Goal: Task Accomplishment & Management: Manage account settings

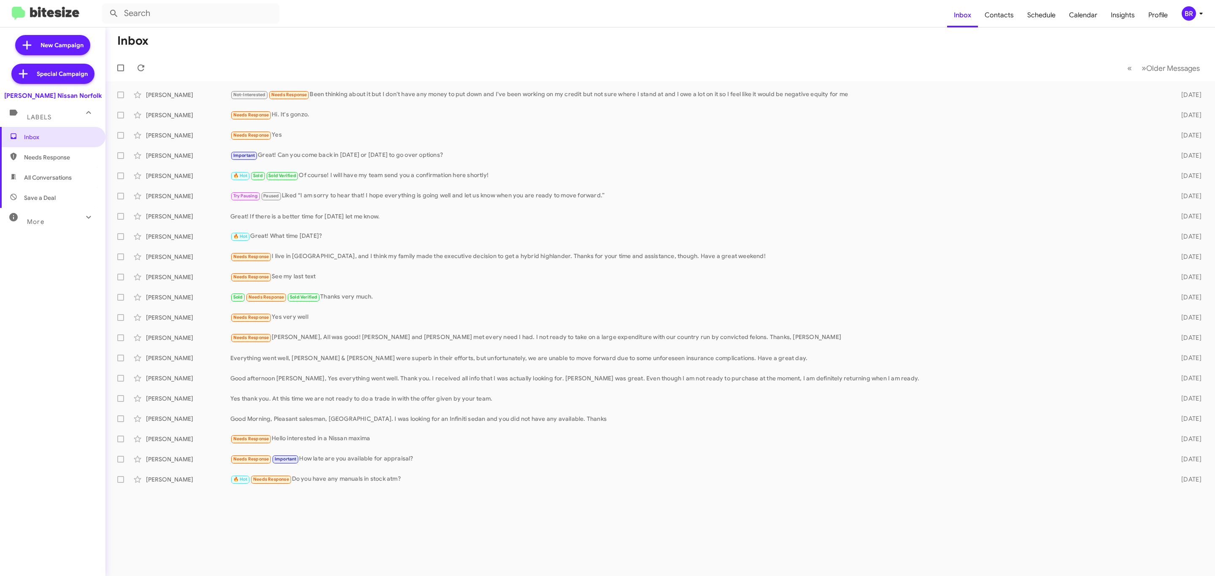
click at [1204, 14] on icon at bounding box center [1201, 13] width 10 height 10
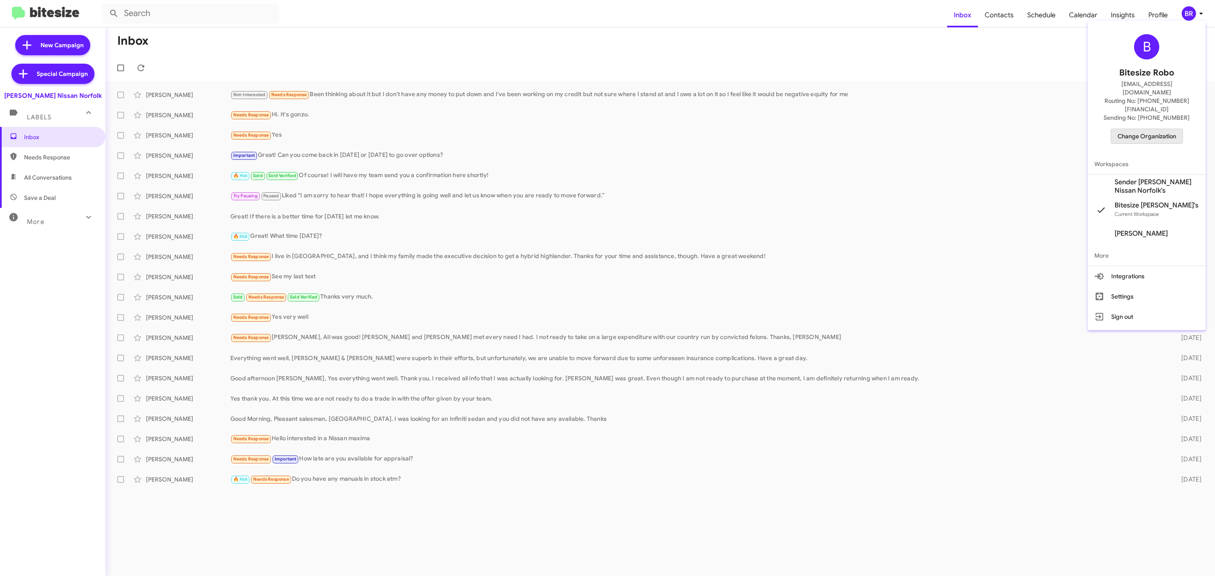
click at [1143, 129] on span "Change Organization" at bounding box center [1147, 136] width 59 height 14
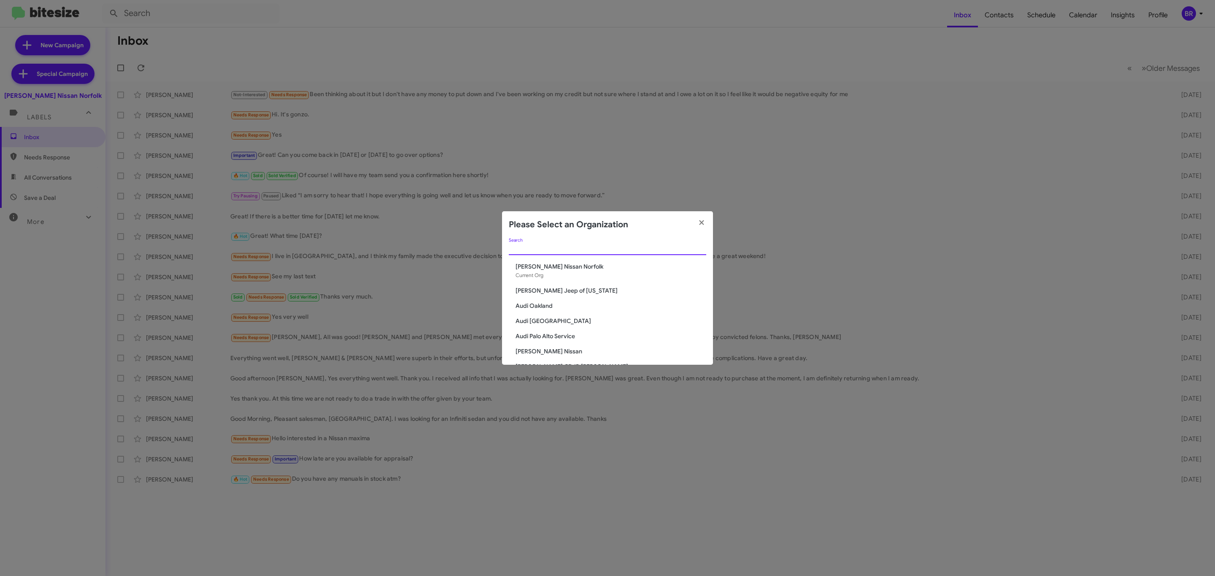
click at [605, 247] on input "Search" at bounding box center [607, 249] width 197 height 7
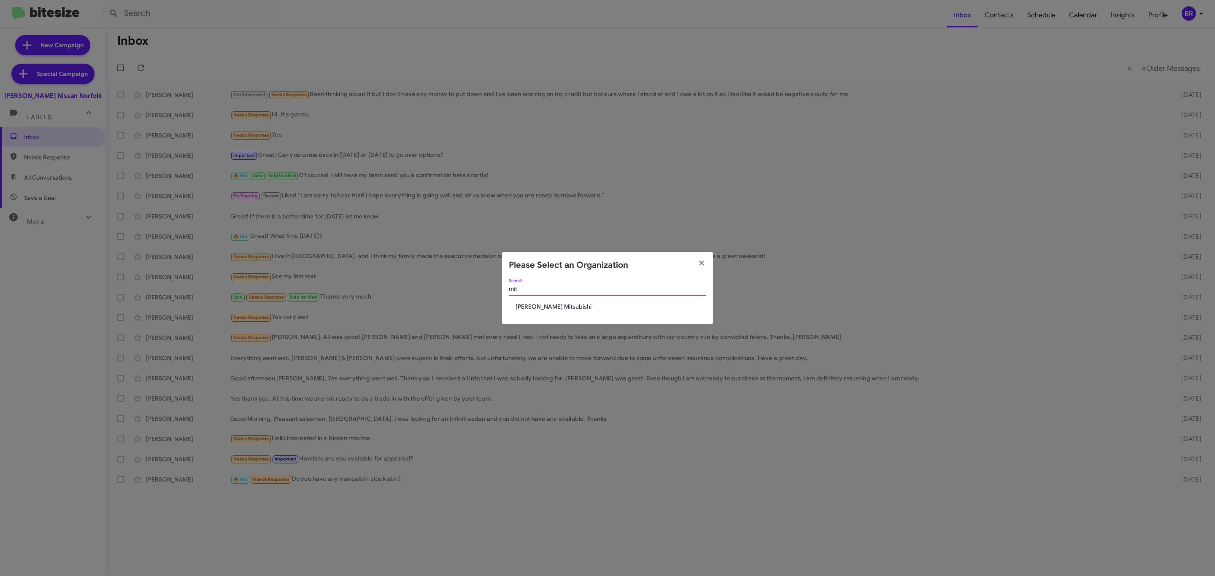
type input "mit"
click at [576, 308] on span "[PERSON_NAME] Mitsubishi" at bounding box center [611, 307] width 191 height 8
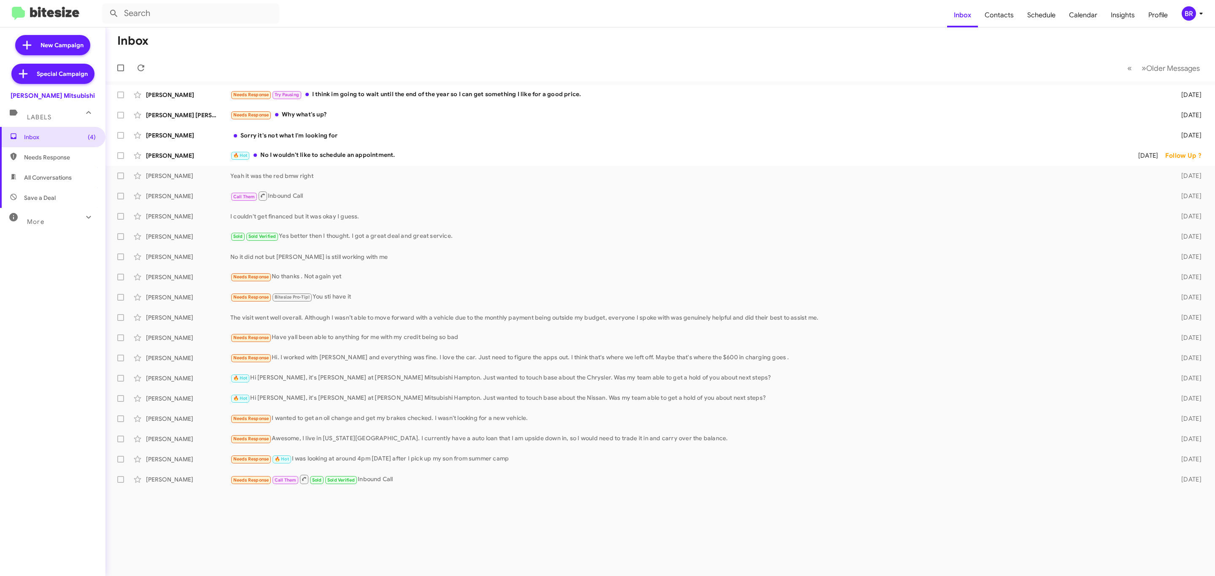
click at [1189, 14] on div "BR" at bounding box center [1189, 13] width 14 height 14
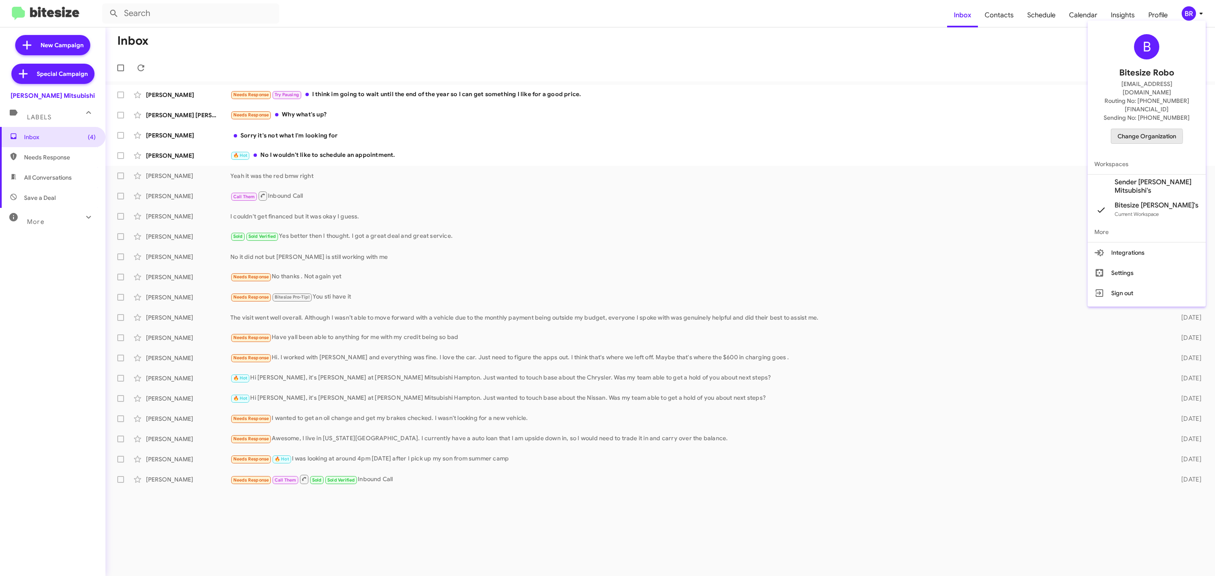
click at [1128, 129] on span "Change Organization" at bounding box center [1147, 136] width 59 height 14
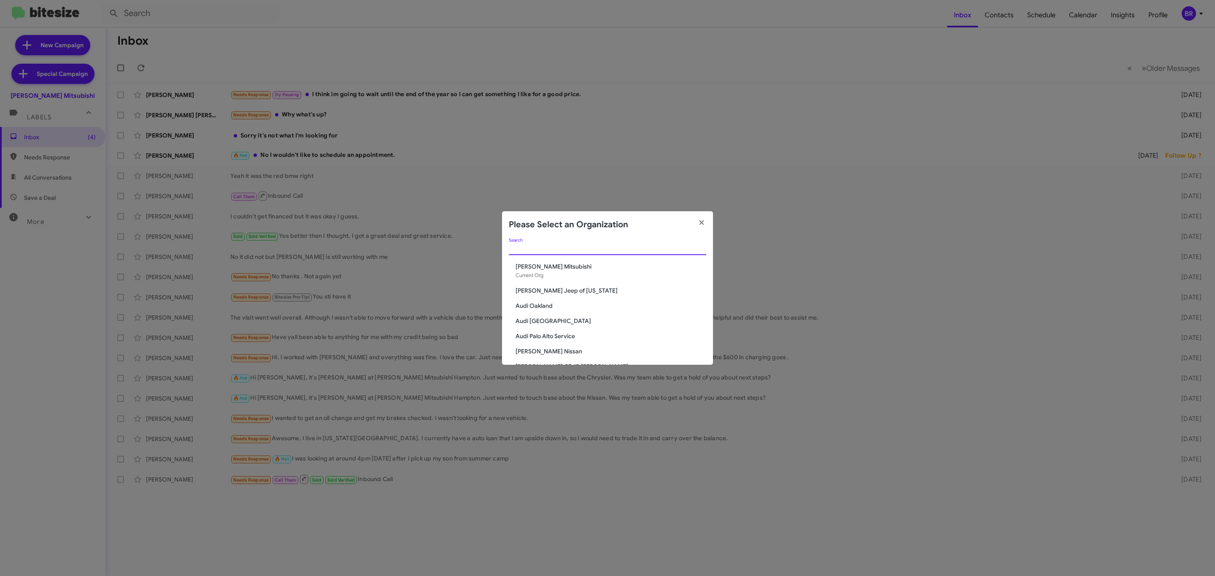
click at [633, 250] on input "Search" at bounding box center [607, 249] width 197 height 7
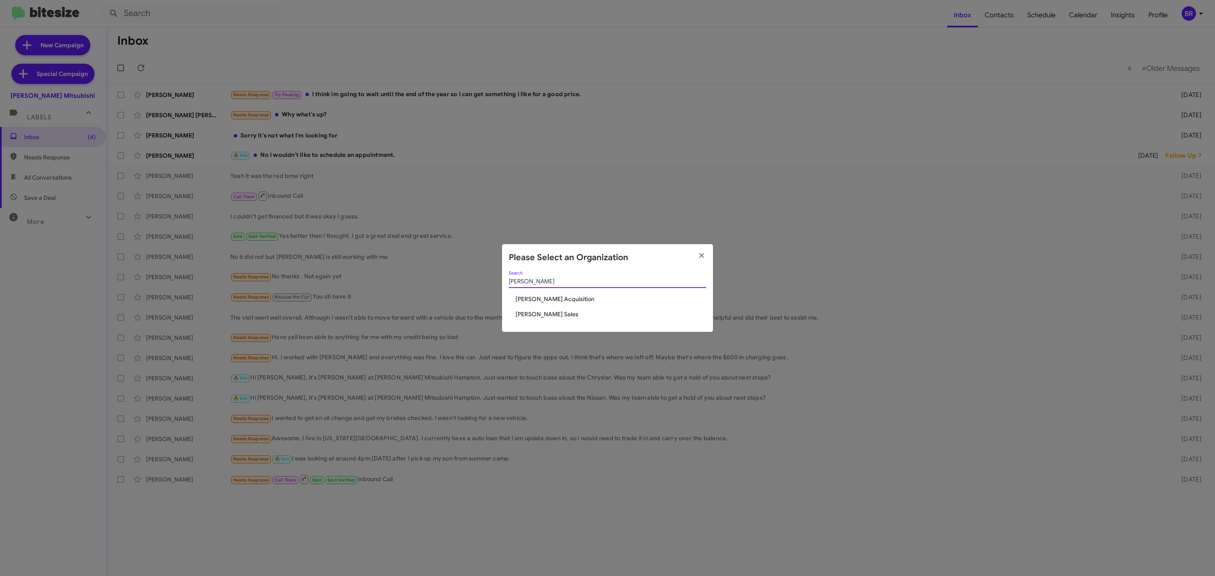
type input "tony"
click at [543, 314] on span "[PERSON_NAME] Sales" at bounding box center [611, 314] width 191 height 8
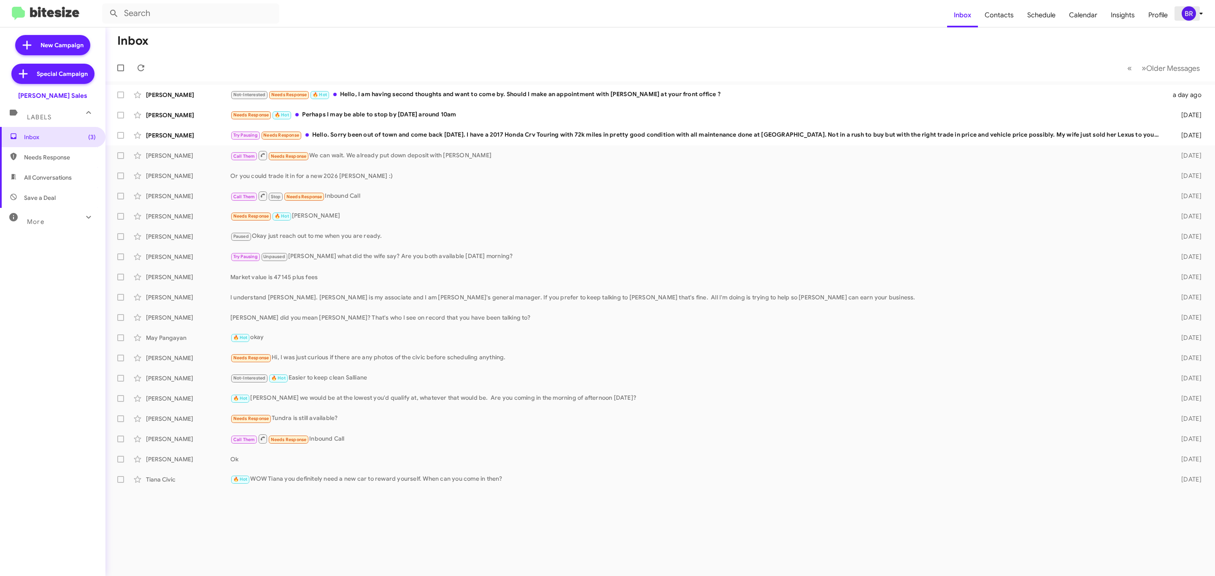
click at [1196, 11] on icon at bounding box center [1201, 13] width 10 height 10
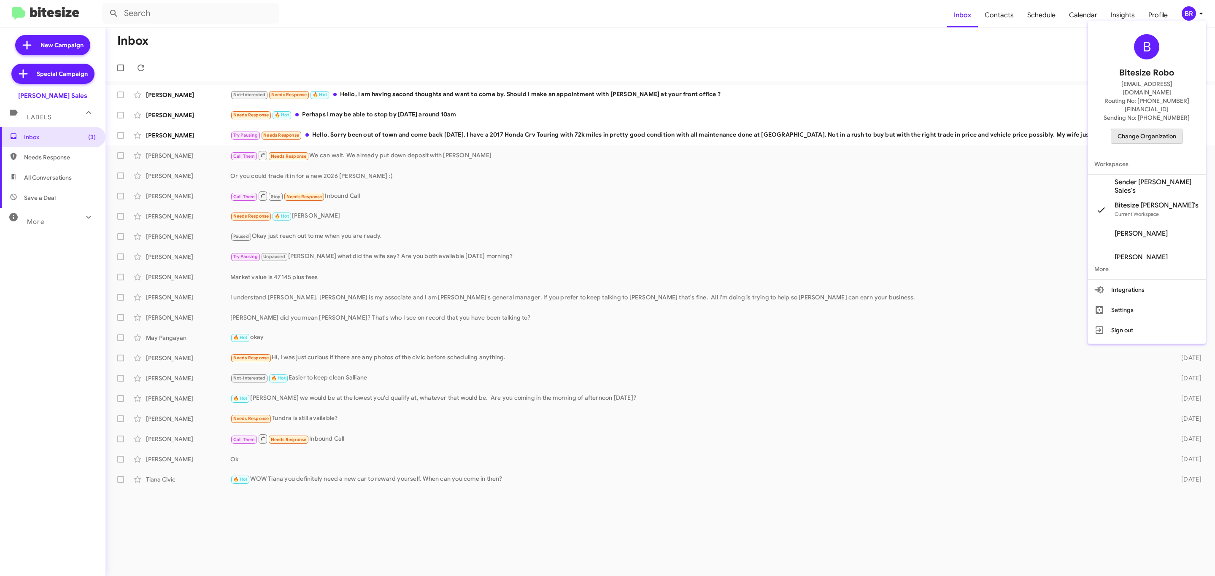
click at [1145, 129] on span "Change Organization" at bounding box center [1147, 136] width 59 height 14
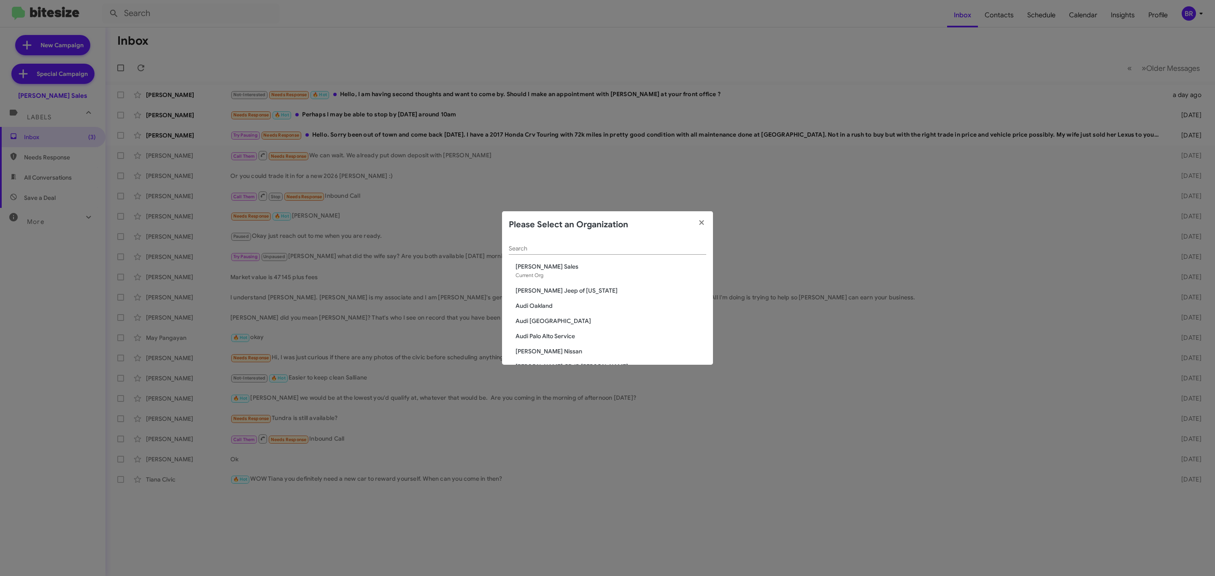
click at [614, 248] on input "Search" at bounding box center [607, 249] width 197 height 7
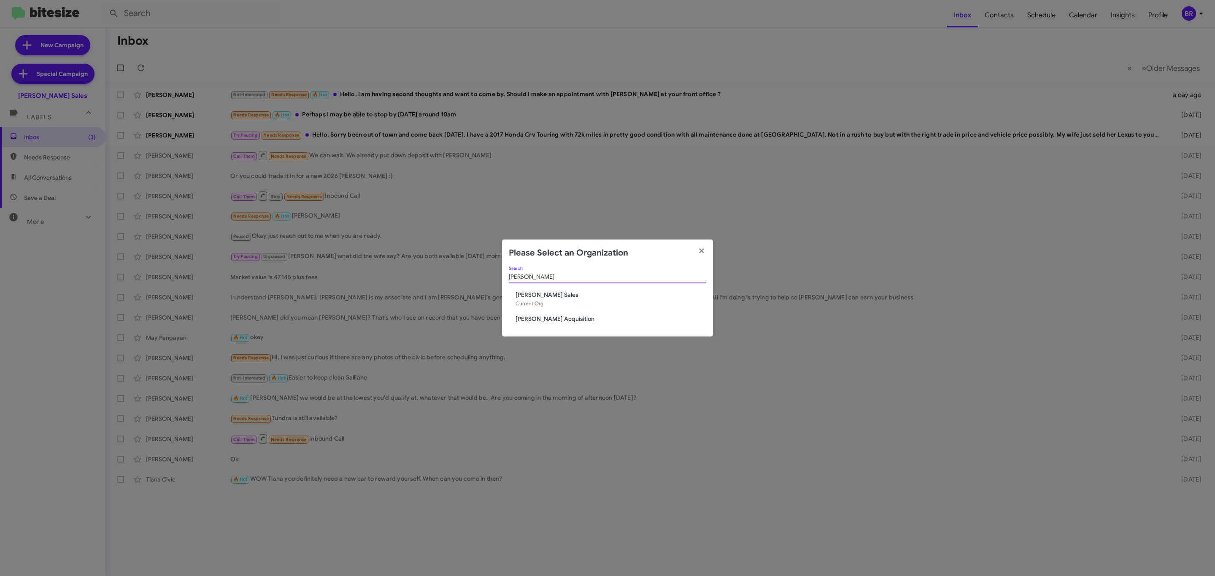
type input "tony"
click at [573, 319] on span "[PERSON_NAME] Acquisition" at bounding box center [611, 319] width 191 height 8
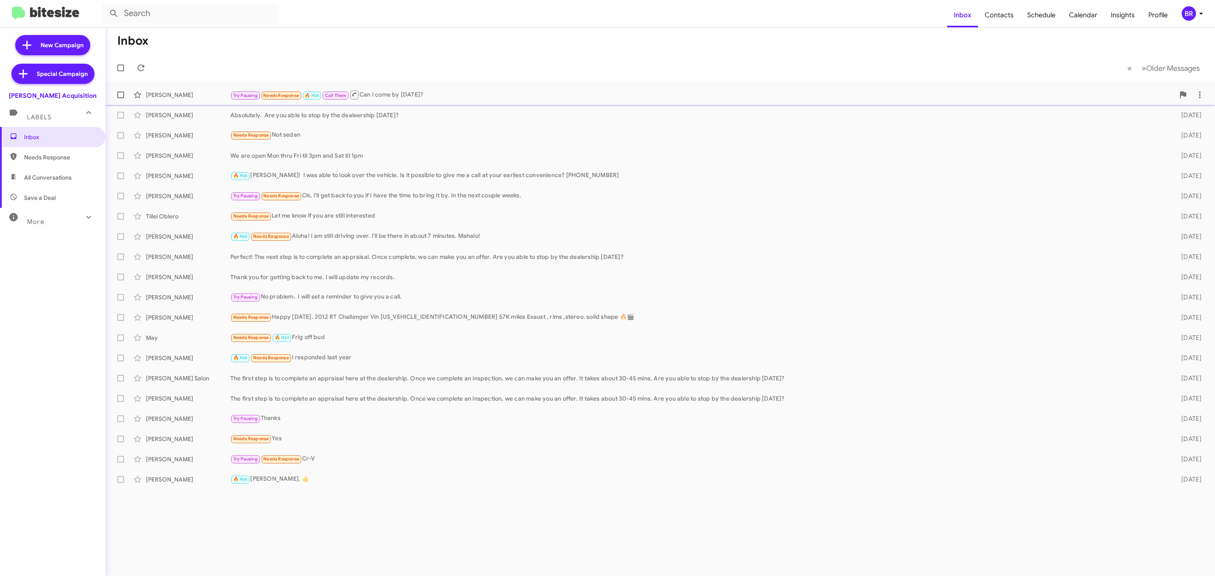
click at [117, 95] on span at bounding box center [120, 95] width 7 height 7
click at [120, 98] on input "checkbox" at bounding box center [120, 98] width 0 height 0
checkbox input "true"
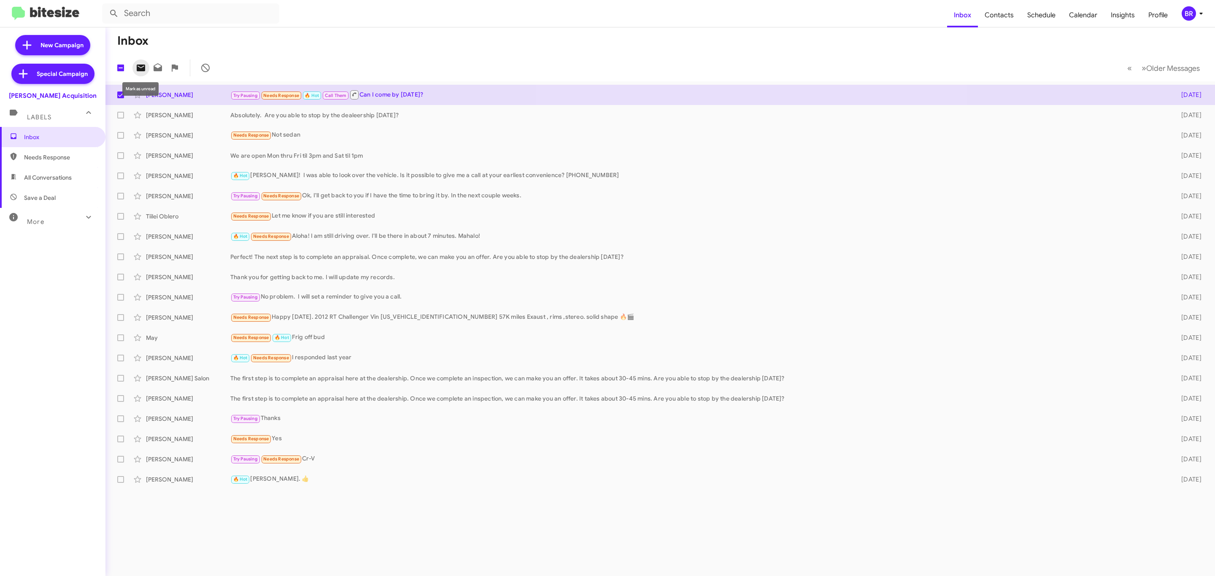
click at [136, 68] on span at bounding box center [140, 68] width 17 height 10
click at [1195, 13] on div "BR" at bounding box center [1189, 13] width 14 height 14
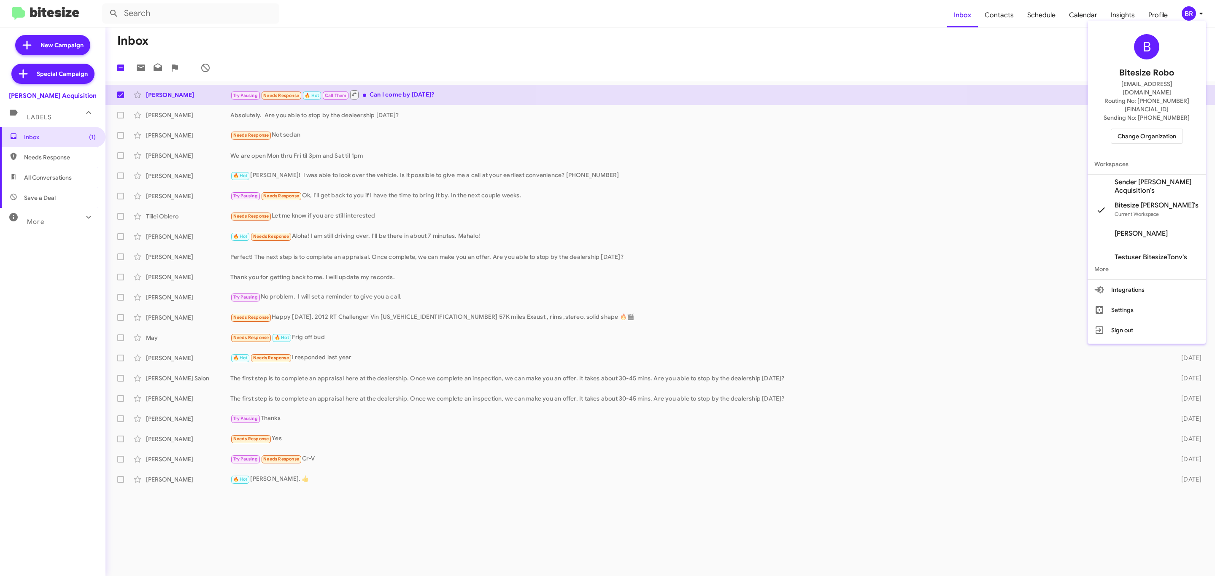
click at [1143, 128] on div "B Bitesize Robo jeks.ocampo1717@gmail.com Routing No: +1 (808) 501-0911 Sending…" at bounding box center [1147, 89] width 118 height 130
click at [1143, 129] on span "Change Organization" at bounding box center [1147, 136] width 59 height 14
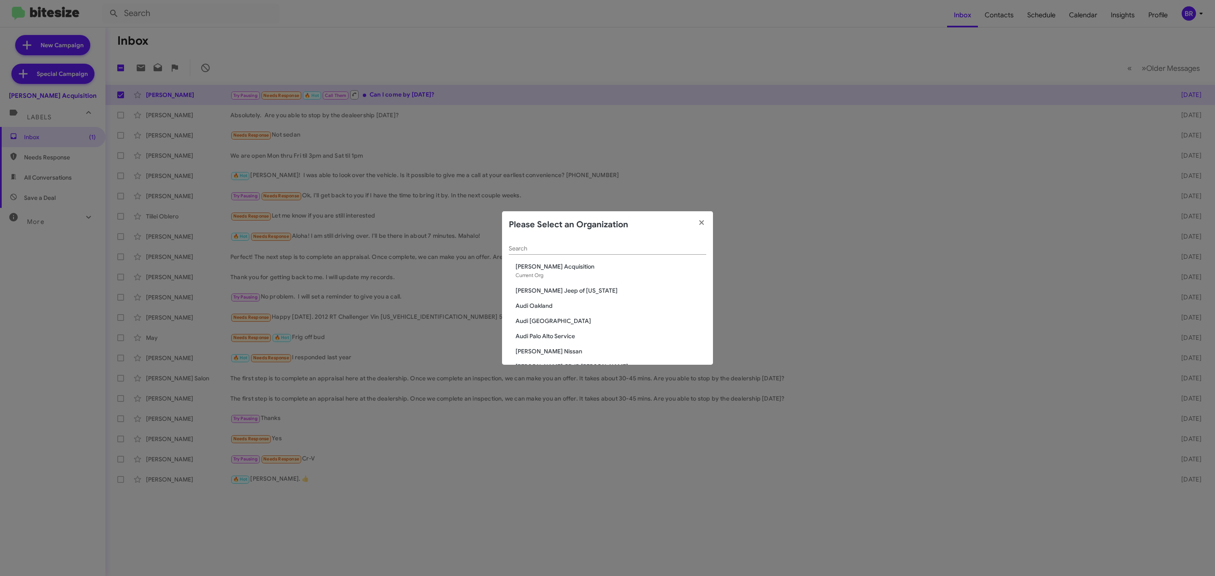
click at [537, 304] on span "Audi Oakland" at bounding box center [611, 306] width 191 height 8
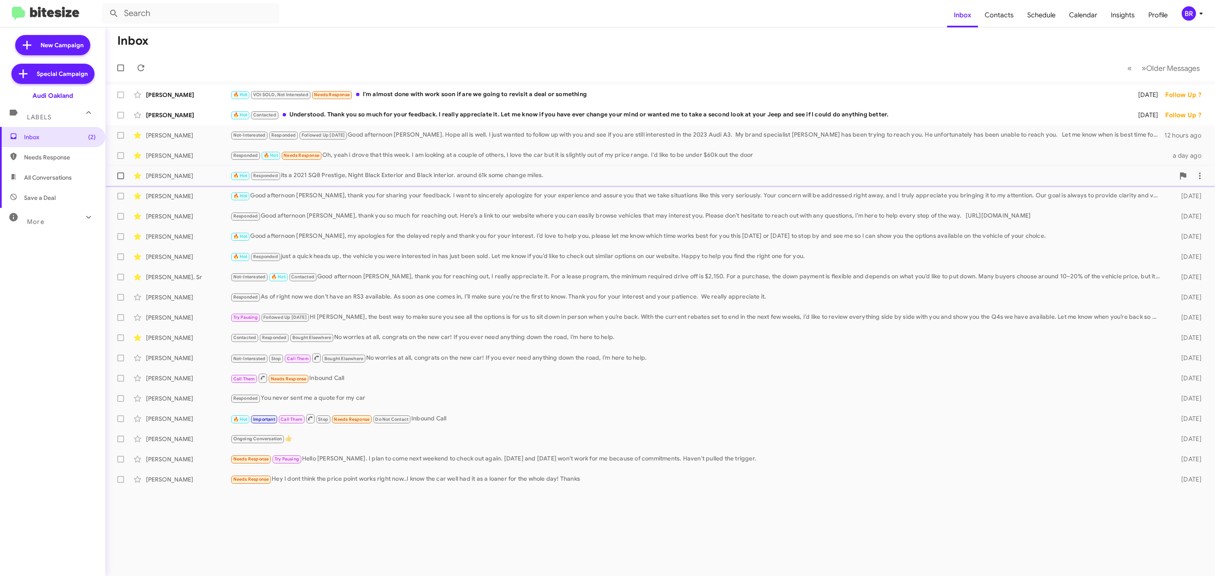
click at [400, 171] on div "🔥 Hot Responded its a 2021 SQ8 Prestige, Night Black Exterior and Black interio…" at bounding box center [702, 176] width 944 height 10
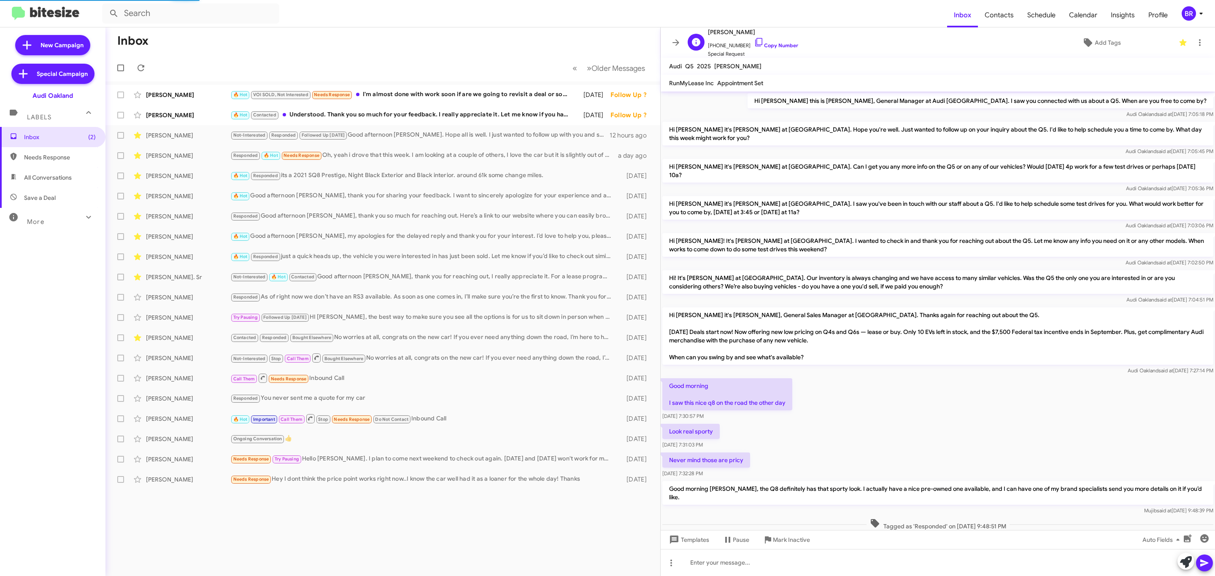
scroll to position [308, 0]
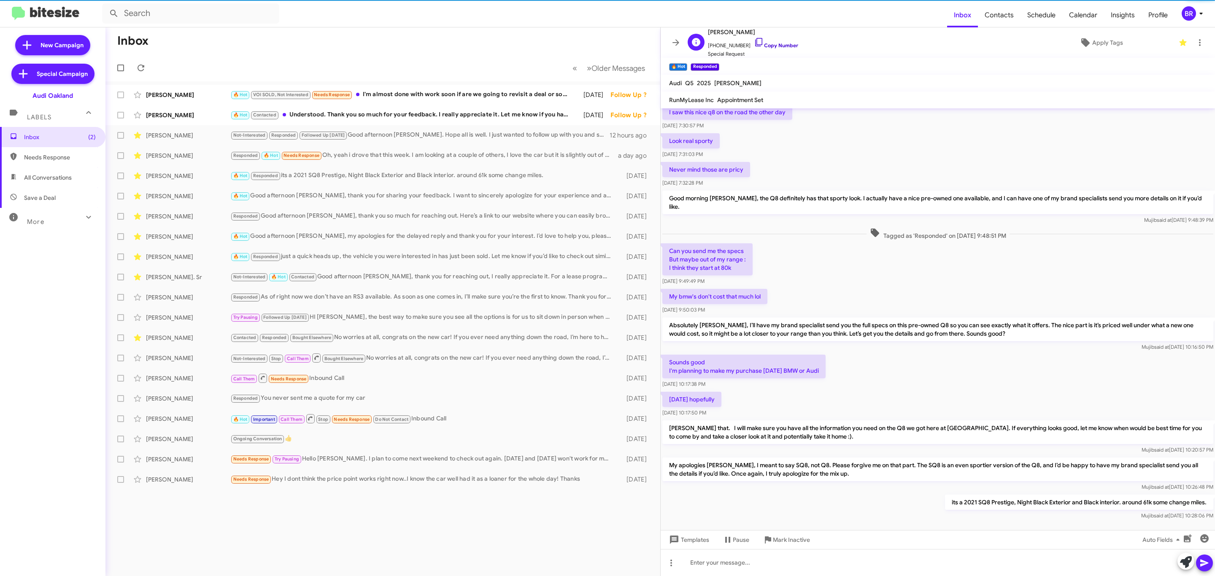
click at [785, 42] on link "Copy Number" at bounding box center [776, 45] width 44 height 6
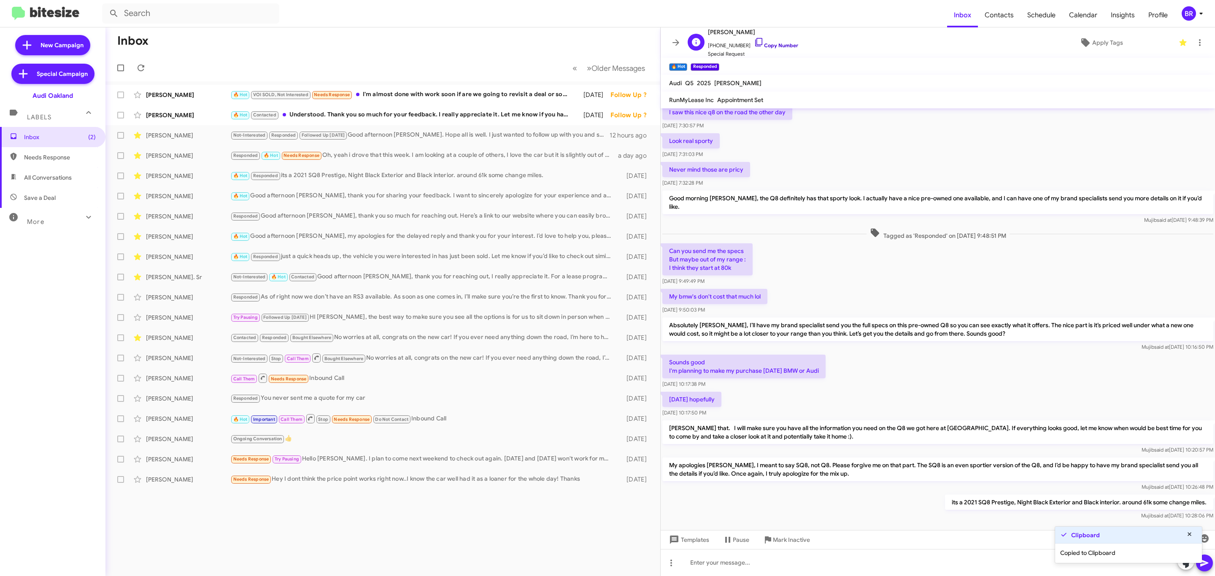
click at [772, 47] on link "Copy Number" at bounding box center [776, 45] width 44 height 6
click at [608, 67] on span "Older Messages" at bounding box center [619, 68] width 54 height 9
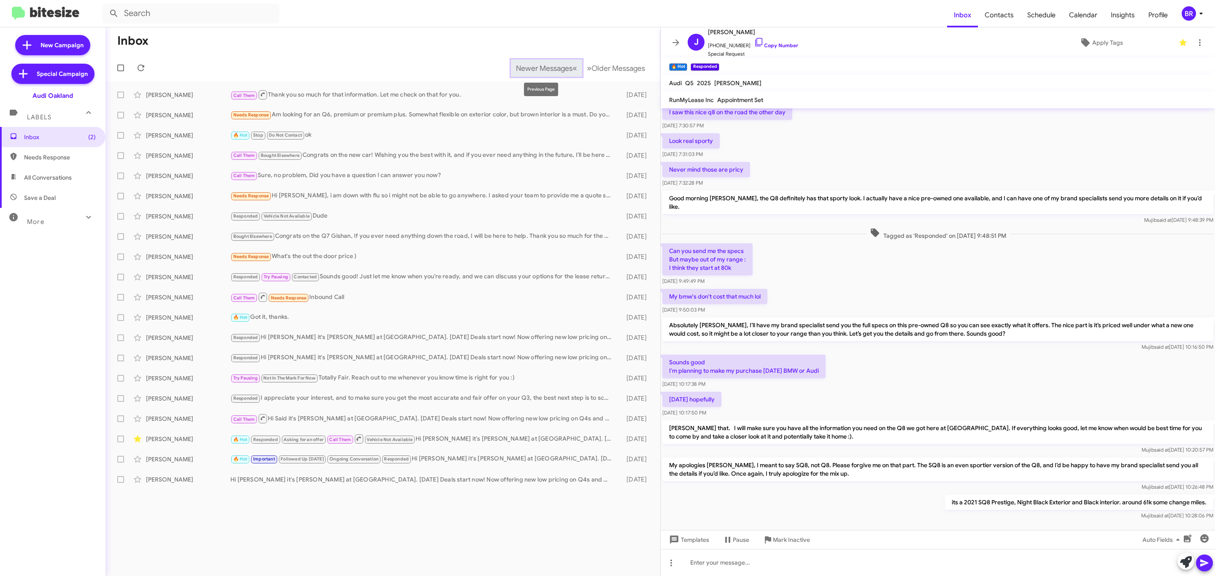
click at [542, 65] on span "Newer Messages" at bounding box center [544, 68] width 57 height 9
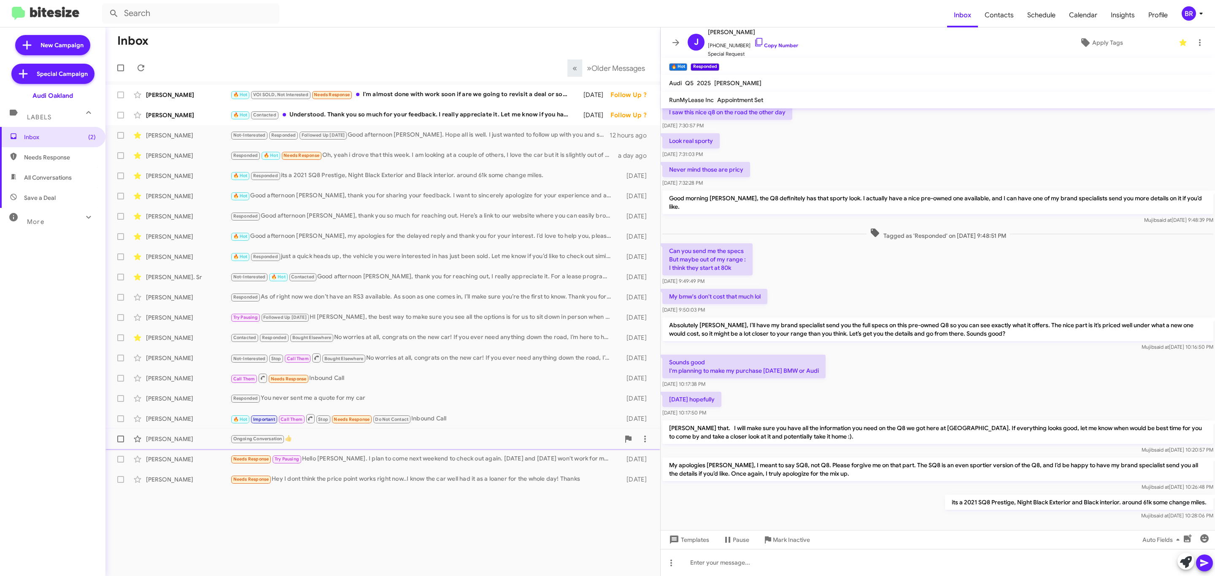
click at [311, 444] on div "Ongoing Conversation 👍" at bounding box center [424, 439] width 389 height 10
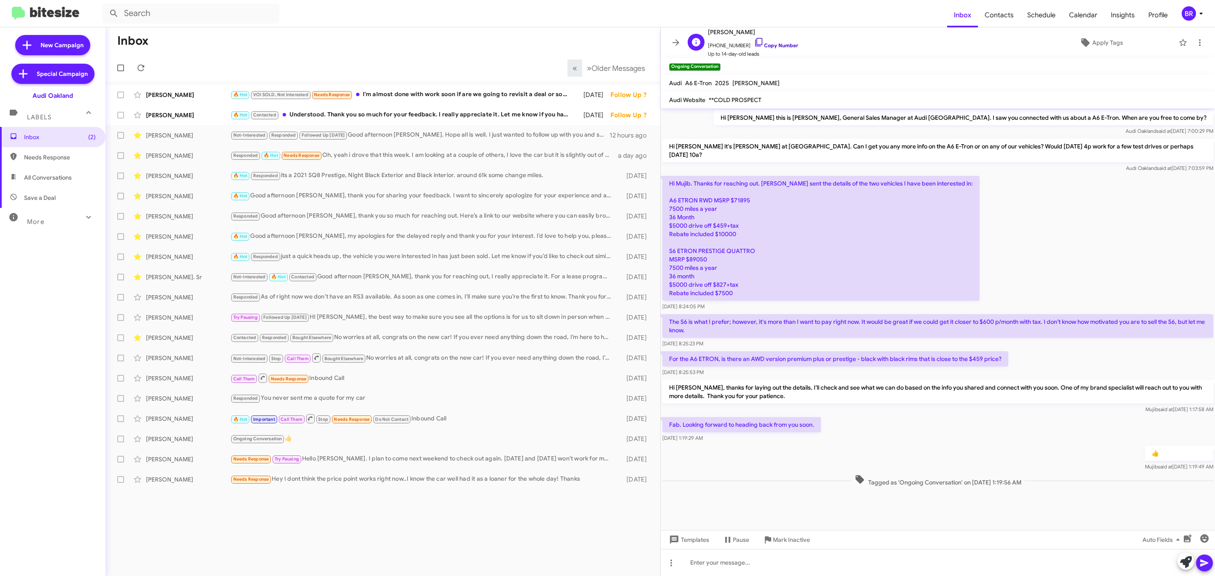
click at [772, 46] on link "Copy Number" at bounding box center [776, 45] width 44 height 6
click at [351, 189] on div "Saghar Mahinpourian 🔥 Hot Good afternoon Saghar, thank you for sharing your fee…" at bounding box center [382, 196] width 541 height 17
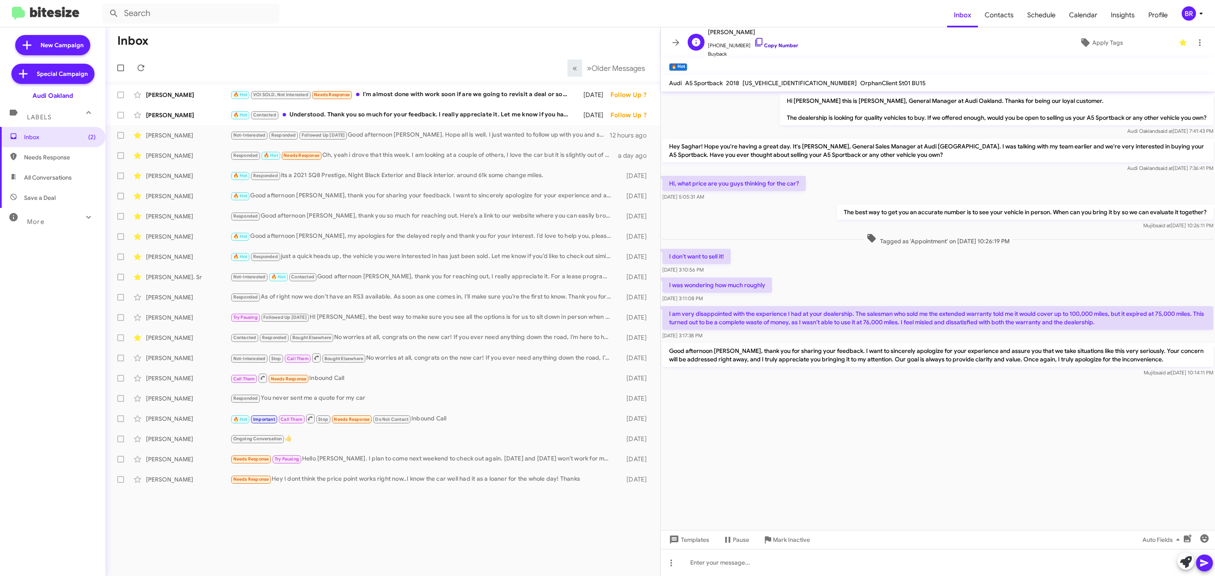
click at [774, 46] on link "Copy Number" at bounding box center [776, 45] width 44 height 6
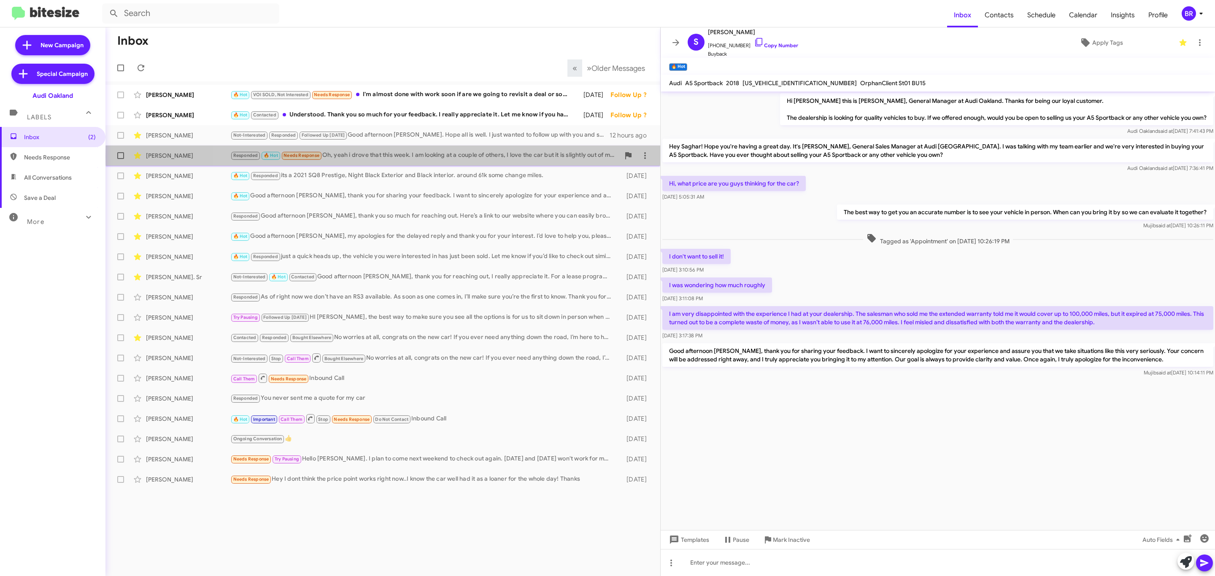
click at [481, 157] on div "Responded 🔥 Hot Needs Response Oh, yeah i drove that this week. I am looking at…" at bounding box center [424, 156] width 389 height 10
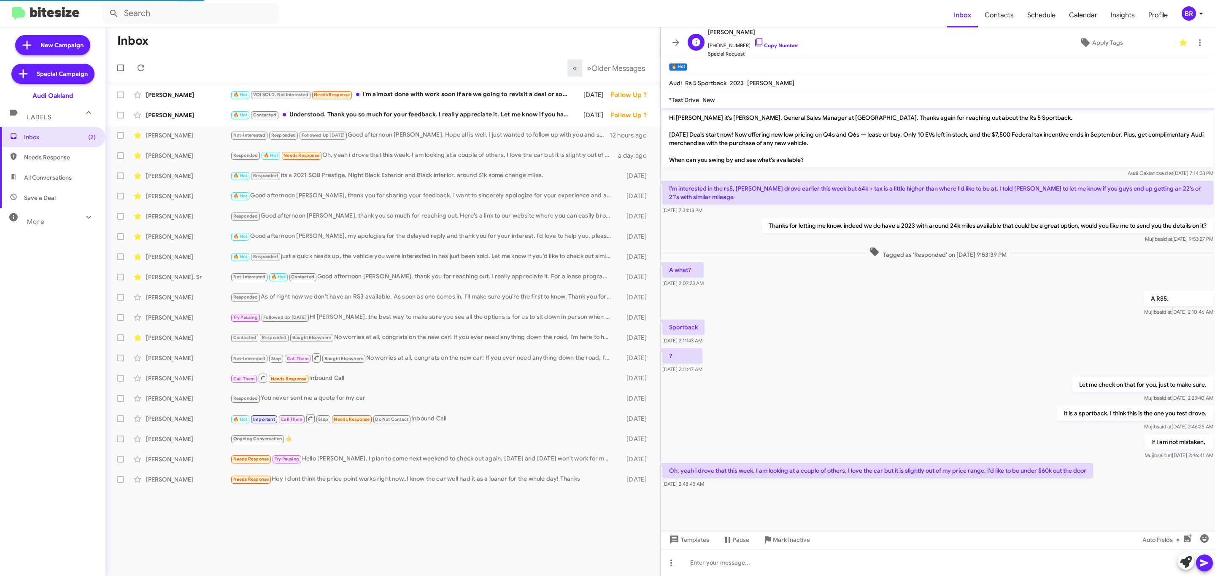
click at [775, 51] on span "Special Request" at bounding box center [753, 54] width 90 height 8
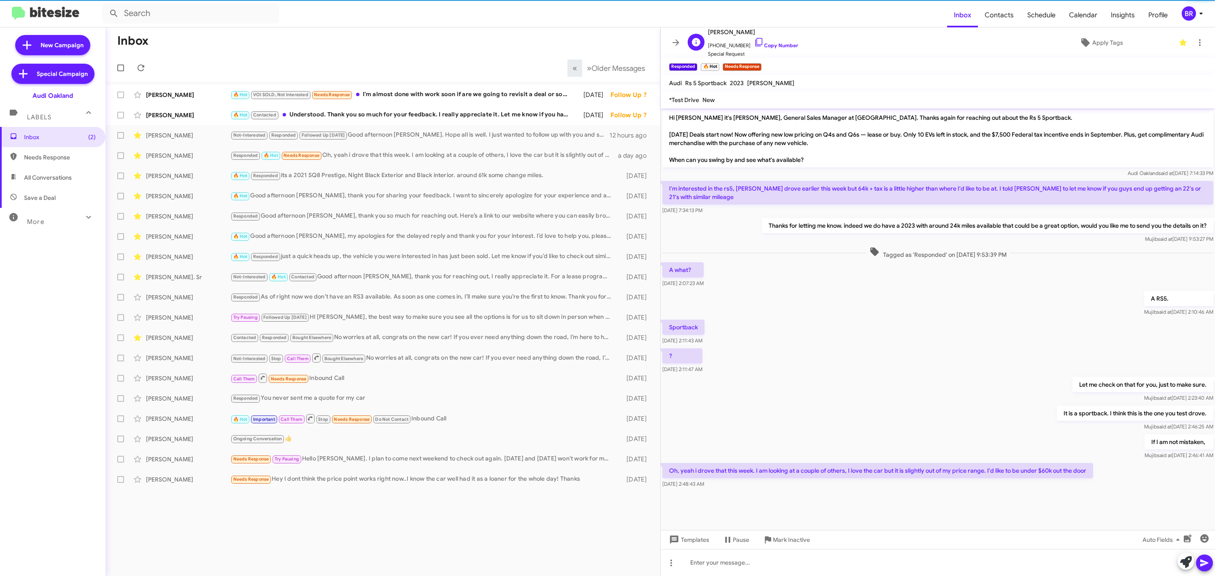
click at [775, 51] on span "Special Request" at bounding box center [753, 54] width 90 height 8
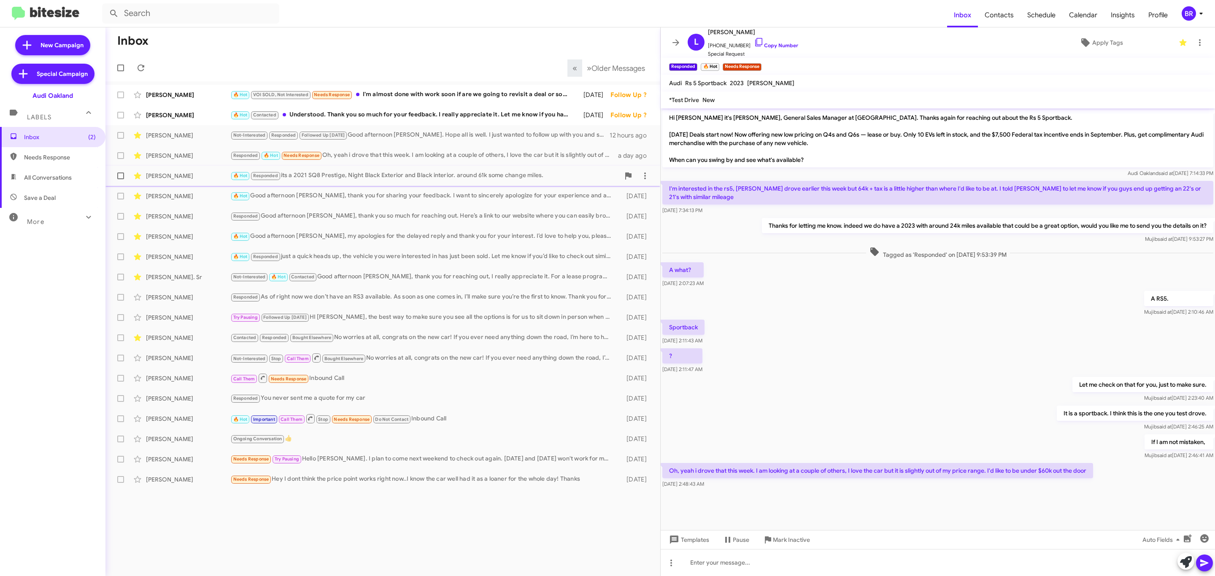
click at [399, 186] on span "Johnny Ramirez 🔥 Hot Responded its a 2021 SQ8 Prestige, Night Black Exterior an…" at bounding box center [382, 176] width 555 height 20
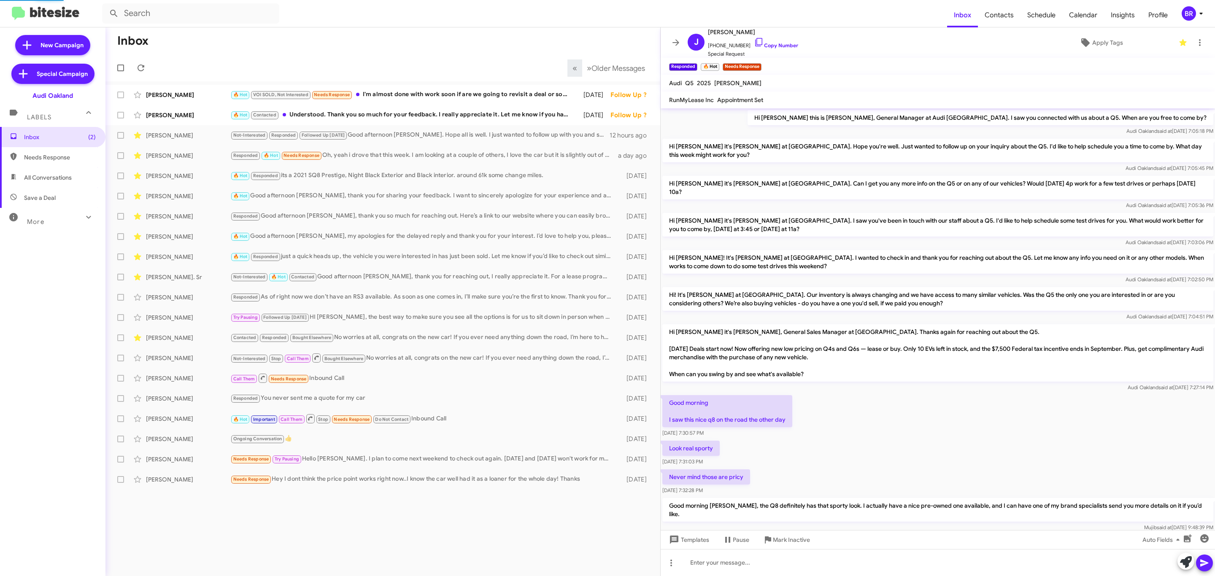
scroll to position [324, 0]
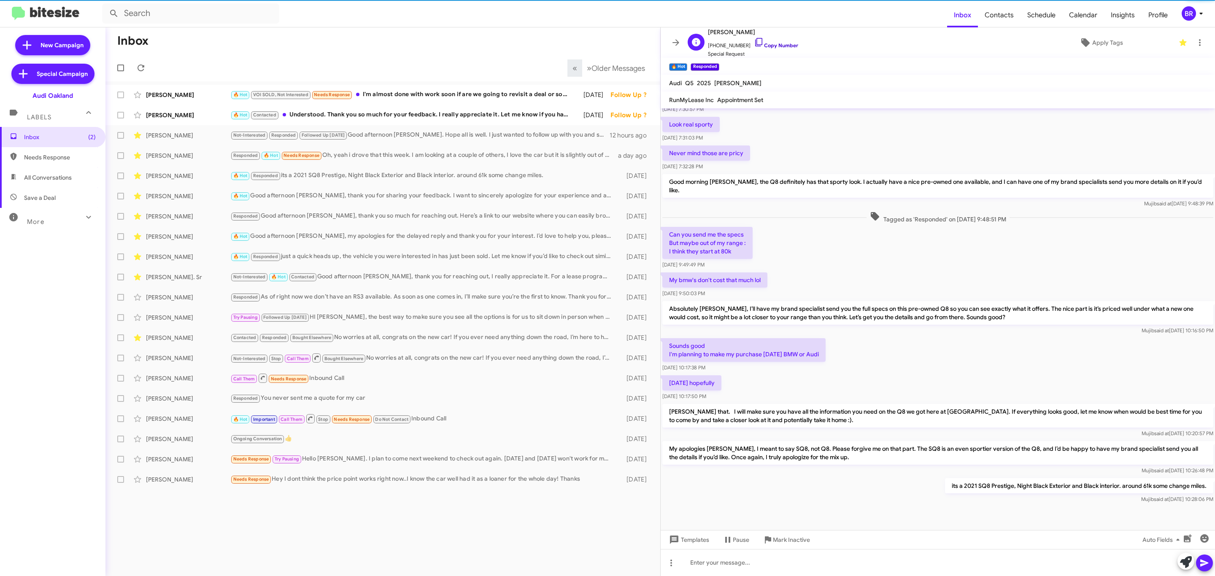
drag, startPoint x: 778, startPoint y: 46, endPoint x: 773, endPoint y: 45, distance: 4.3
click at [778, 46] on link "Copy Number" at bounding box center [776, 45] width 44 height 6
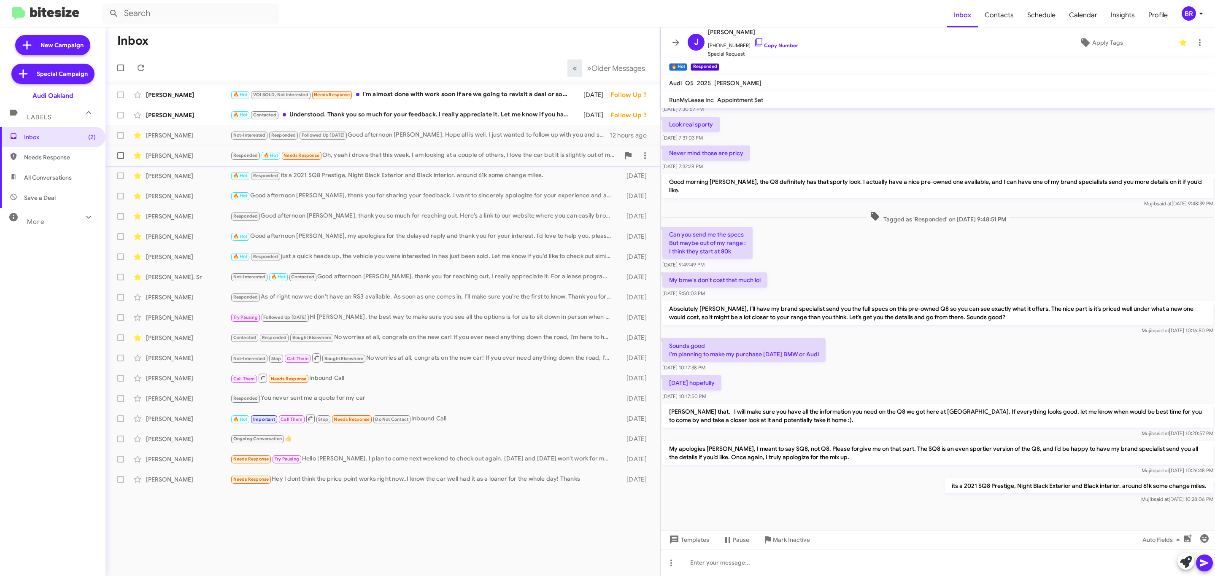
click at [380, 157] on div "Responded 🔥 Hot Needs Response Oh, yeah i drove that this week. I am looking at…" at bounding box center [424, 156] width 389 height 10
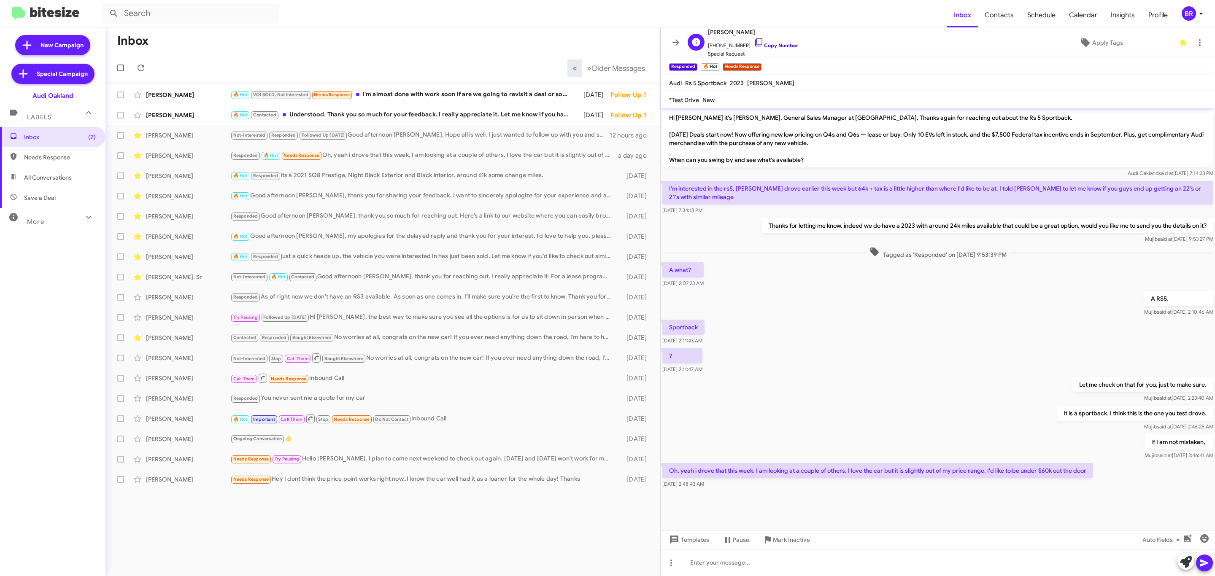
click at [775, 47] on link "Copy Number" at bounding box center [776, 45] width 44 height 6
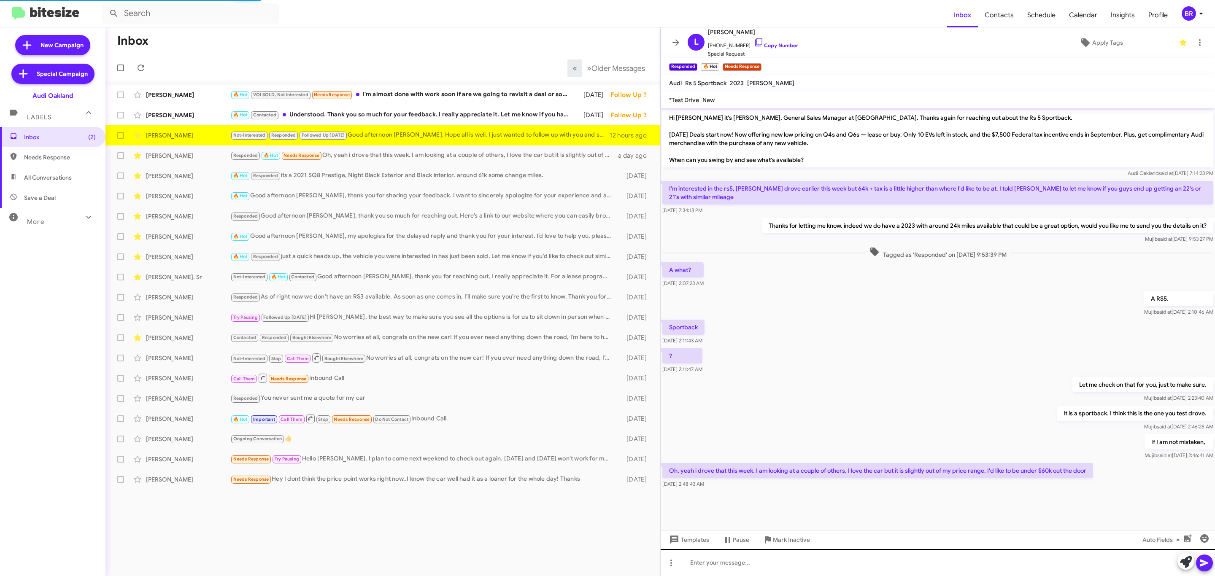
scroll to position [202, 0]
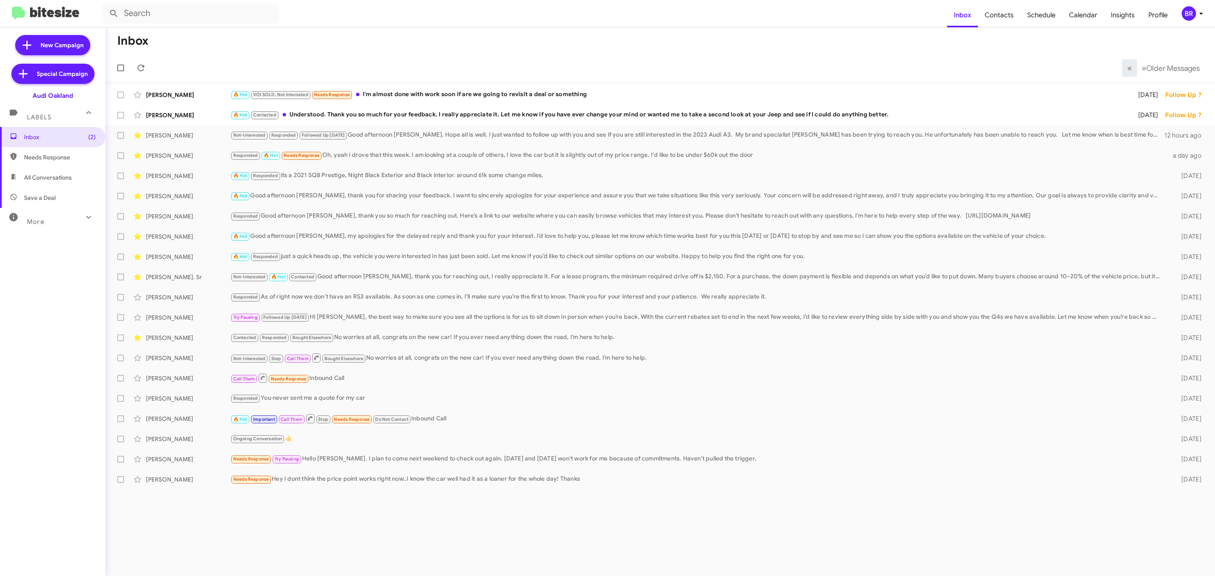
click at [1184, 14] on div "BR" at bounding box center [1189, 13] width 14 height 14
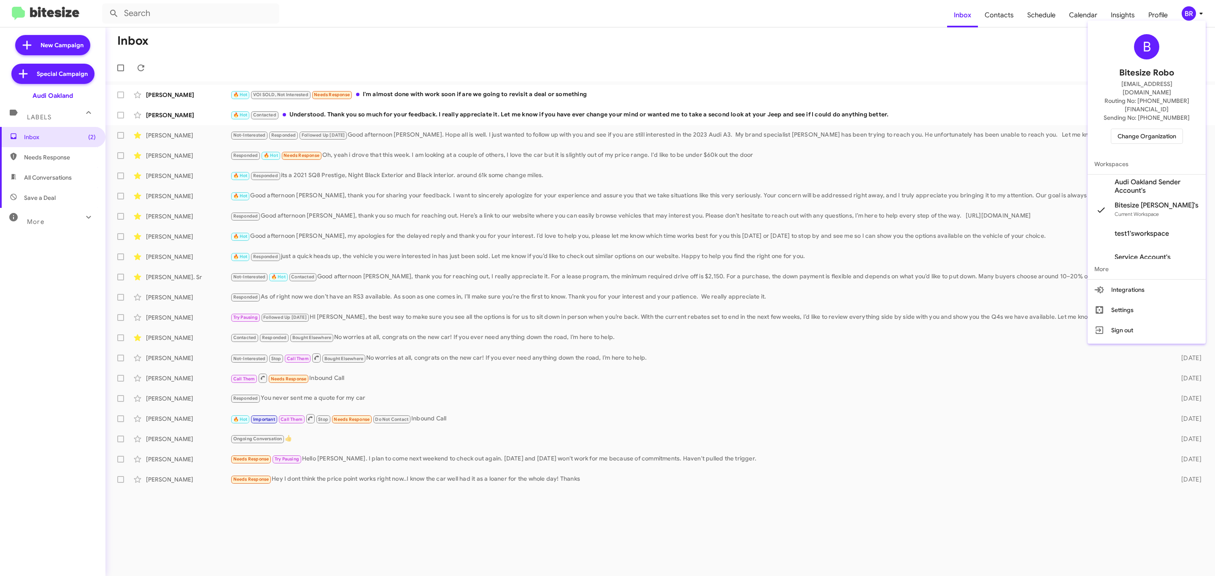
click at [1130, 129] on span "Change Organization" at bounding box center [1147, 136] width 59 height 14
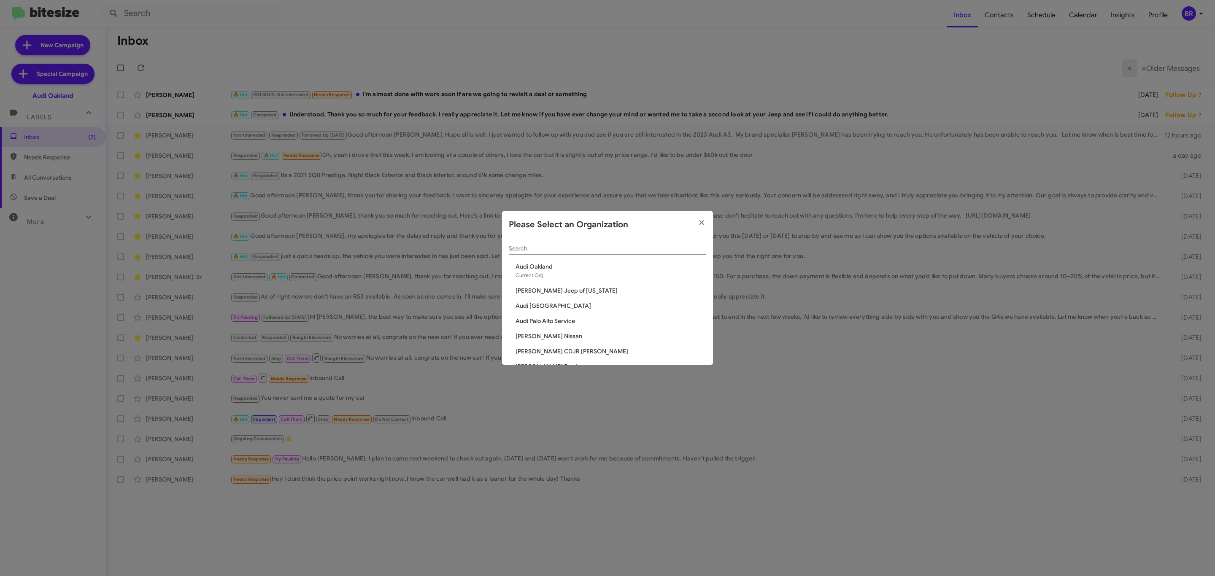
click at [543, 305] on span "Audi [GEOGRAPHIC_DATA]" at bounding box center [611, 306] width 191 height 8
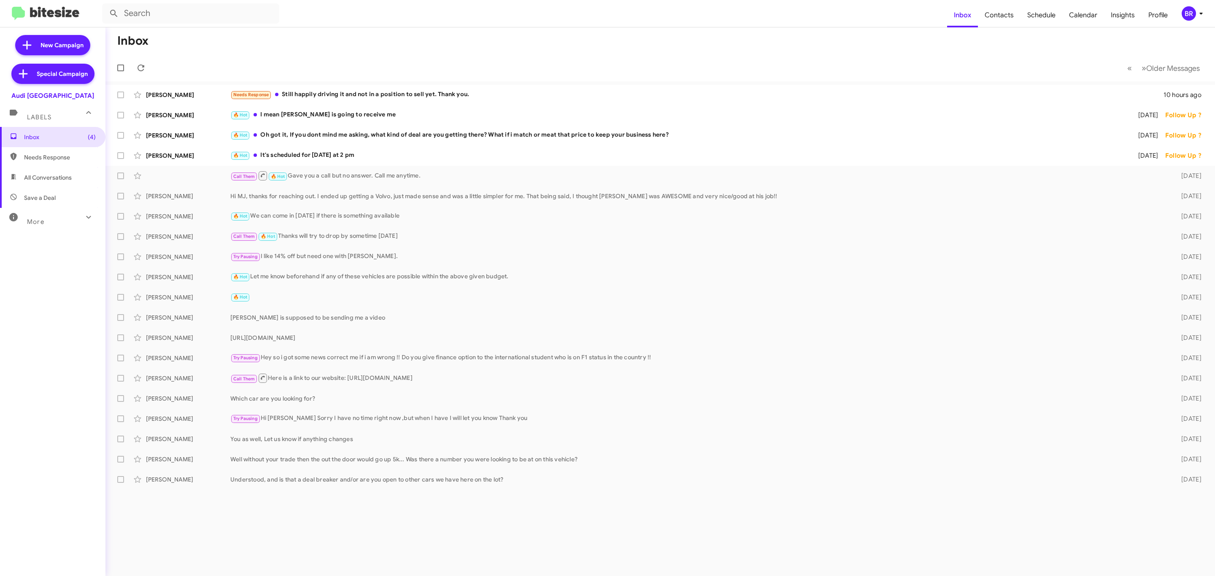
click at [1183, 19] on span "BR" at bounding box center [1193, 13] width 25 height 14
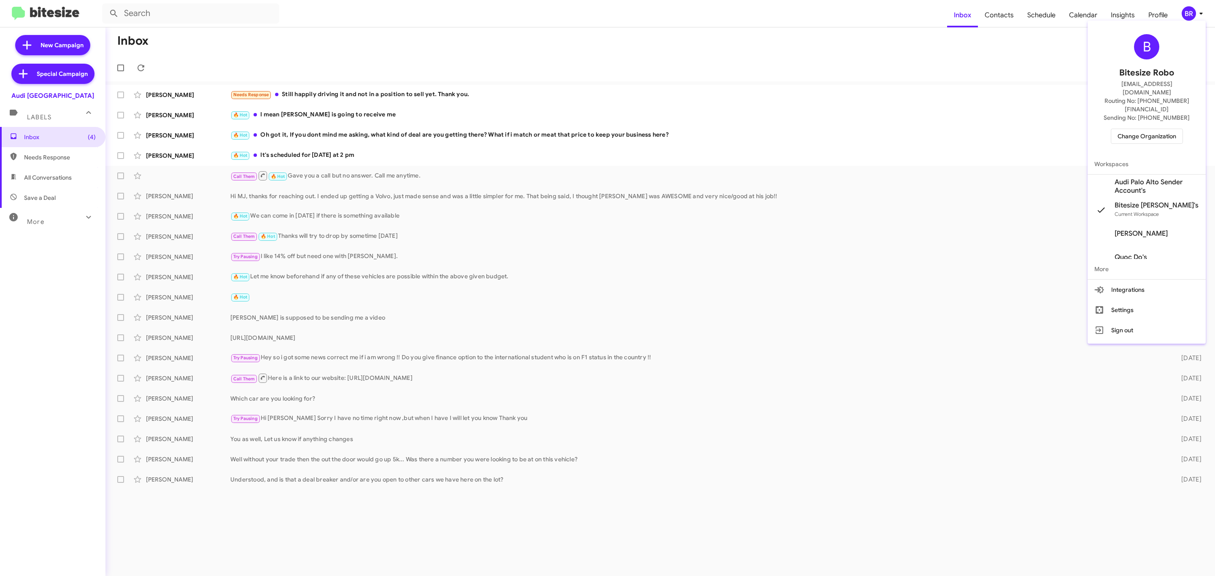
click at [1135, 129] on span "Change Organization" at bounding box center [1147, 136] width 59 height 14
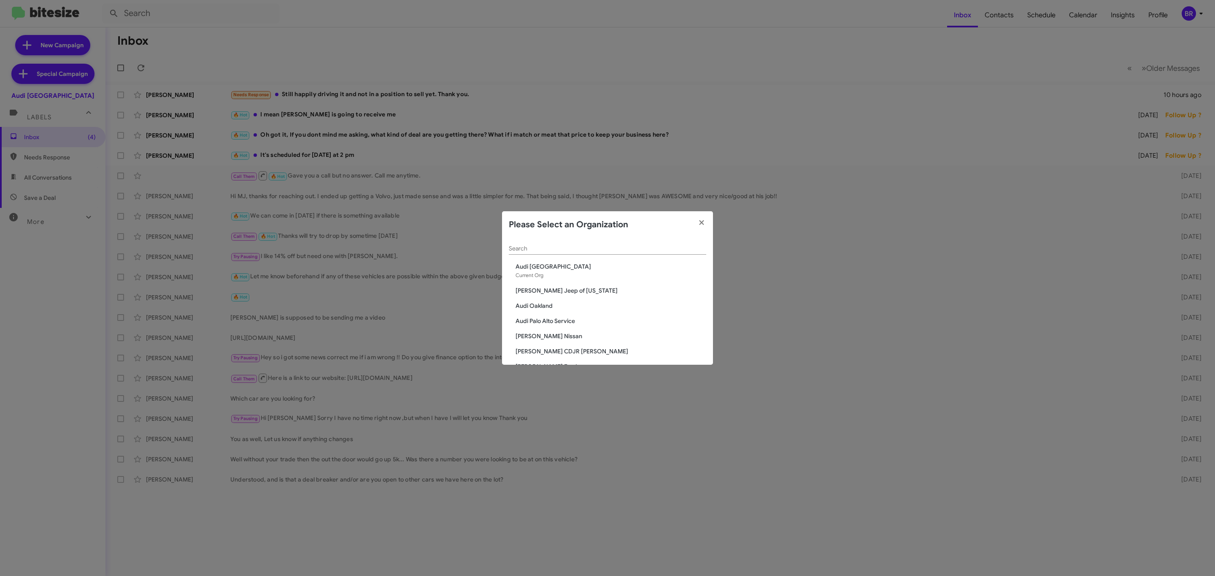
click at [609, 249] on input "Search" at bounding box center [607, 249] width 197 height 7
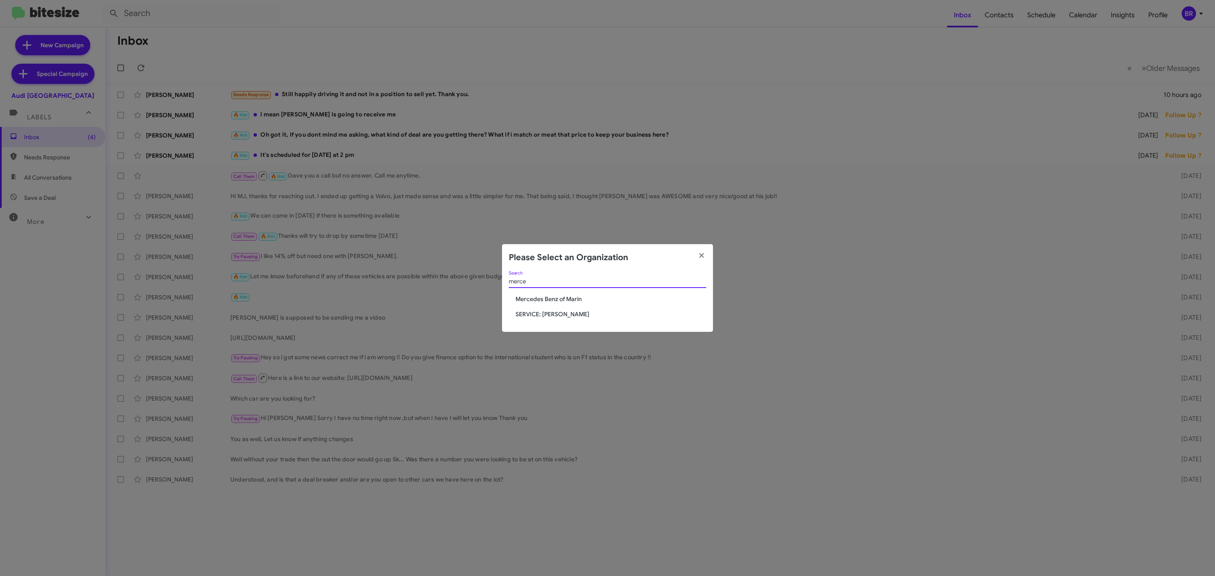
type input "merce"
click at [570, 298] on span "Mercedes Benz of Marin" at bounding box center [611, 299] width 191 height 8
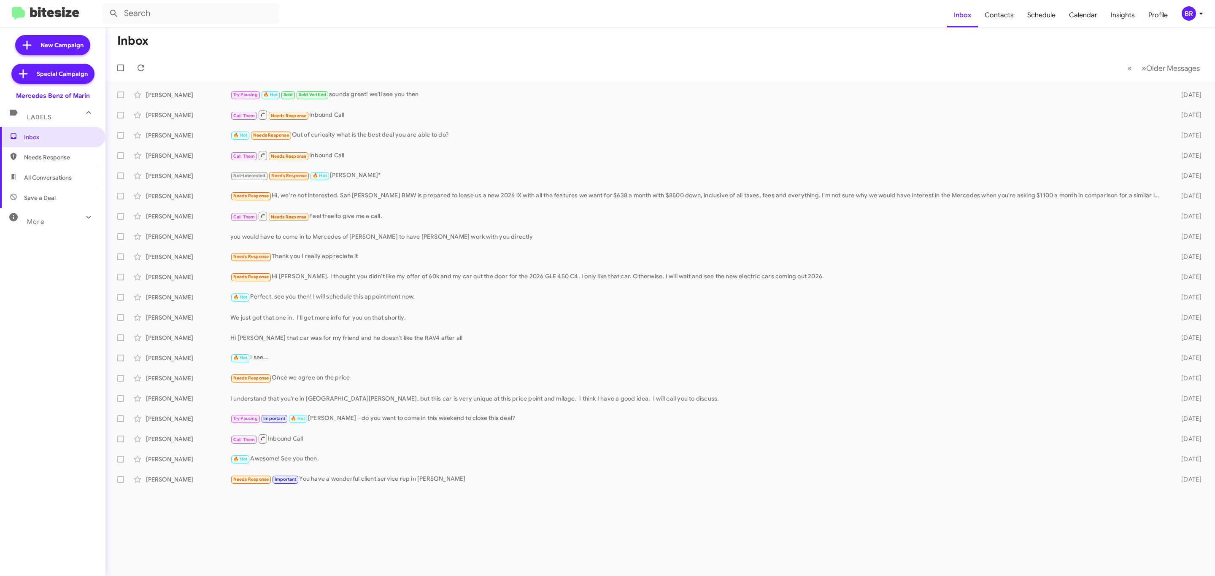
click at [1183, 16] on div "BR" at bounding box center [1189, 13] width 14 height 14
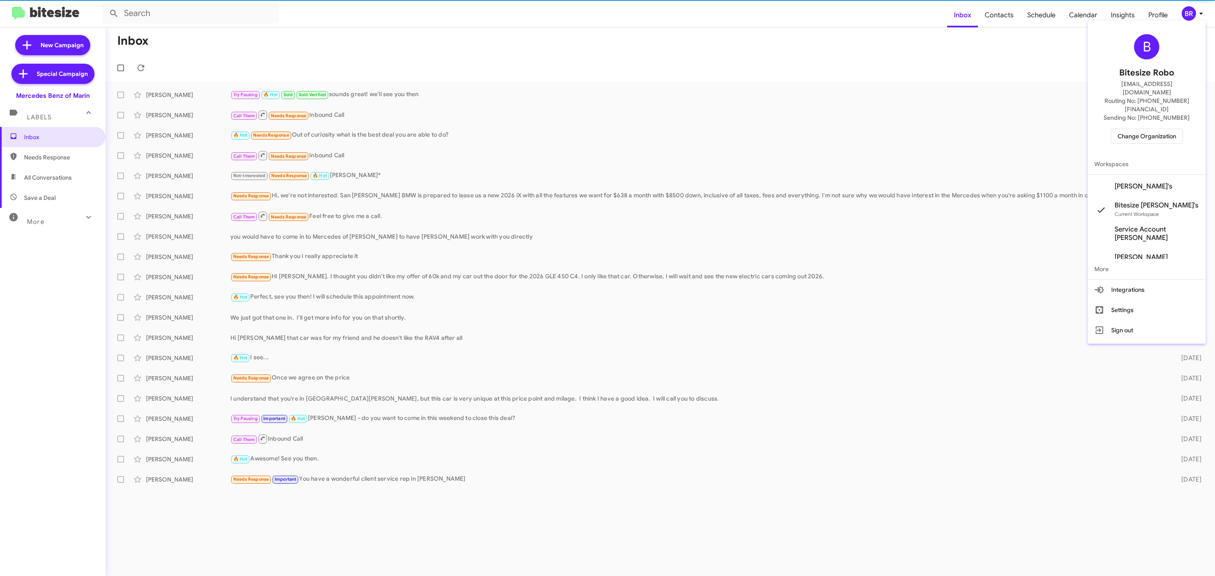
click at [1132, 129] on span "Change Organization" at bounding box center [1147, 136] width 59 height 14
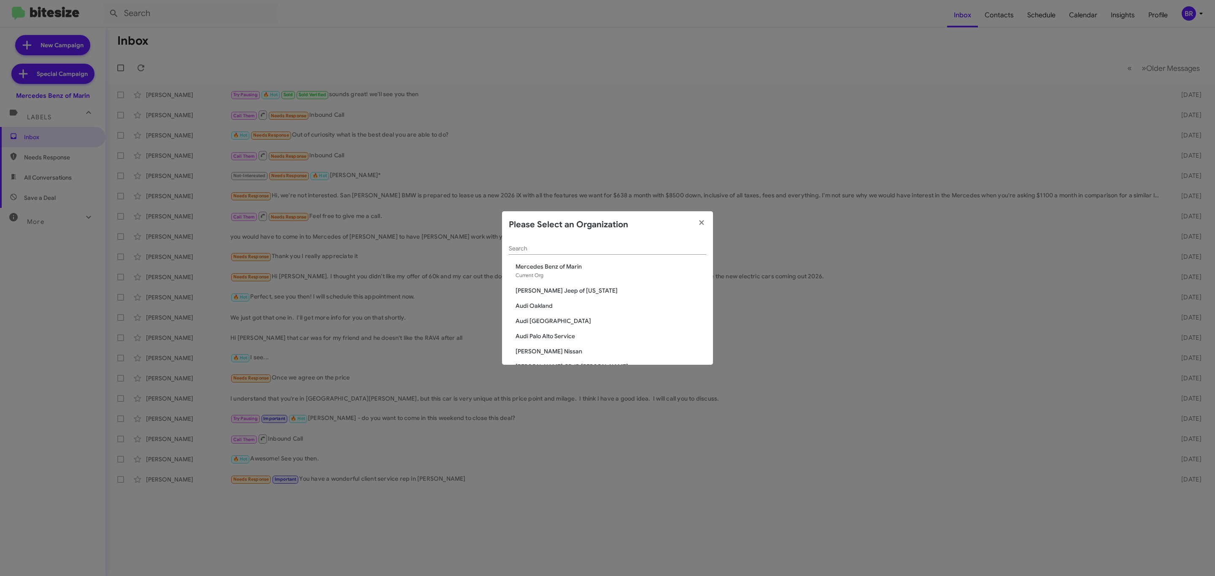
click at [570, 251] on input "Search" at bounding box center [607, 249] width 197 height 7
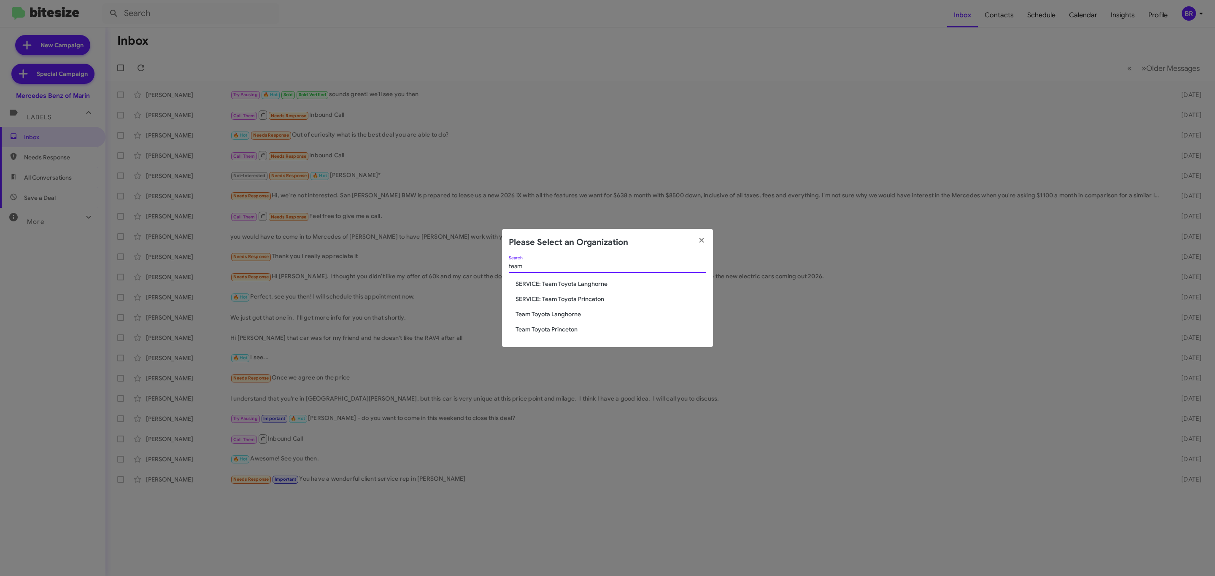
type input "team"
click at [542, 313] on span "Team Toyota Langhorne" at bounding box center [611, 314] width 191 height 8
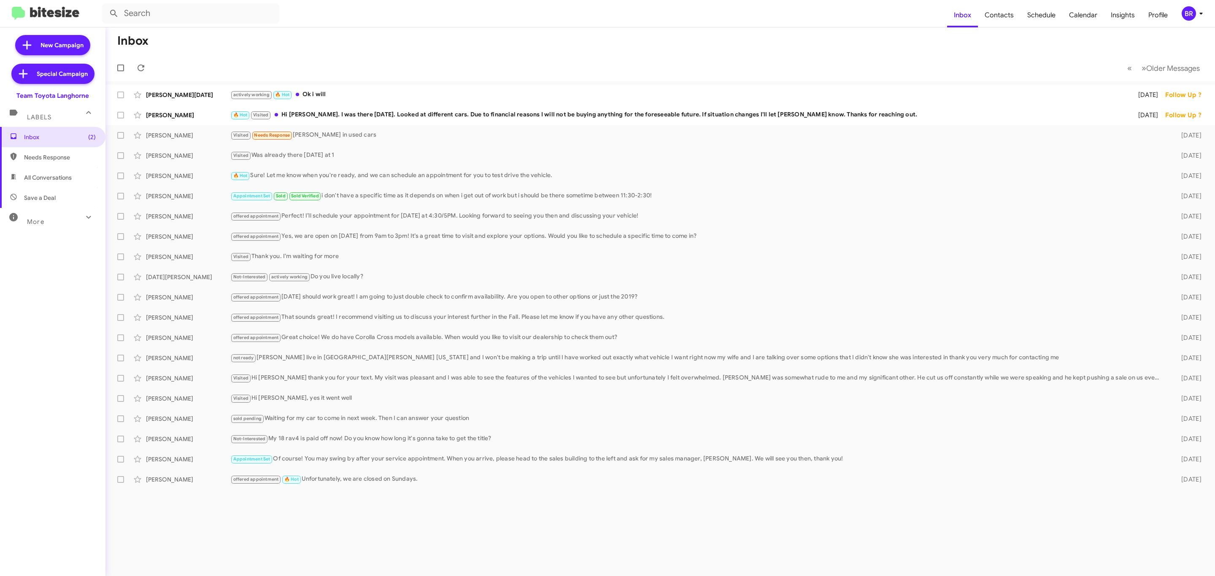
click at [1193, 16] on div "BR" at bounding box center [1189, 13] width 14 height 14
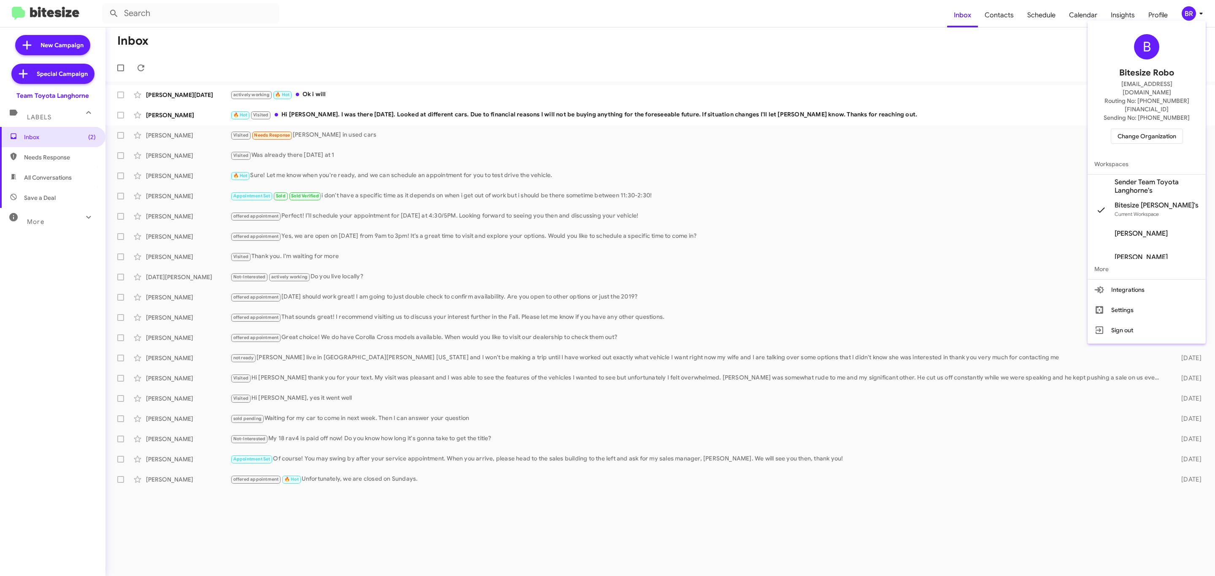
click at [1141, 129] on span "Change Organization" at bounding box center [1147, 136] width 59 height 14
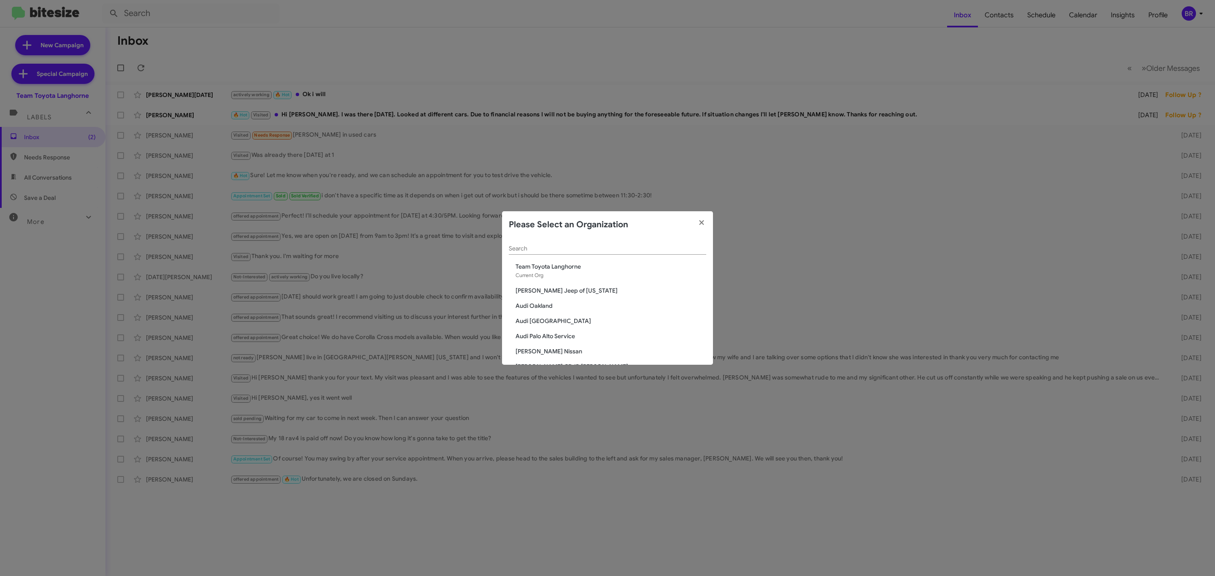
click at [616, 251] on input "Search" at bounding box center [607, 249] width 197 height 7
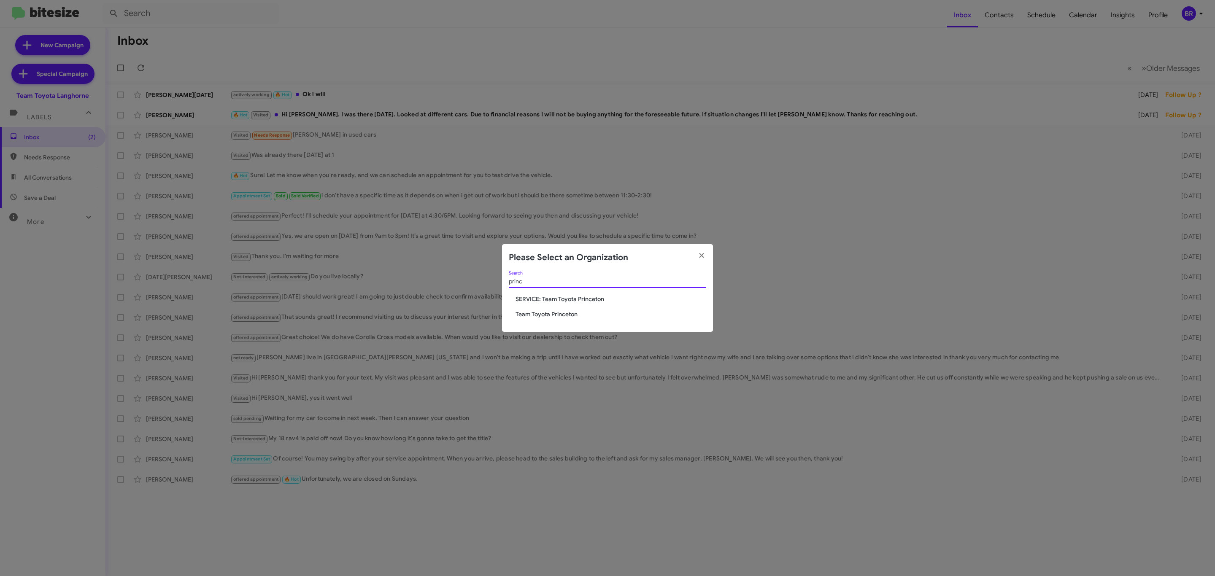
type input "princ"
click at [556, 315] on span "Team Toyota Princeton" at bounding box center [611, 314] width 191 height 8
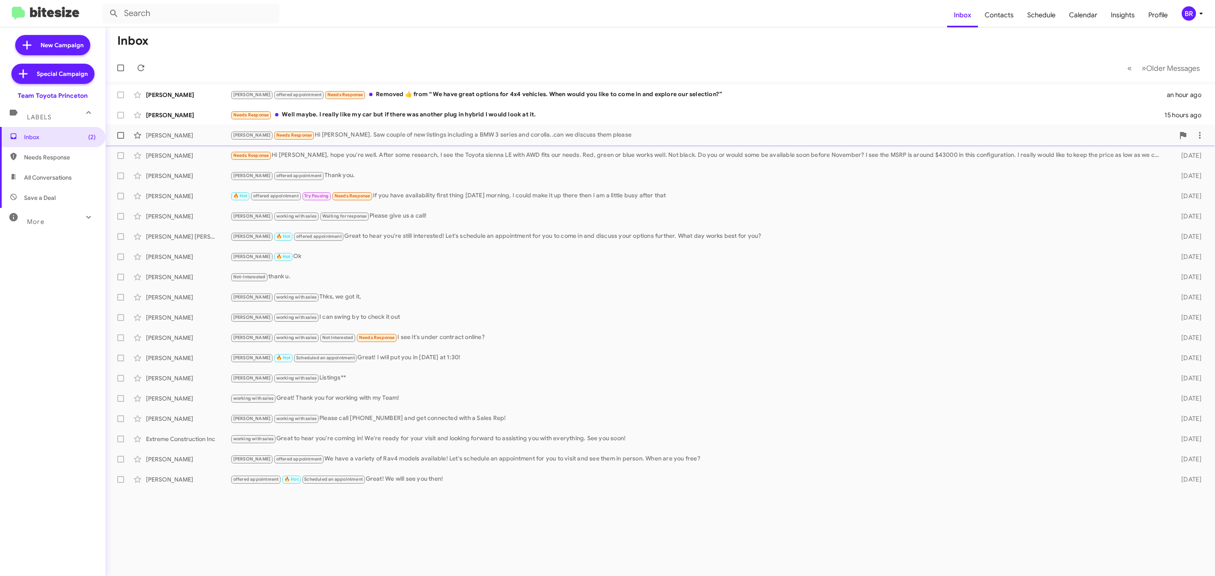
click at [369, 132] on div "Lee Needs Response Hi Andrew. Saw couple of new listings including a BMW 3 seri…" at bounding box center [702, 135] width 944 height 10
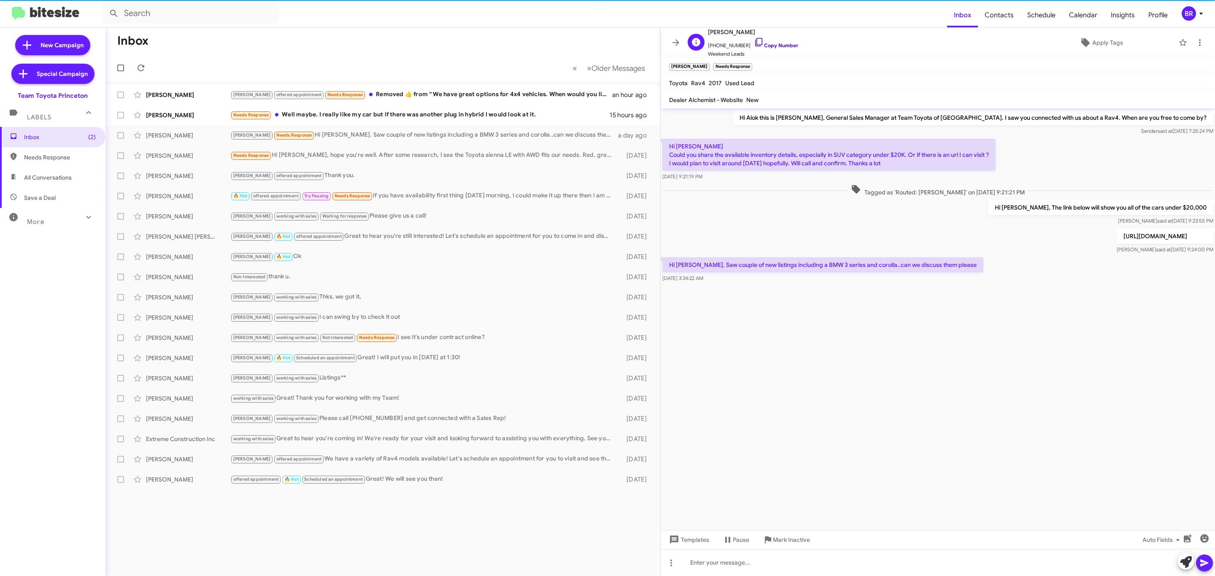
click at [774, 42] on link "Copy Number" at bounding box center [776, 45] width 44 height 6
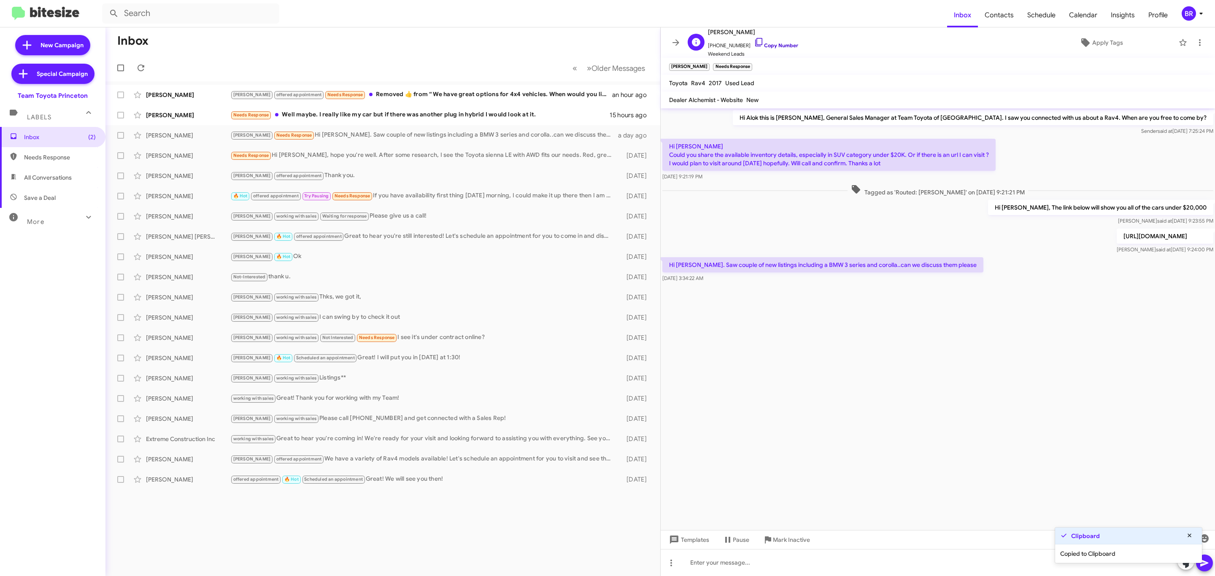
click at [768, 46] on link "Copy Number" at bounding box center [776, 45] width 44 height 6
click at [427, 194] on div "🔥 Hot offered appointment Try Pausing Needs Response If you have availability f…" at bounding box center [424, 196] width 389 height 10
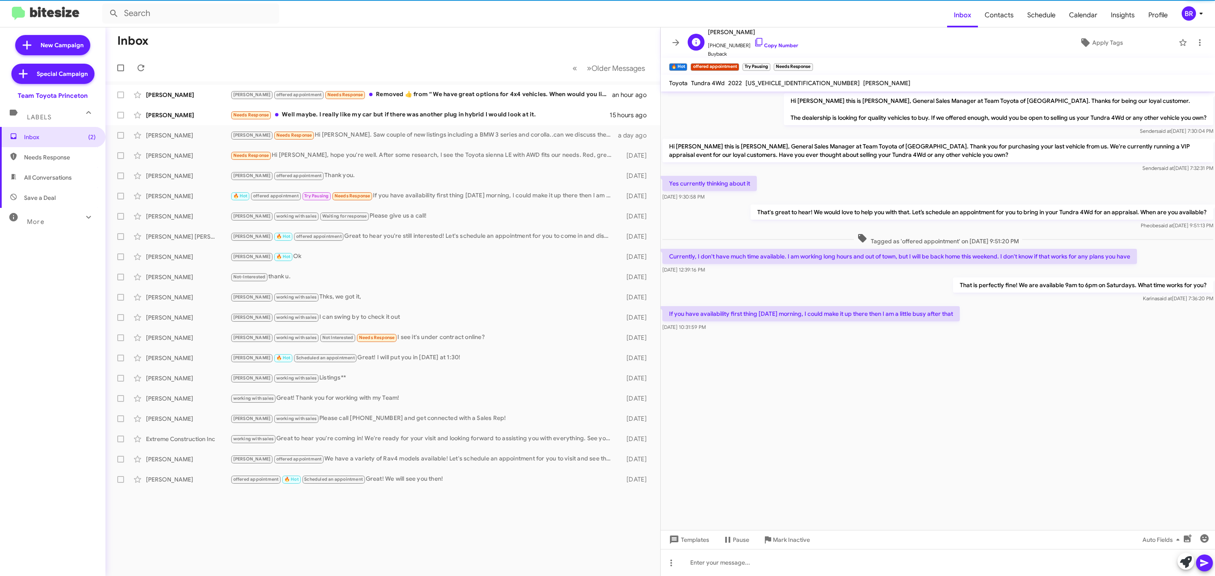
click at [771, 42] on span "+12675662041 Copy Number" at bounding box center [753, 43] width 90 height 13
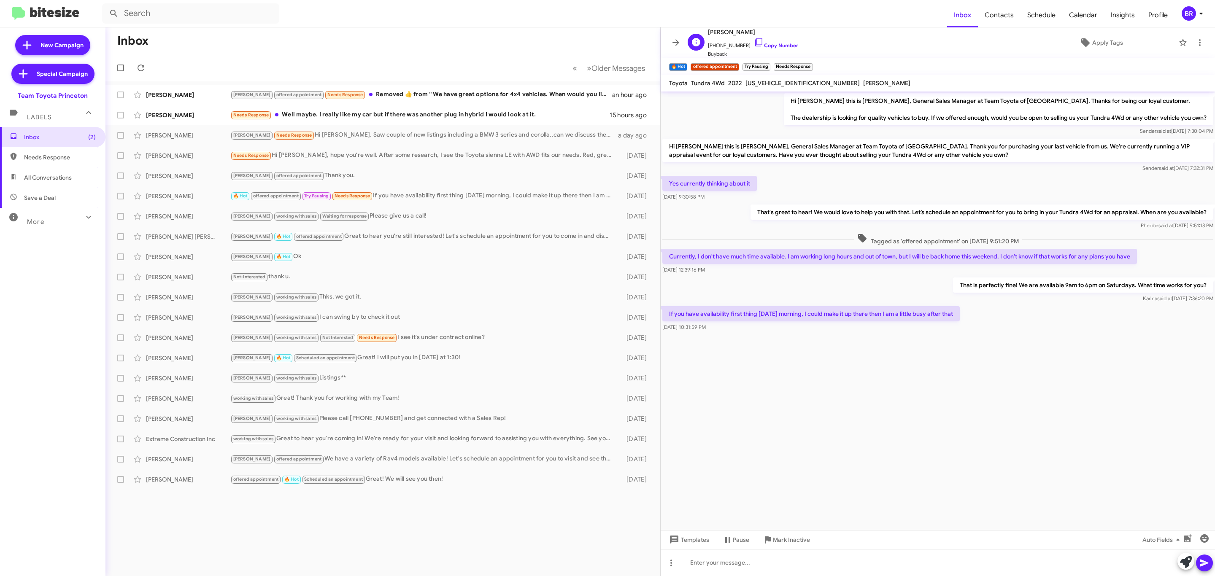
click at [771, 42] on span "+12675662041 Copy Number" at bounding box center [753, 43] width 90 height 13
click at [768, 45] on link "Copy Number" at bounding box center [776, 45] width 44 height 6
copy link "Number"
click at [768, 45] on link "Copy Number" at bounding box center [776, 45] width 44 height 6
click at [671, 39] on icon at bounding box center [676, 43] width 10 height 10
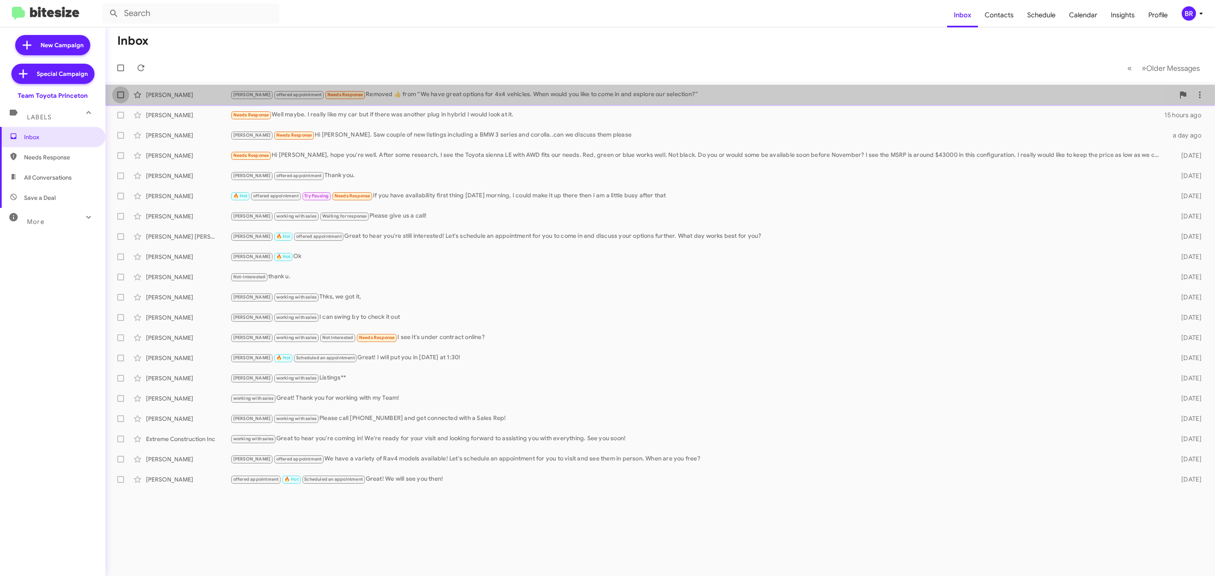
click at [118, 96] on span at bounding box center [120, 95] width 7 height 7
click at [120, 98] on input "checkbox" at bounding box center [120, 98] width 0 height 0
checkbox input "true"
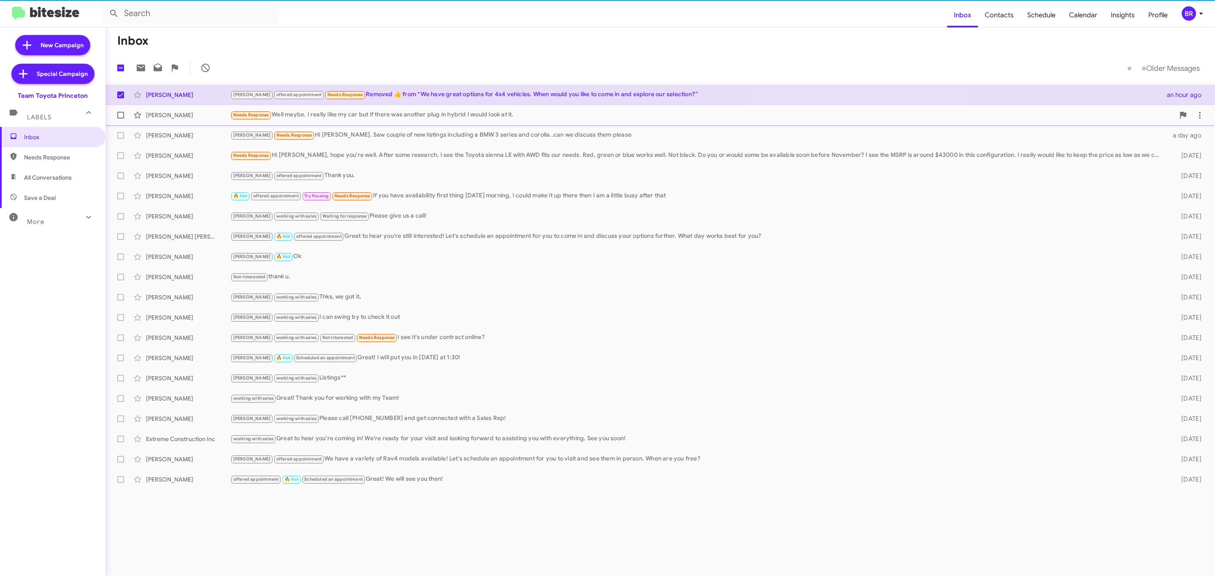
click at [120, 118] on span at bounding box center [120, 115] width 7 height 7
click at [120, 119] on input "checkbox" at bounding box center [120, 119] width 0 height 0
checkbox input "true"
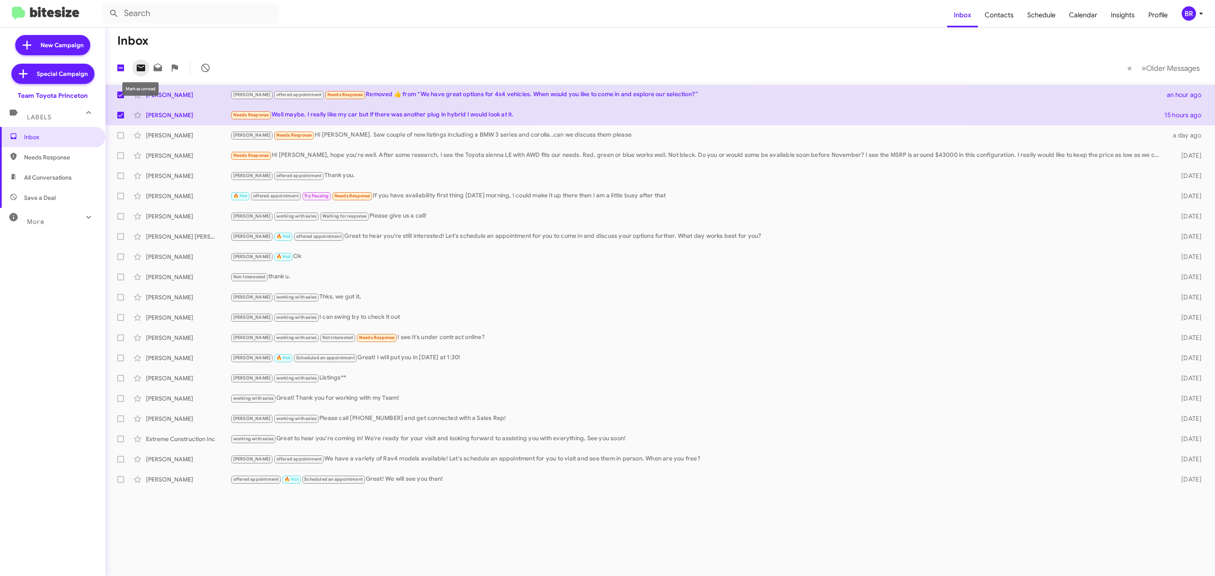
click at [143, 70] on icon at bounding box center [141, 68] width 8 height 7
click at [1191, 18] on div "BR" at bounding box center [1189, 13] width 14 height 14
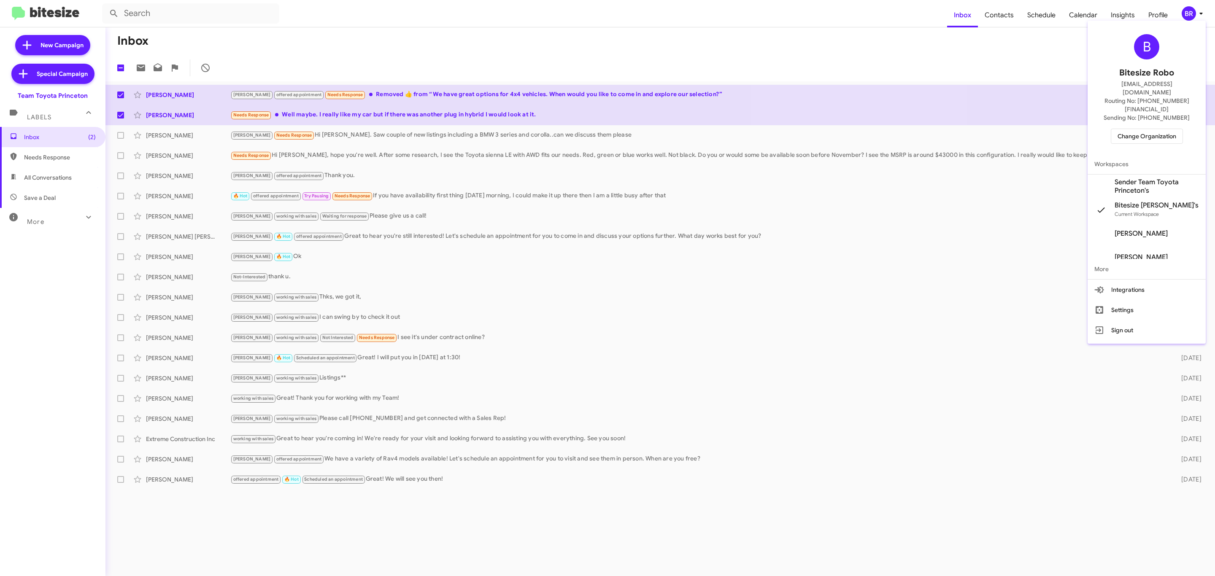
click at [392, 199] on div at bounding box center [607, 288] width 1215 height 576
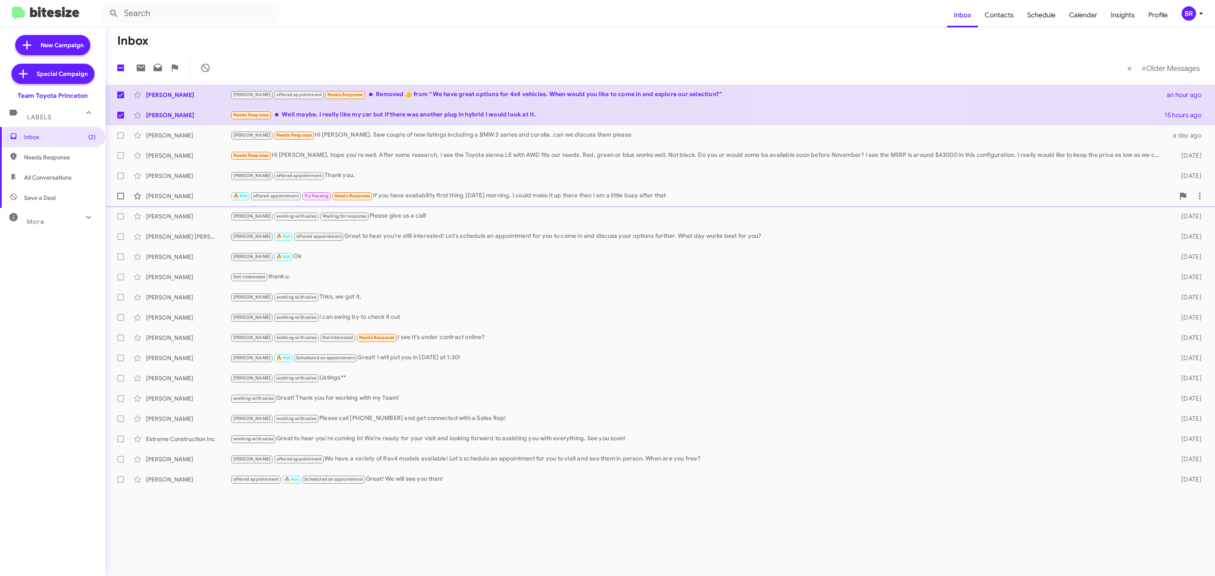
click at [425, 189] on div "Dylan Brown 🔥 Hot offered appointment Try Pausing Needs Response If you have av…" at bounding box center [660, 196] width 1096 height 17
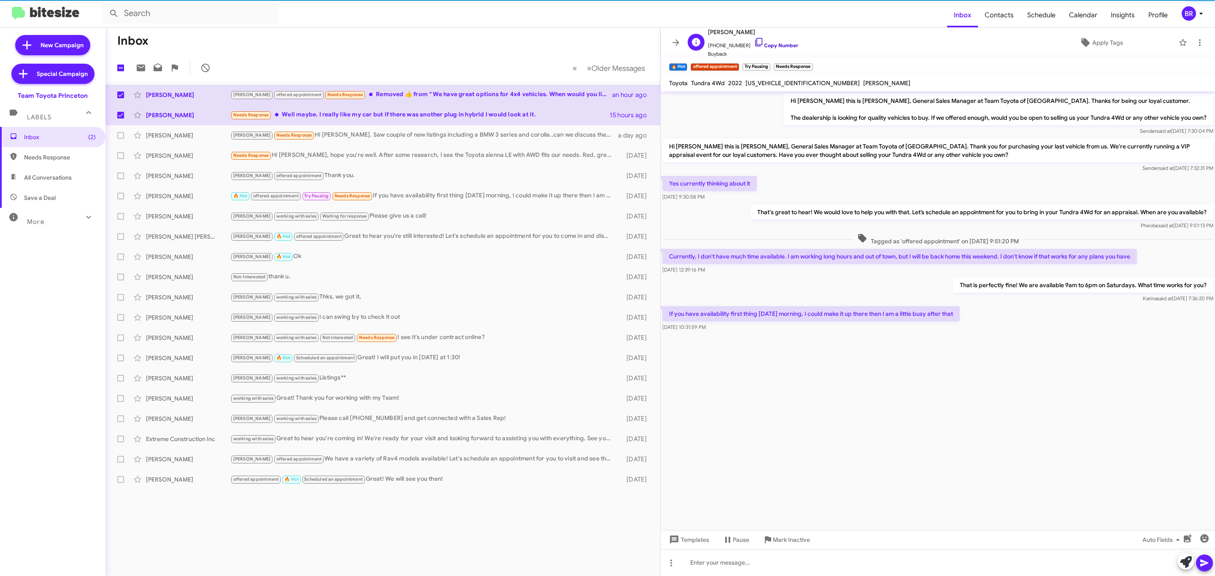
click at [764, 47] on link "Copy Number" at bounding box center [776, 45] width 44 height 6
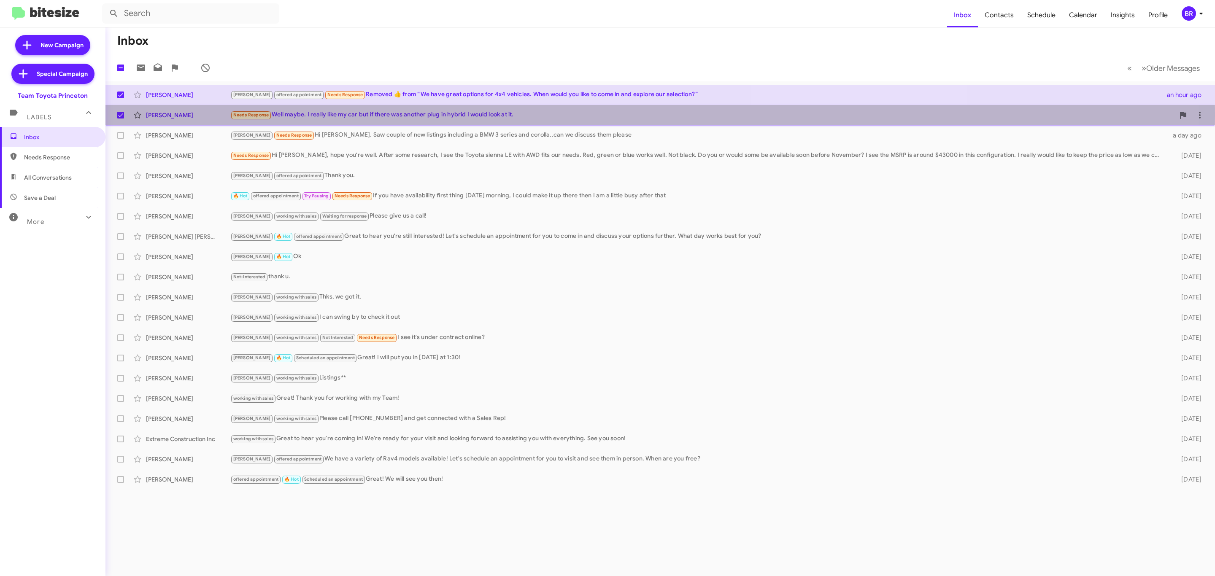
click at [349, 116] on div "Needs Response Well maybe. I really like my car but if there was another plug i…" at bounding box center [702, 115] width 944 height 10
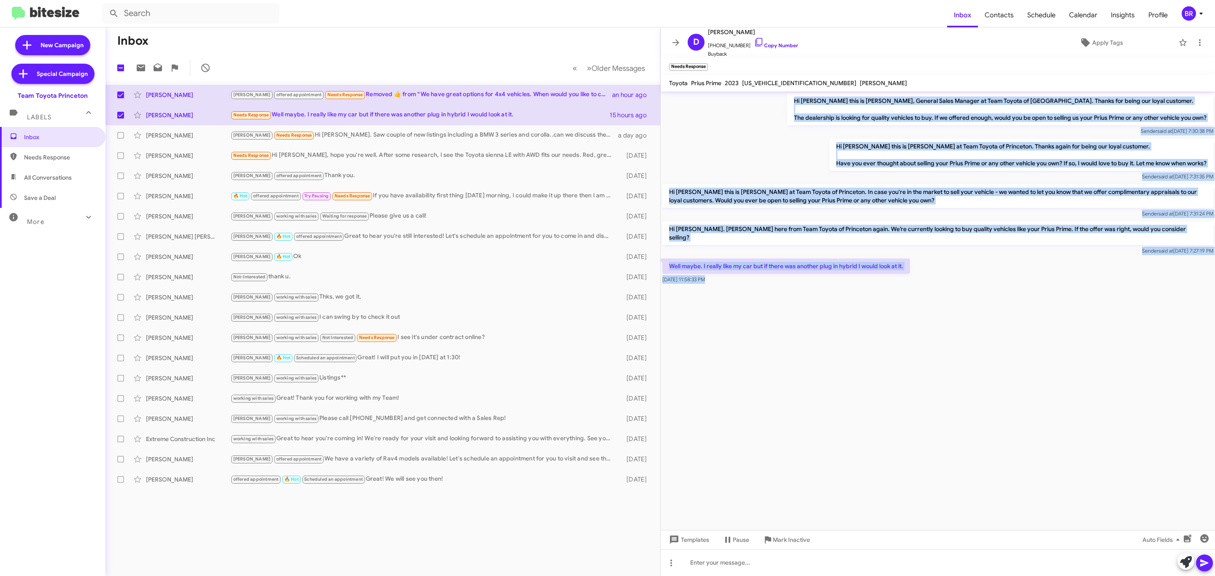
drag, startPoint x: 698, startPoint y: 100, endPoint x: 854, endPoint y: 262, distance: 225.0
click at [877, 284] on cdk-virtual-scroll-viewport "Hi Diane this is Andrew Dasher, General Sales Manager at Team Toyota of Princet…" at bounding box center [938, 311] width 554 height 439
copy div "Hi Diane this is Andrew Dasher, General Sales Manager at Team Toyota of Princet…"
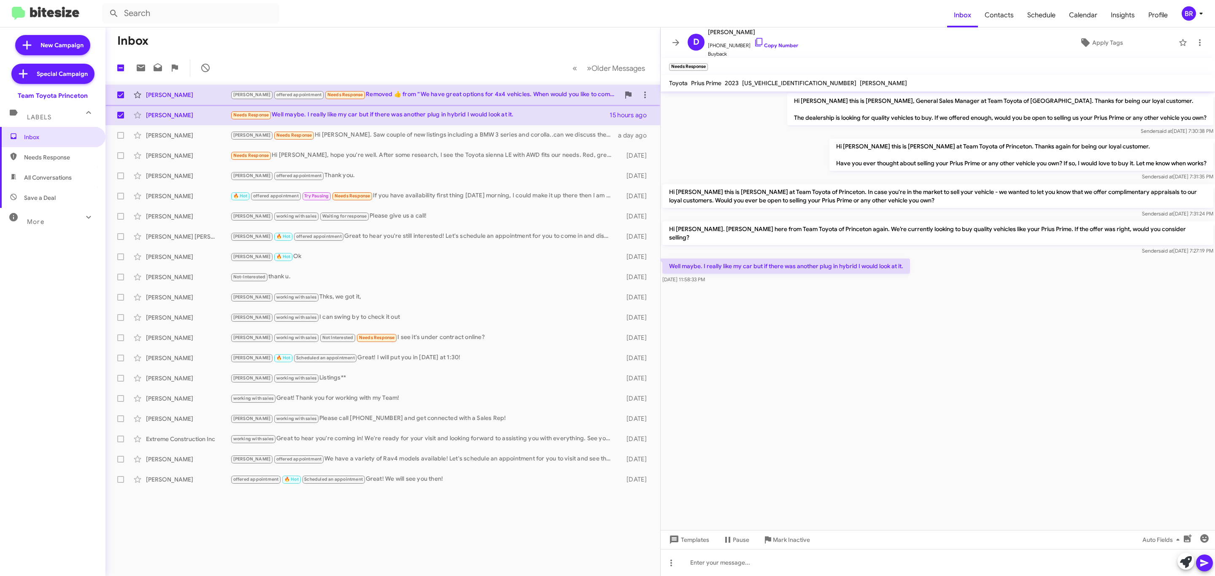
click at [361, 95] on div "Lee offered appointment Needs Response Removed ‌👍‌ from “ We have great options…" at bounding box center [424, 95] width 389 height 10
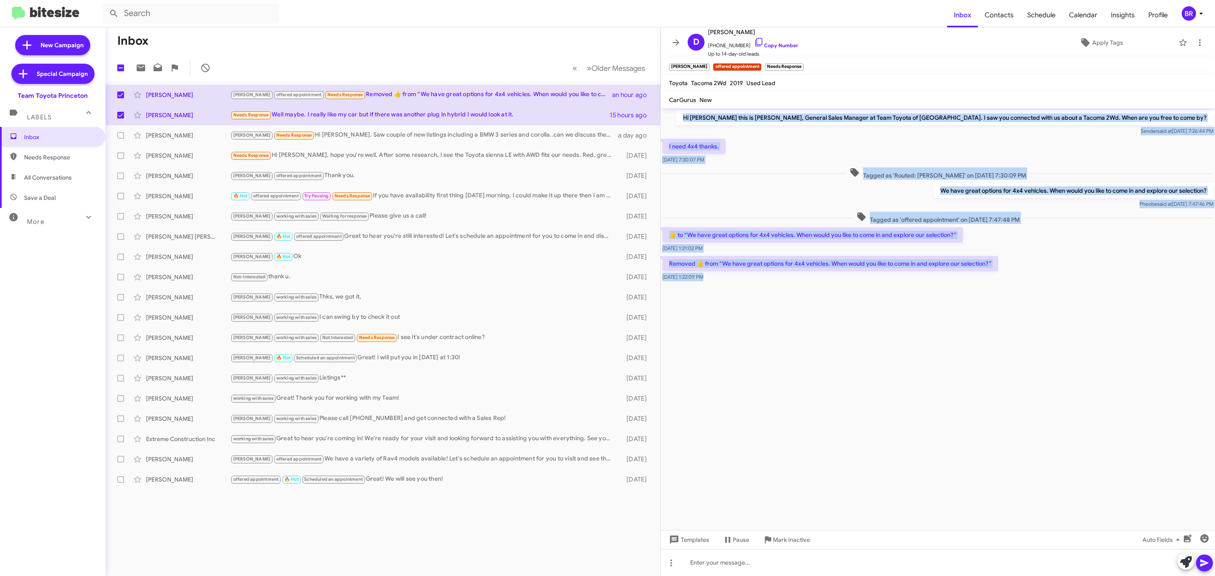
drag, startPoint x: 697, startPoint y: 115, endPoint x: 899, endPoint y: 304, distance: 276.1
click at [899, 309] on cdk-virtual-scroll-viewport "Hi David this is Andrew Dasher, General Sales Manager at Team Toyota of Princet…" at bounding box center [938, 319] width 554 height 422
copy div "Hi David this is Andrew Dasher, General Sales Manager at Team Toyota of Princet…"
click at [775, 44] on link "Copy Number" at bounding box center [776, 45] width 44 height 6
copy div "Hi David this is Andrew Dasher, General Sales Manager at Team Toyota of Princet…"
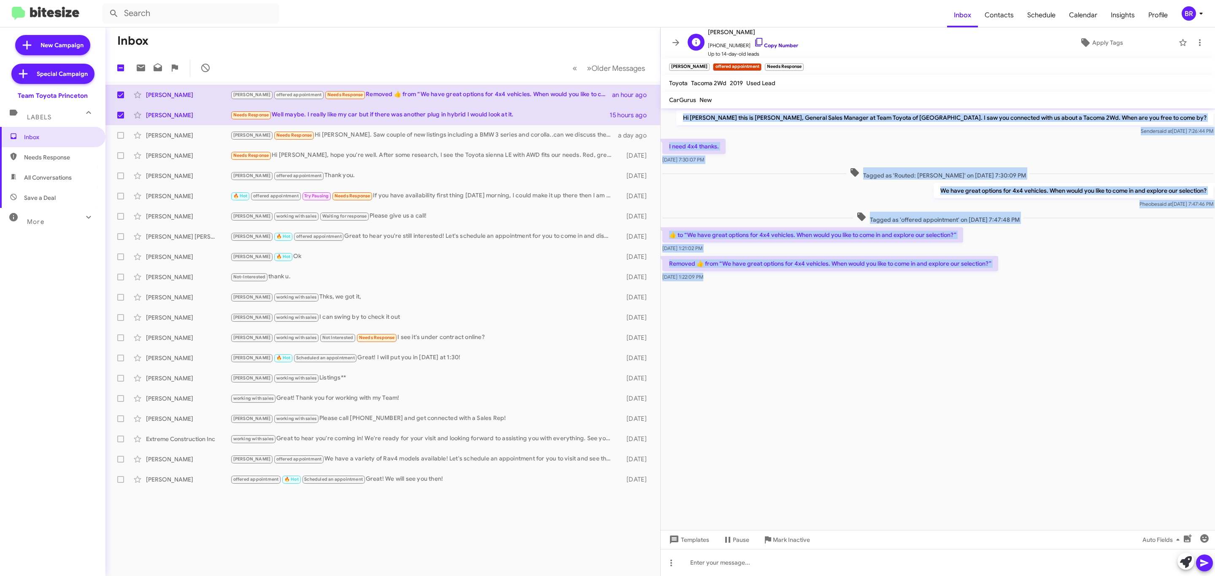
click at [775, 44] on link "Copy Number" at bounding box center [776, 45] width 44 height 6
drag, startPoint x: 722, startPoint y: 113, endPoint x: 862, endPoint y: 277, distance: 216.1
click at [868, 292] on cdk-virtual-scroll-viewport "Hi David this is Andrew Dasher, General Sales Manager at Team Toyota of Princet…" at bounding box center [938, 319] width 554 height 422
copy div "Hi David this is Andrew Dasher, General Sales Manager at Team Toyota of Princet…"
click at [117, 97] on label at bounding box center [120, 94] width 17 height 17
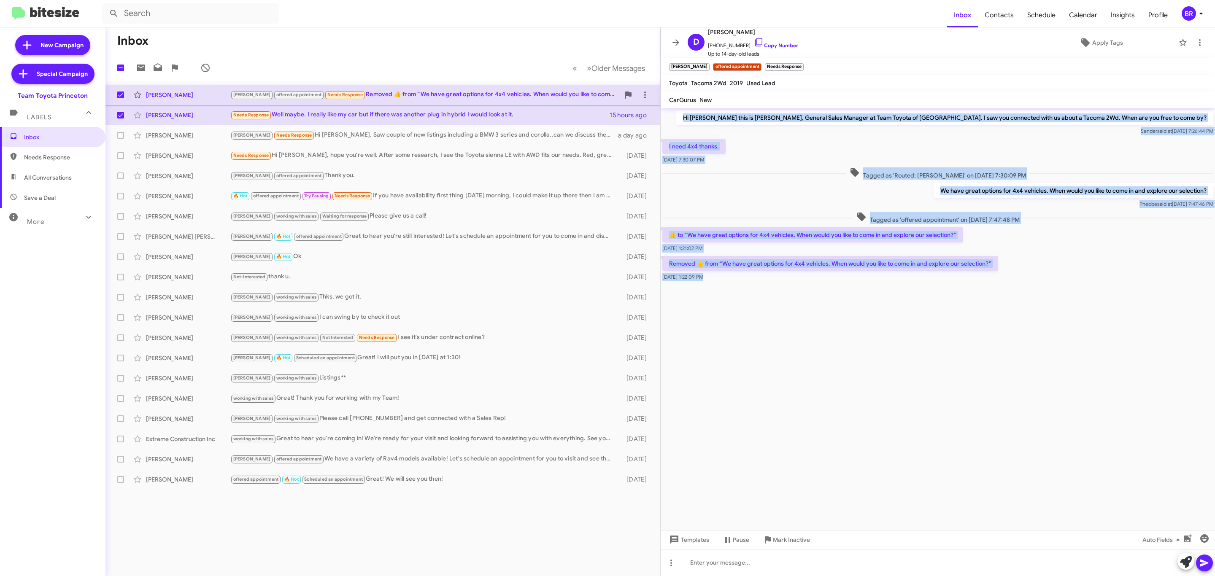
click at [120, 98] on input "checkbox" at bounding box center [120, 98] width 0 height 0
checkbox input "false"
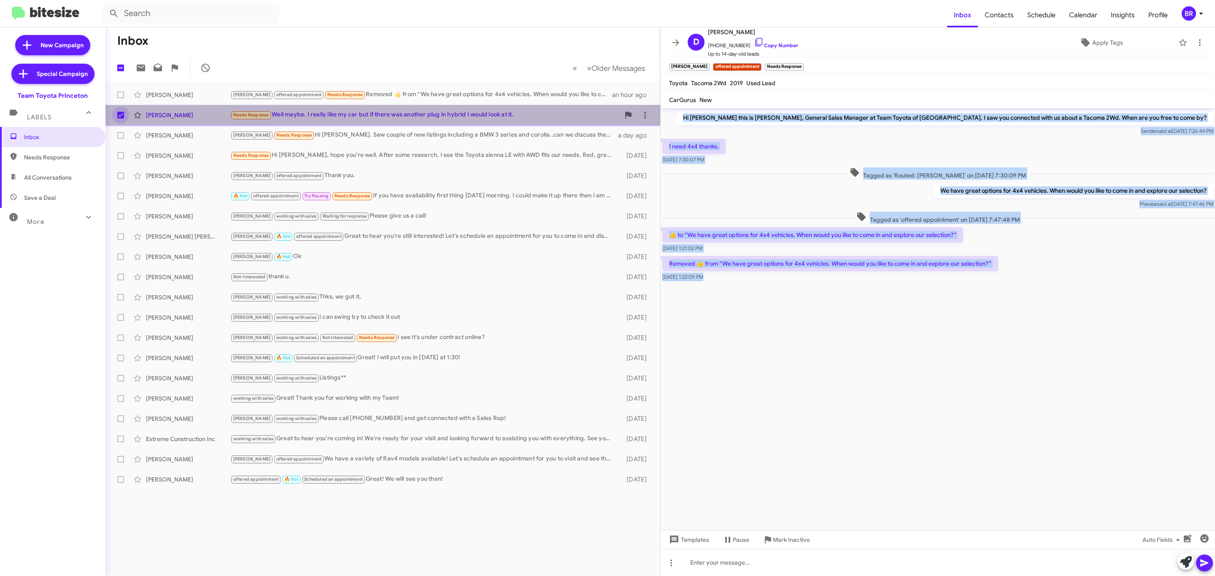
click at [114, 111] on label at bounding box center [120, 115] width 17 height 17
click at [120, 119] on input "checkbox" at bounding box center [120, 119] width 0 height 0
checkbox input "false"
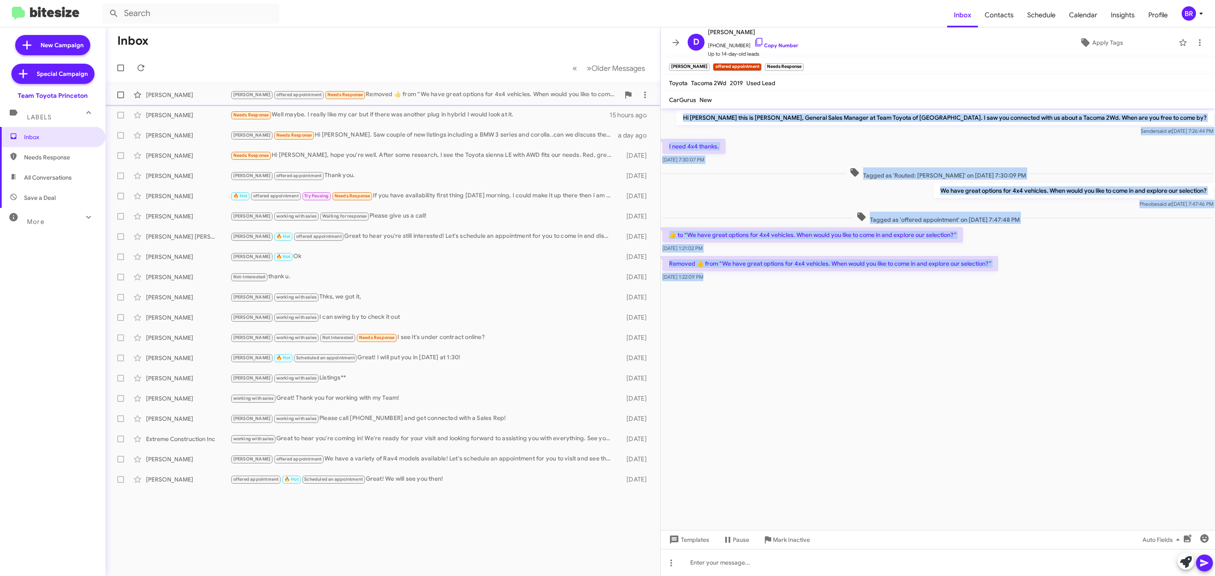
click at [116, 98] on label at bounding box center [120, 94] width 17 height 17
click at [120, 98] on input "checkbox" at bounding box center [120, 98] width 0 height 0
checkbox input "true"
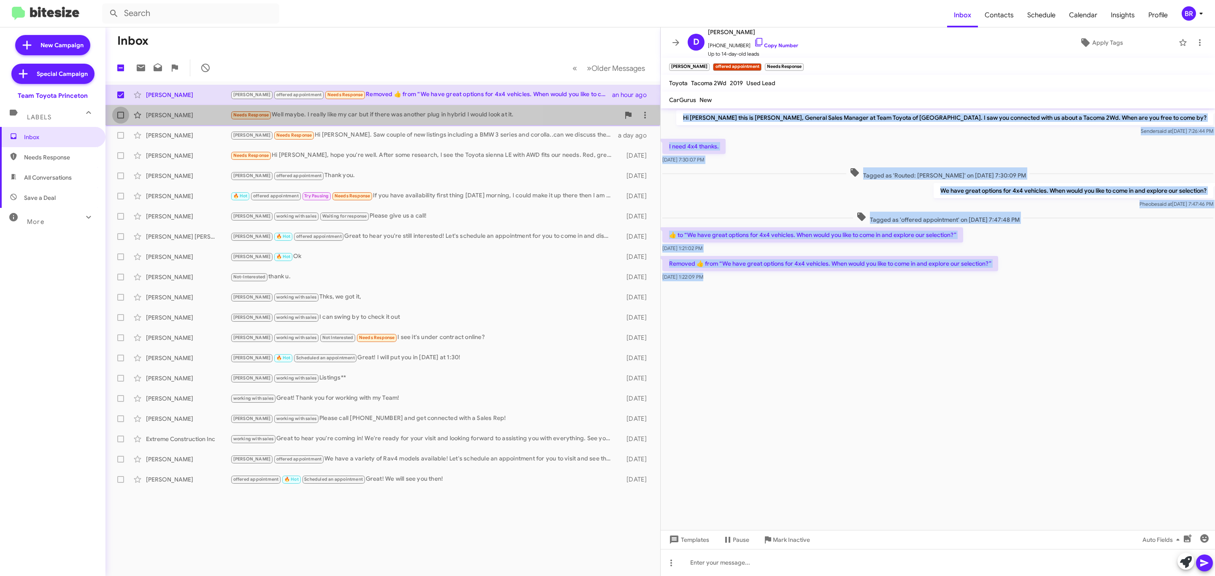
click at [119, 119] on label at bounding box center [120, 115] width 17 height 17
click at [120, 119] on input "checkbox" at bounding box center [120, 119] width 0 height 0
checkbox input "true"
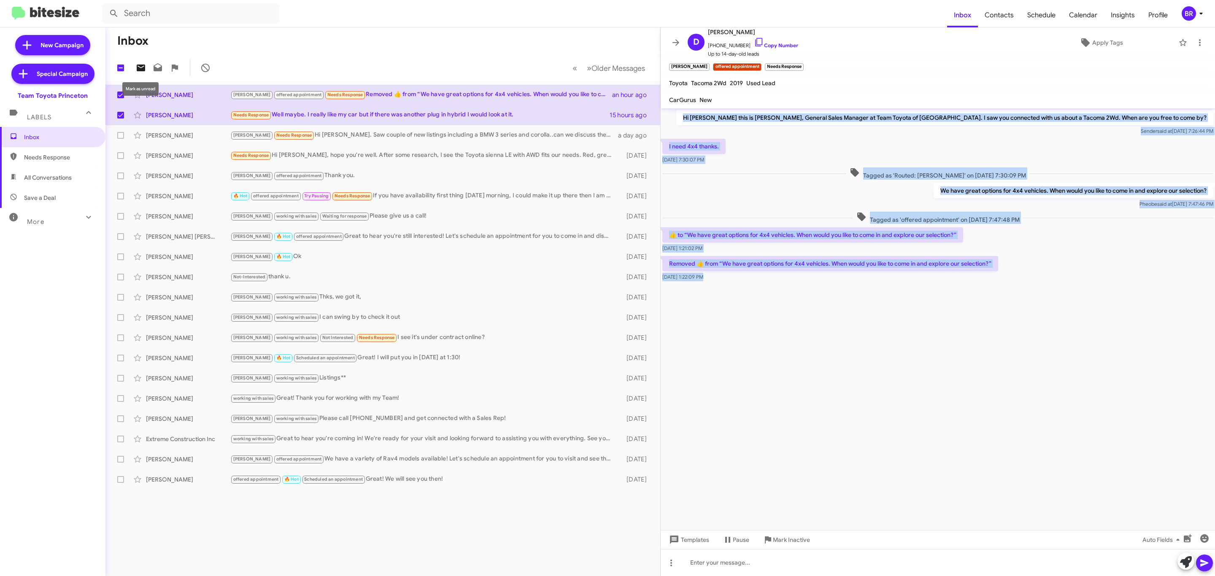
click at [138, 70] on icon at bounding box center [141, 68] width 8 height 7
click at [668, 46] on span at bounding box center [676, 43] width 17 height 10
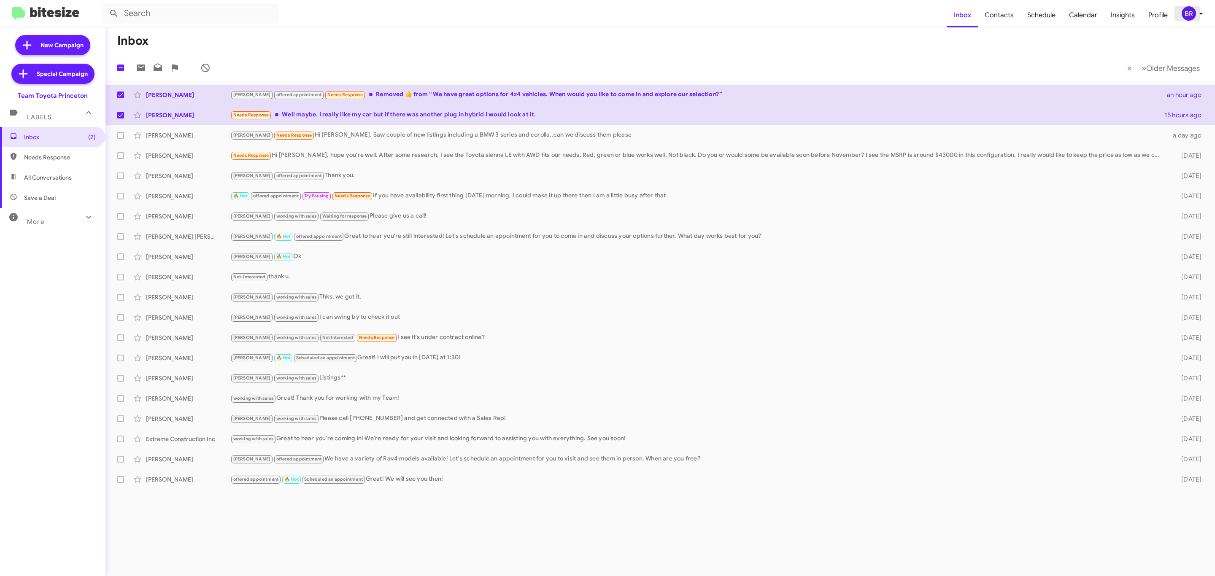
click at [1188, 20] on div "BR" at bounding box center [1189, 13] width 14 height 14
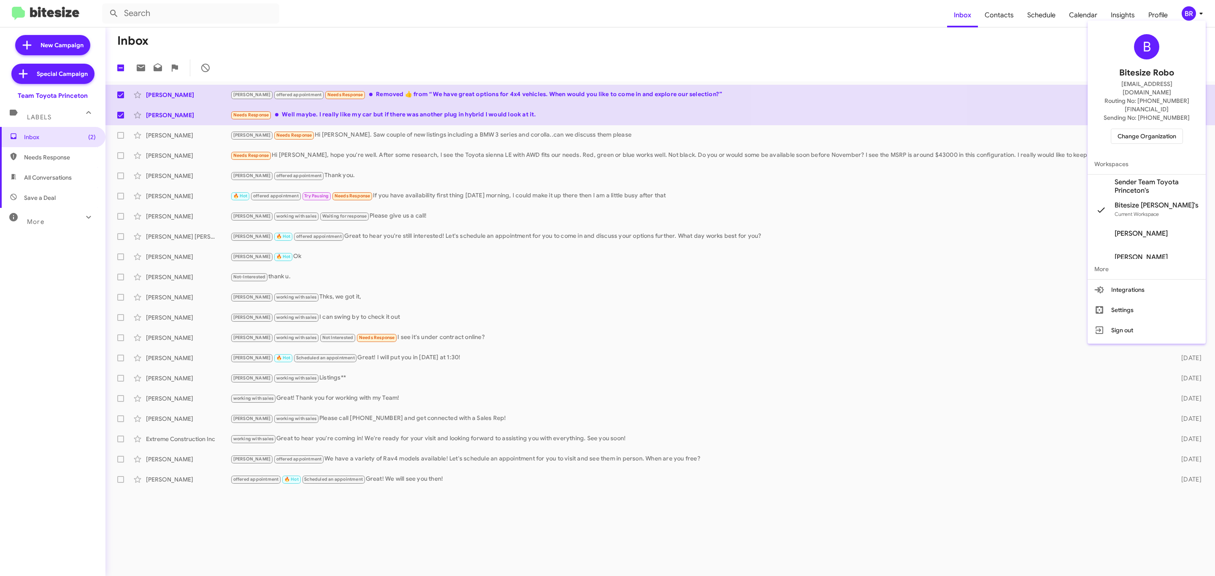
click at [1136, 129] on span "Change Organization" at bounding box center [1147, 136] width 59 height 14
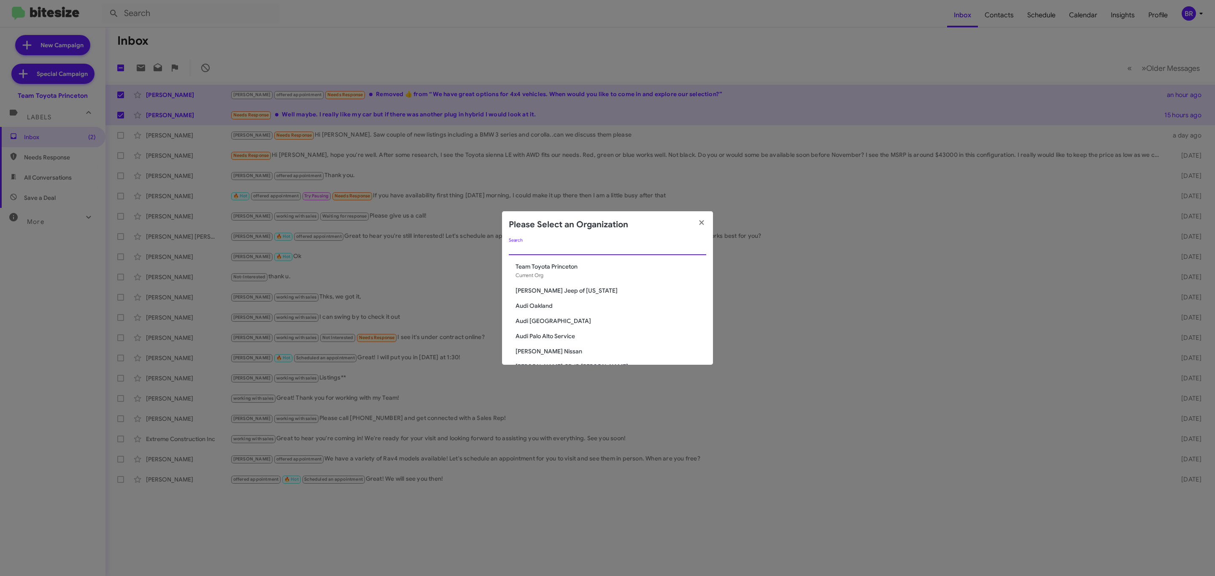
click at [560, 249] on input "Search" at bounding box center [607, 249] width 197 height 7
click at [622, 251] on input "Search" at bounding box center [607, 249] width 197 height 7
click at [623, 249] on input "Search" at bounding box center [607, 249] width 197 height 7
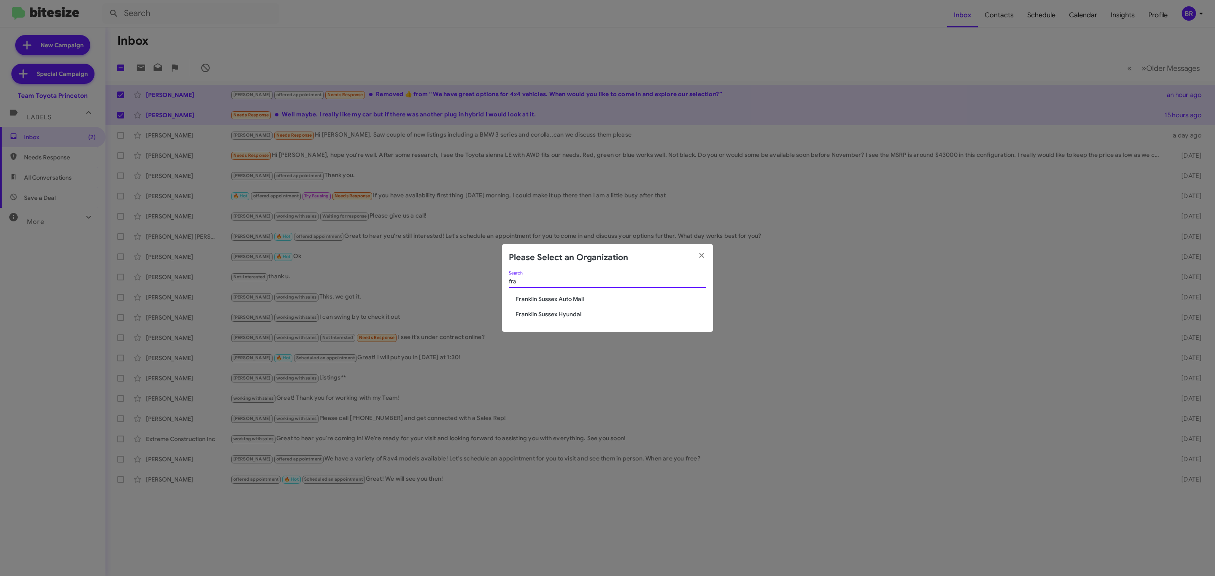
type input "fra"
click at [573, 298] on span "Franklin Sussex Auto Mall" at bounding box center [611, 299] width 191 height 8
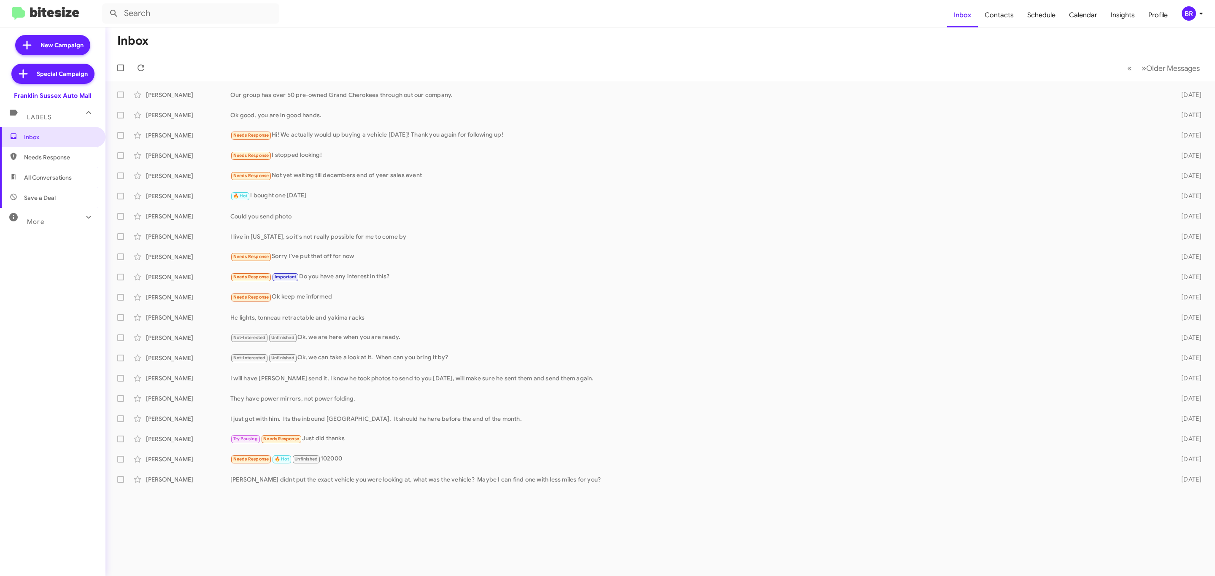
click at [1180, 12] on button "BR" at bounding box center [1190, 13] width 31 height 14
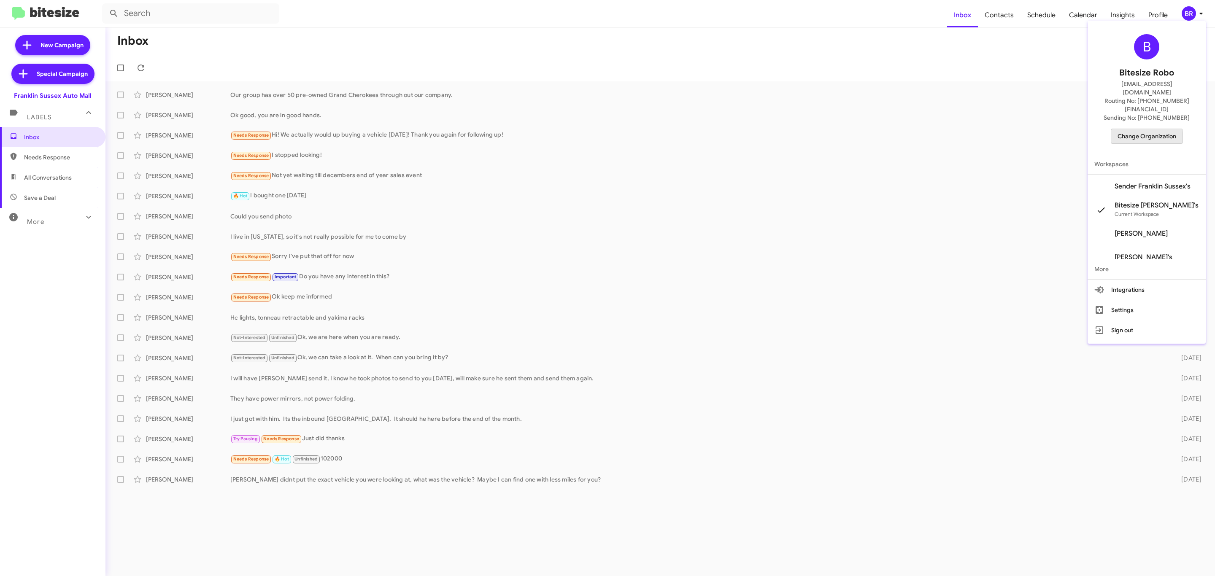
click at [1144, 129] on span "Change Organization" at bounding box center [1147, 136] width 59 height 14
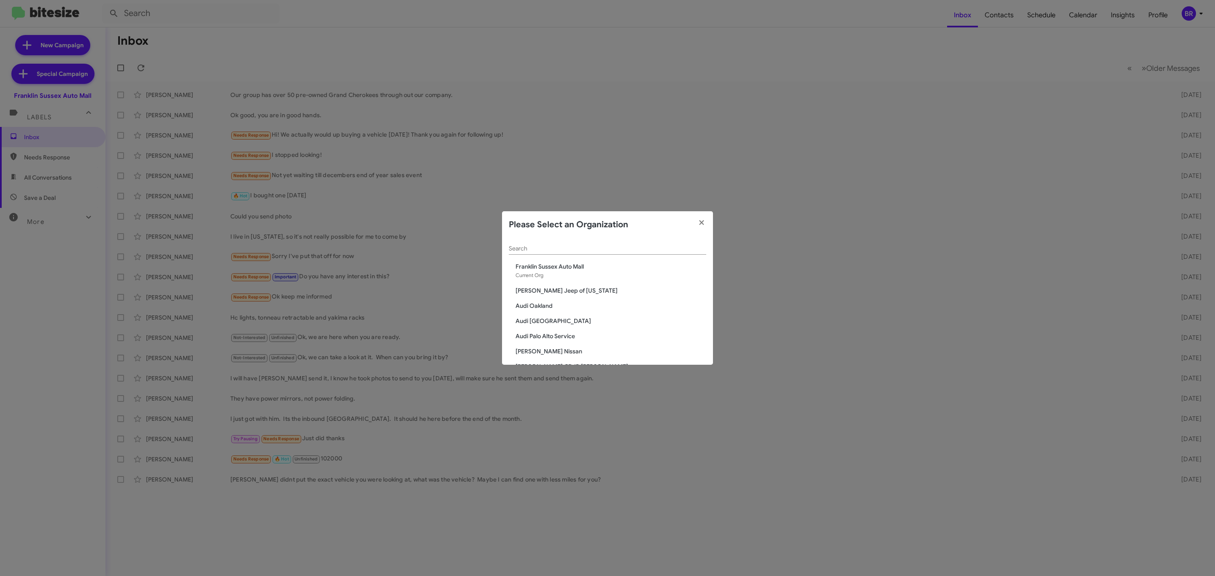
click at [608, 252] on div "Search" at bounding box center [607, 246] width 197 height 16
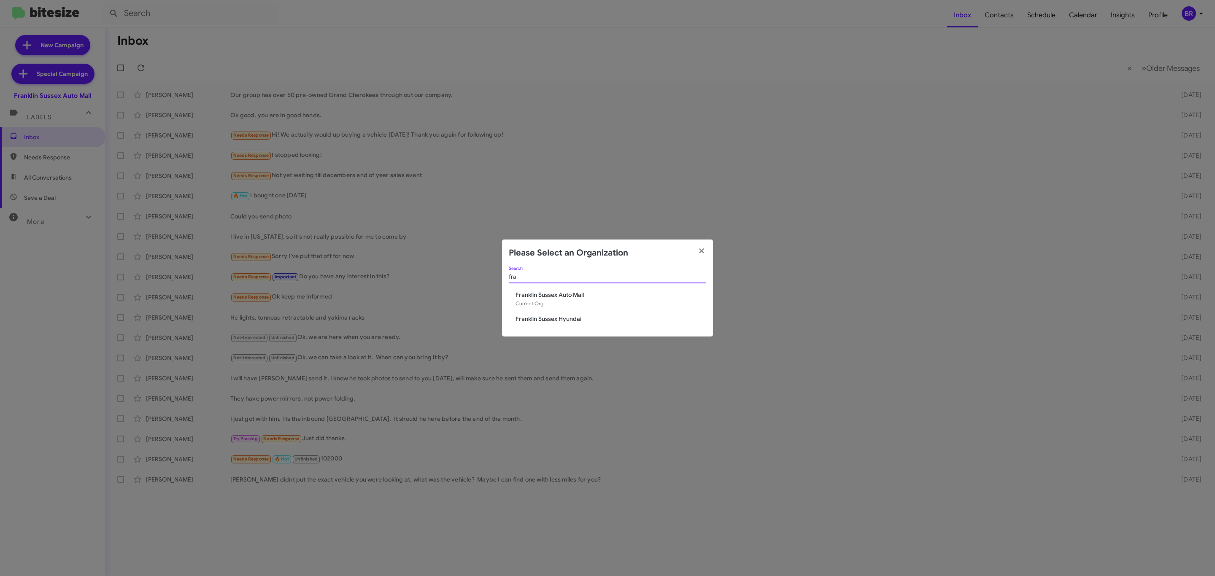
type input "fra"
click at [576, 316] on span "Franklin Sussex Hyundai" at bounding box center [611, 319] width 191 height 8
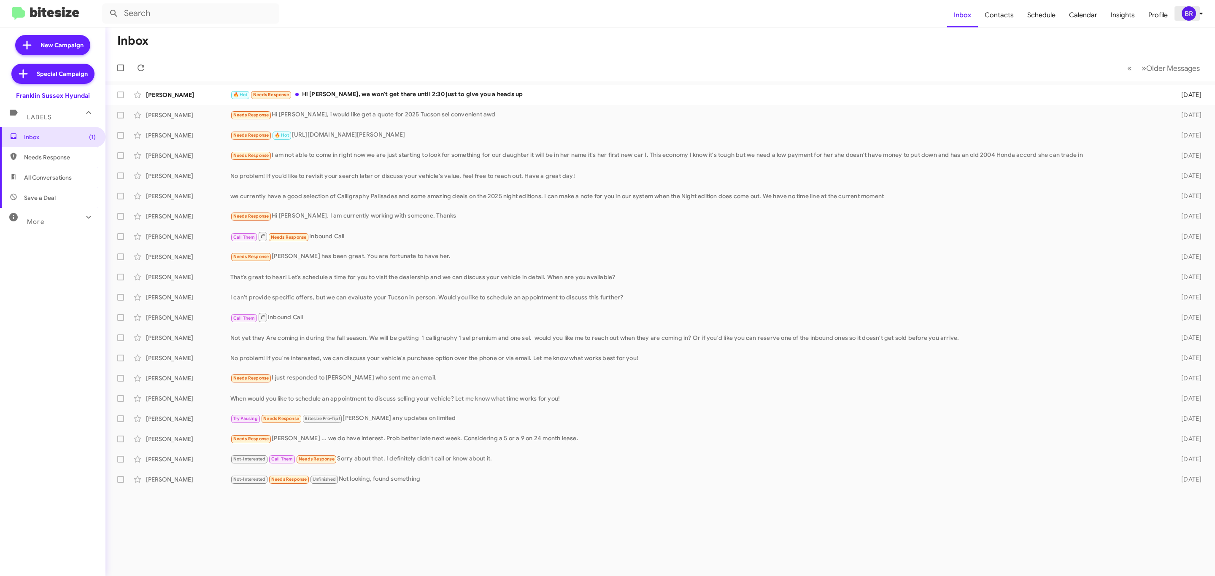
click at [1192, 14] on div "BR" at bounding box center [1189, 13] width 14 height 14
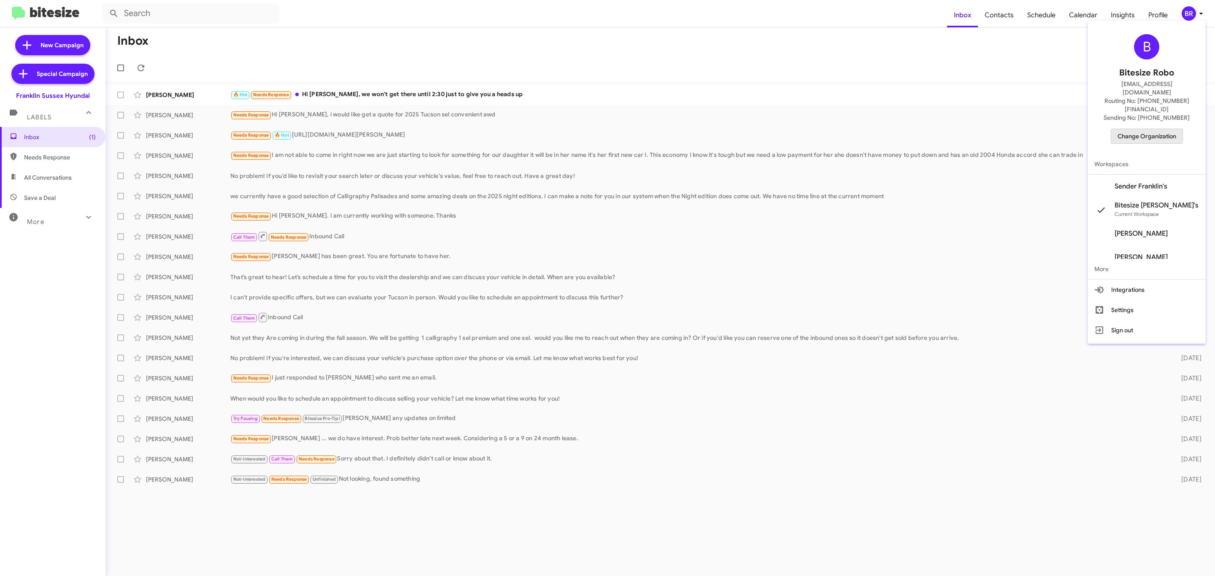
click at [1128, 129] on span "Change Organization" at bounding box center [1147, 136] width 59 height 14
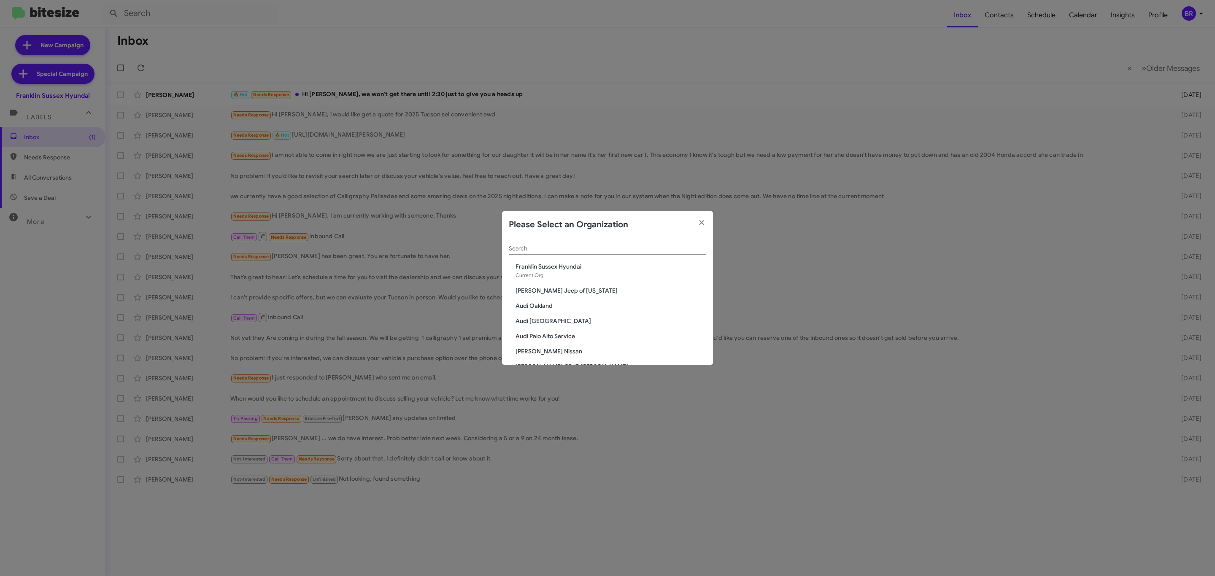
click at [574, 253] on div "Search" at bounding box center [607, 246] width 197 height 16
type input "niel"
click at [548, 316] on div "niel Search Daniels Long Chevrolet Nielsen Chevrolet Nielsen Dodge Chrysler Jee…" at bounding box center [607, 301] width 211 height 127
click at [556, 312] on span "[PERSON_NAME] Kia of [PERSON_NAME]" at bounding box center [611, 312] width 191 height 8
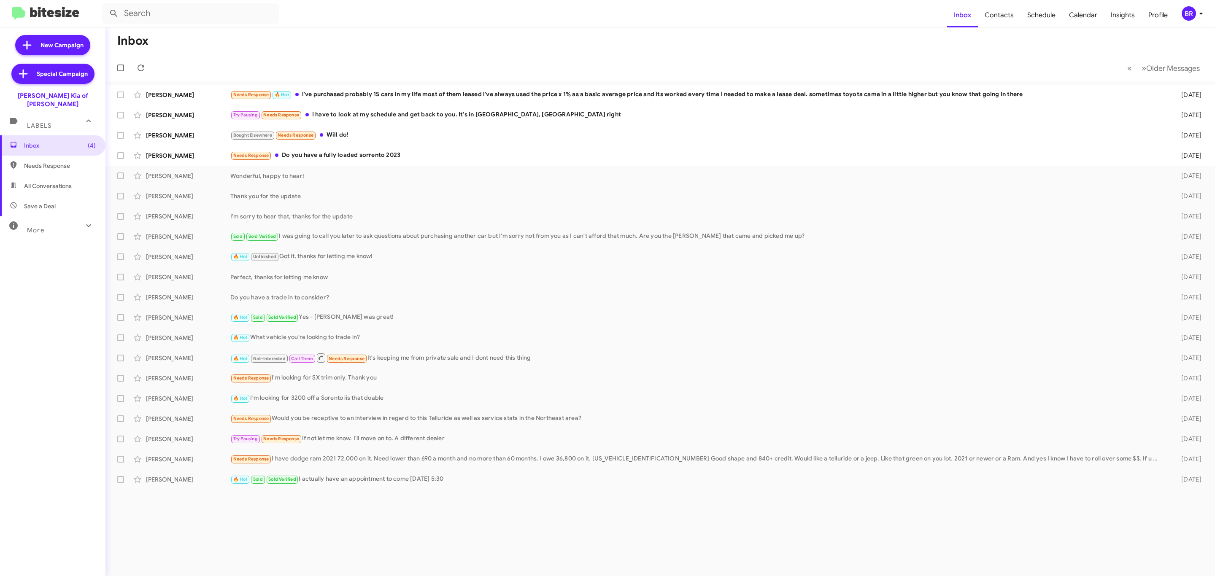
drag, startPoint x: 1204, startPoint y: 12, endPoint x: 1194, endPoint y: 14, distance: 10.4
click at [1204, 12] on icon at bounding box center [1201, 13] width 10 height 10
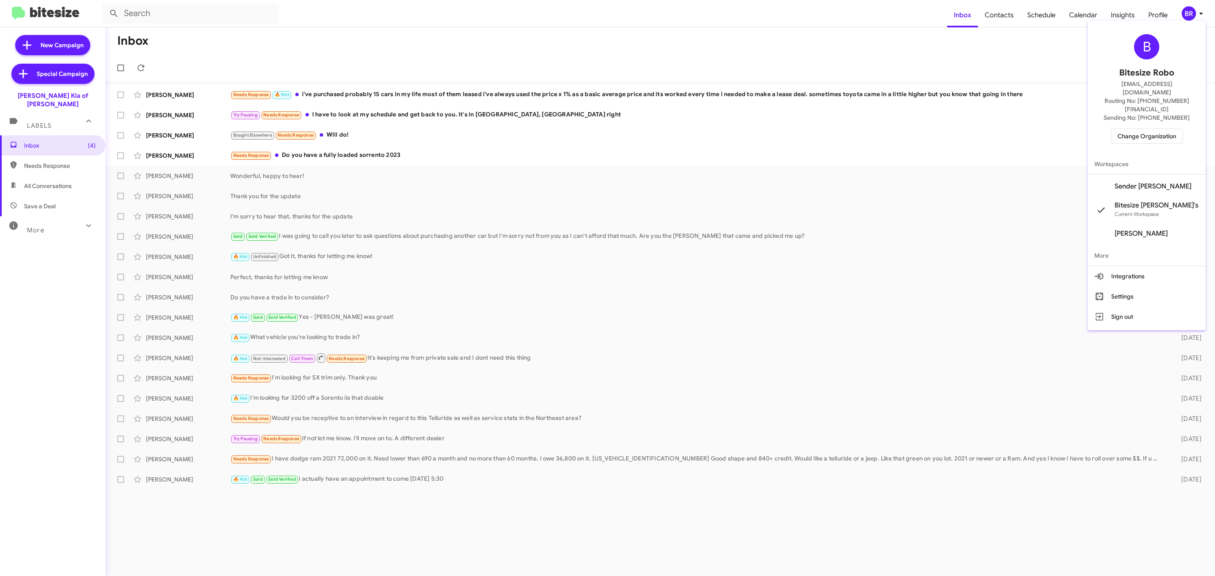
drag, startPoint x: 1142, startPoint y: 116, endPoint x: 1141, endPoint y: 122, distance: 5.2
click at [1141, 129] on span "Change Organization" at bounding box center [1147, 136] width 59 height 14
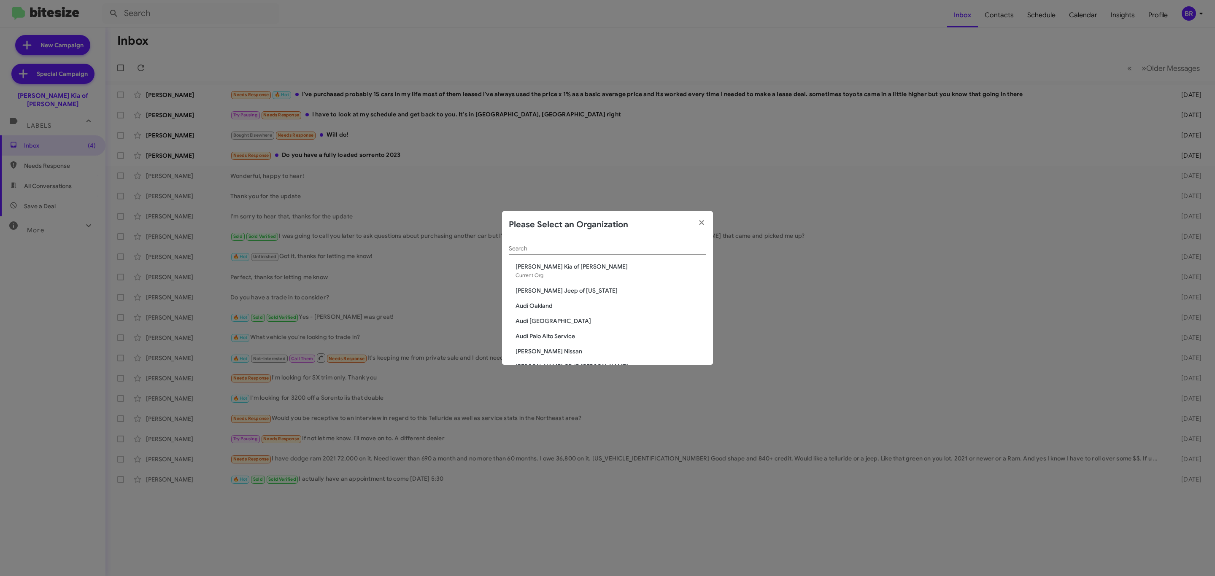
click at [550, 242] on div "Search" at bounding box center [607, 246] width 197 height 16
click at [553, 247] on input "Search" at bounding box center [607, 249] width 197 height 7
type input "niels"
click at [575, 315] on div "niels Search Nielsen Kia of Newton Current Org Daniels Long Chevrolet Nielsen C…" at bounding box center [607, 301] width 211 height 127
click at [571, 322] on span "Nielsen Dodge Chrysler Jeep" at bounding box center [611, 321] width 191 height 8
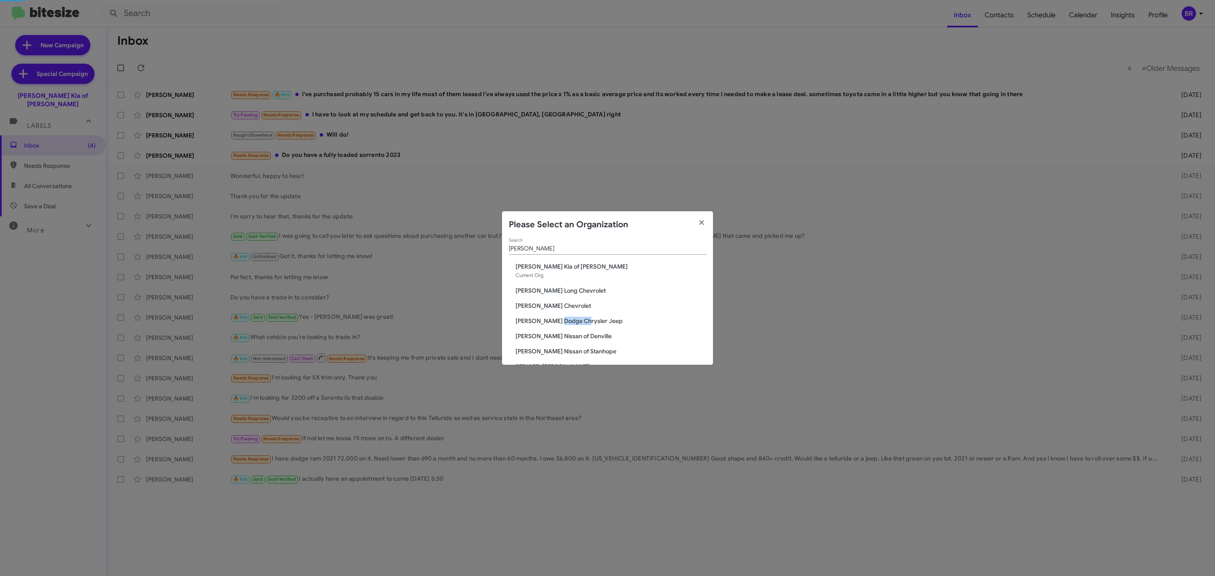
click at [571, 322] on span "Nielsen Dodge Chrysler Jeep" at bounding box center [611, 321] width 191 height 8
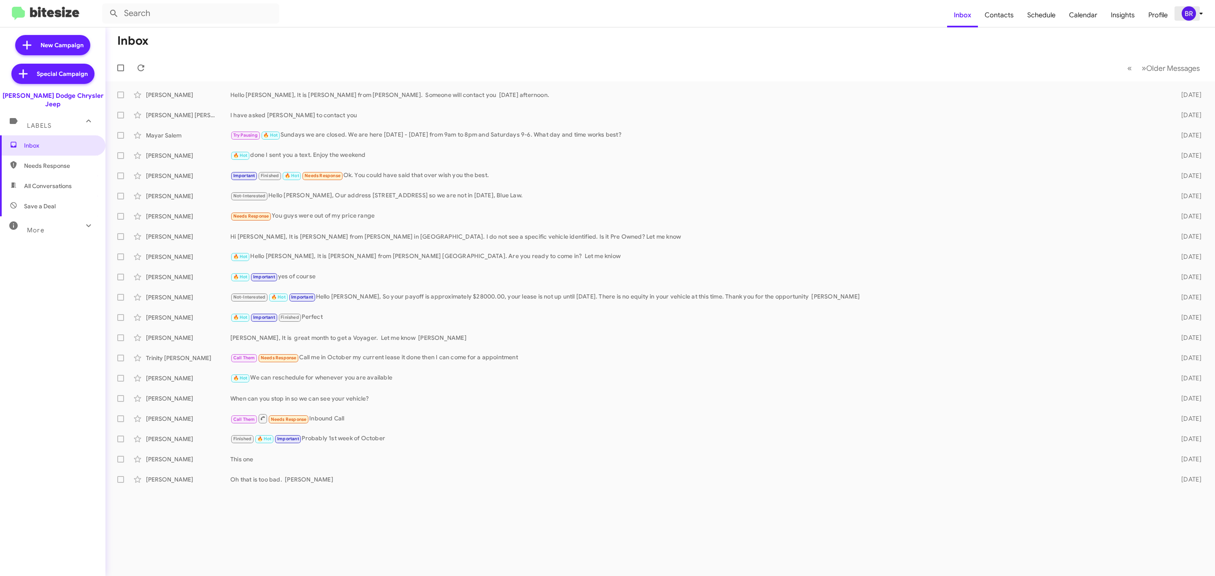
click at [1185, 12] on div "BR" at bounding box center [1189, 13] width 14 height 14
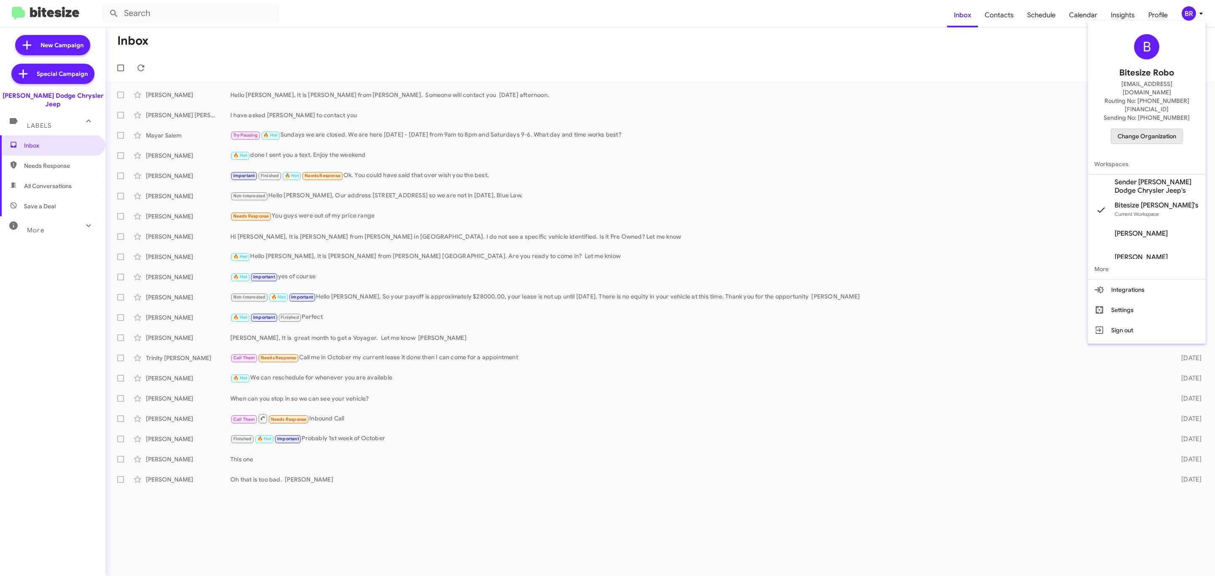
click at [1140, 129] on span "Change Organization" at bounding box center [1147, 136] width 59 height 14
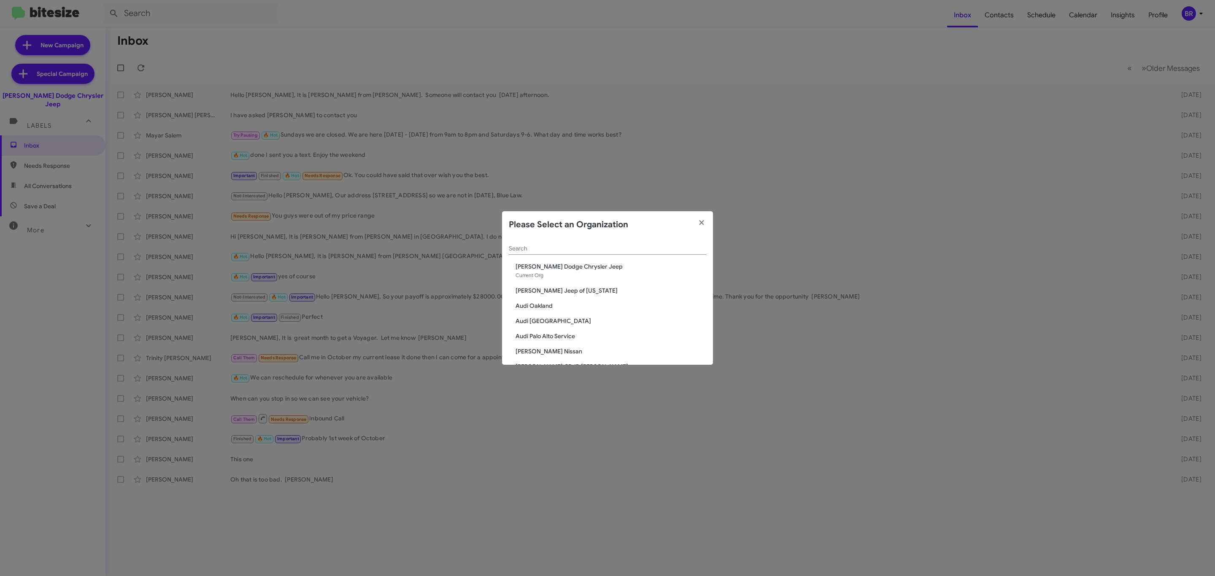
click at [553, 246] on input "Search" at bounding box center [607, 249] width 197 height 7
type input "niel"
click at [562, 334] on span "[PERSON_NAME] Nissan of Denville" at bounding box center [611, 336] width 191 height 8
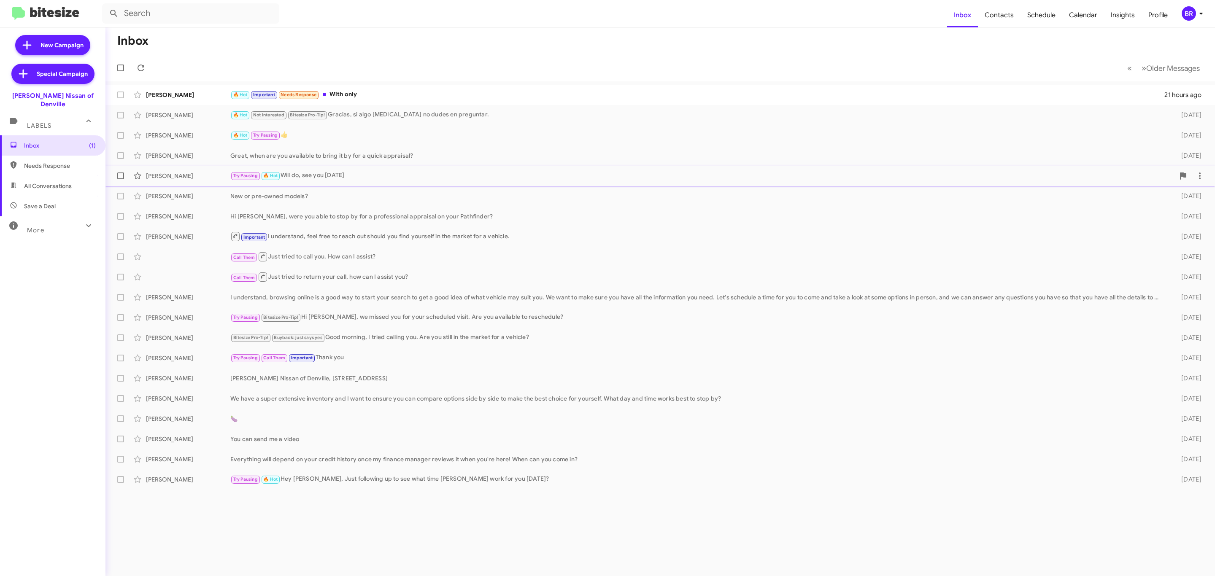
click at [356, 178] on div "Try Pausing 🔥 Hot Will do, see you [DATE]" at bounding box center [702, 176] width 944 height 10
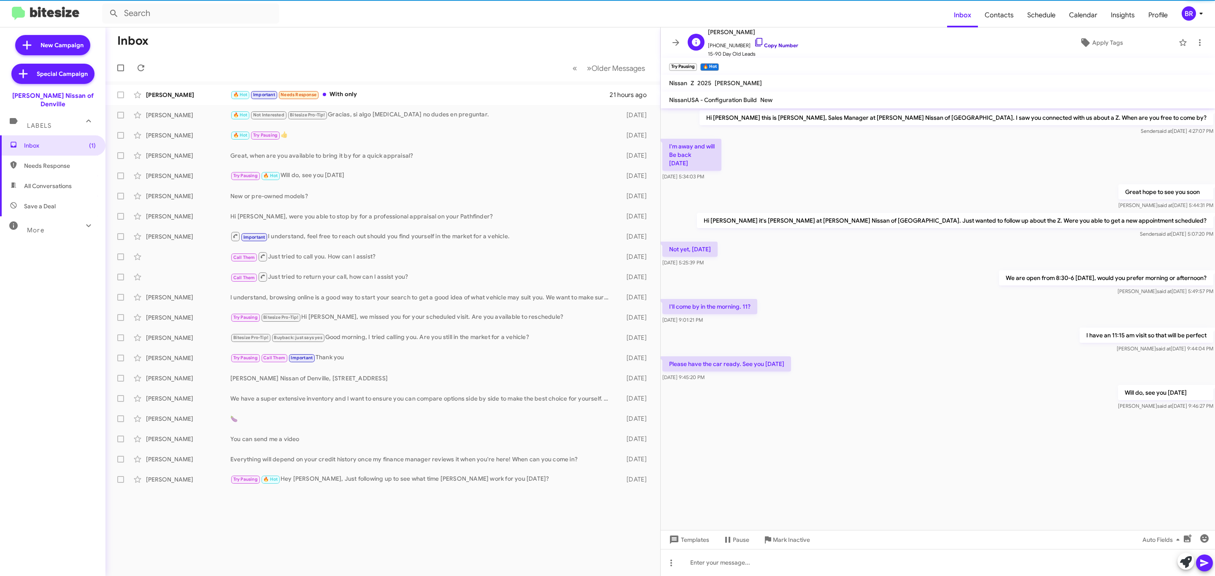
click at [769, 47] on link "Copy Number" at bounding box center [776, 45] width 44 height 6
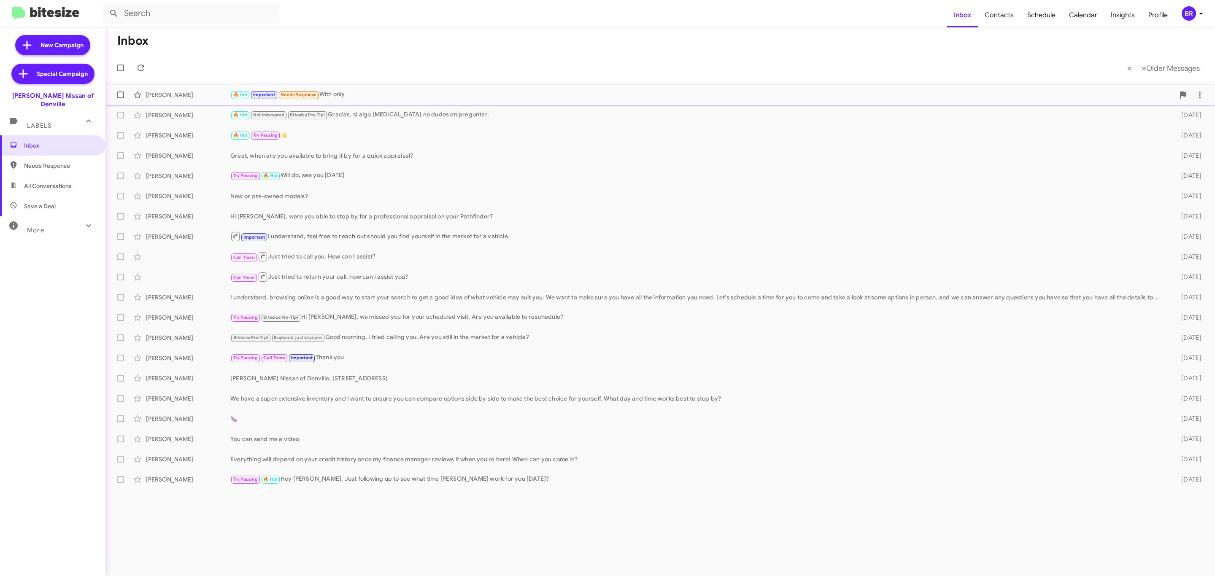
click at [117, 92] on span at bounding box center [120, 95] width 7 height 7
click at [120, 98] on input "checkbox" at bounding box center [120, 98] width 0 height 0
checkbox input "true"
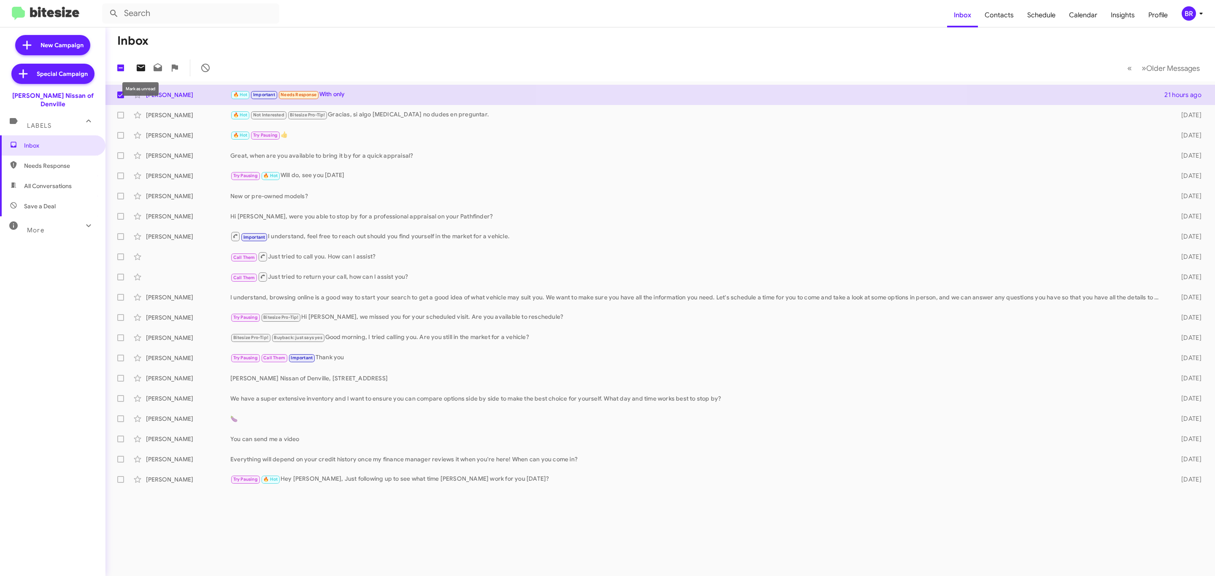
click at [137, 63] on icon at bounding box center [141, 68] width 10 height 10
click at [1192, 11] on div "BR" at bounding box center [1189, 13] width 14 height 14
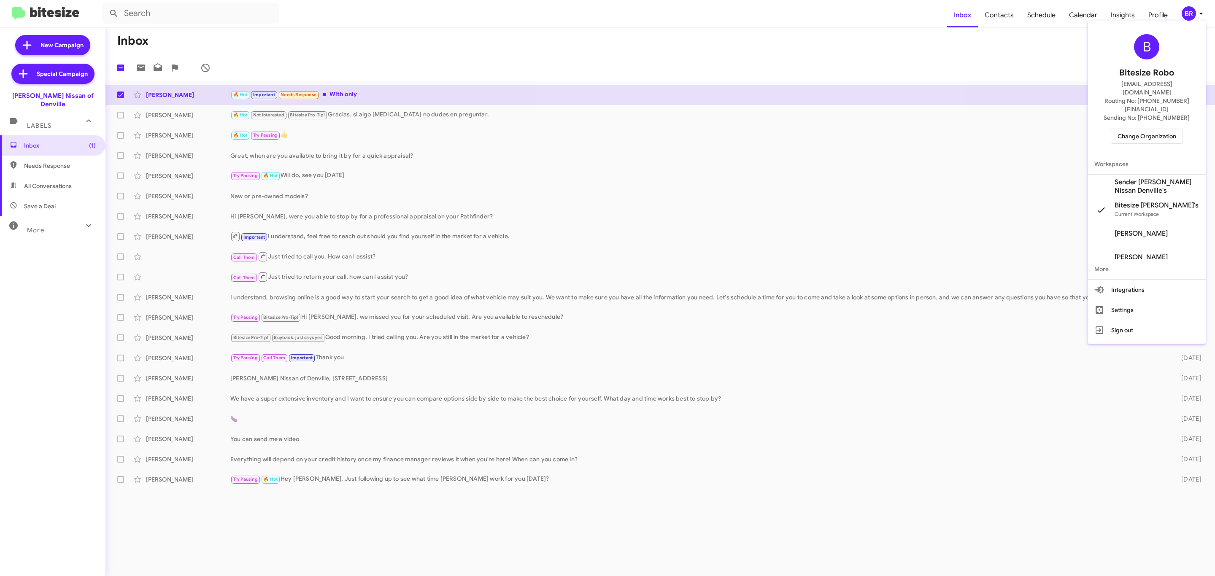
click at [1126, 129] on span "Change Organization" at bounding box center [1147, 136] width 59 height 14
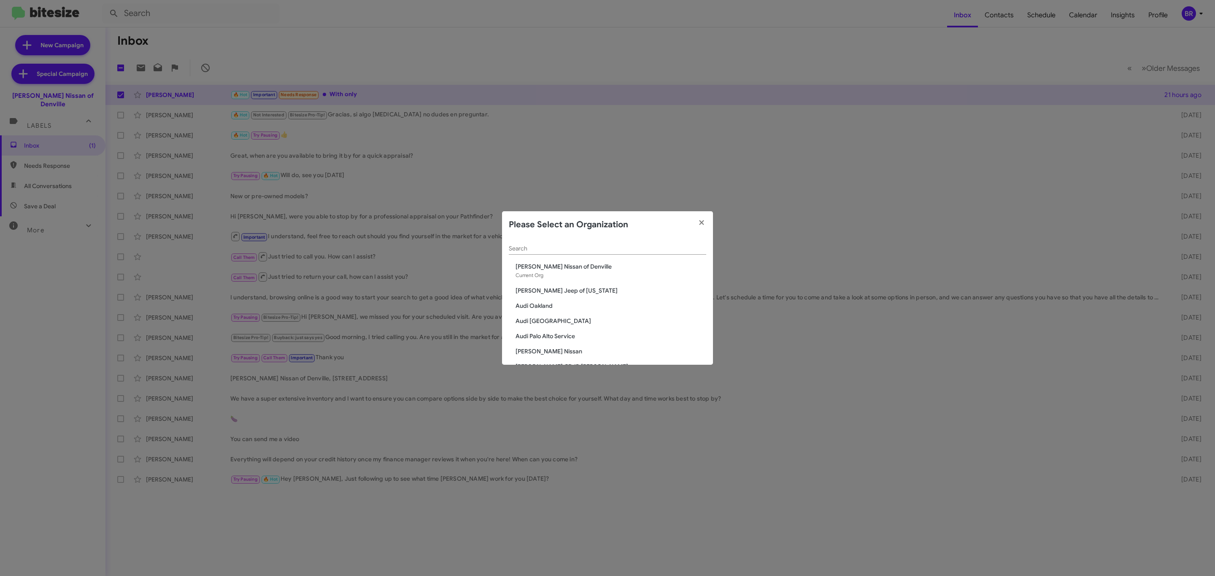
click at [570, 253] on div "Search" at bounding box center [607, 246] width 197 height 16
click at [565, 249] on input "Search" at bounding box center [607, 249] width 197 height 7
type input "niel"
click at [569, 349] on span "[PERSON_NAME] Nissan of Stanhope" at bounding box center [611, 351] width 191 height 8
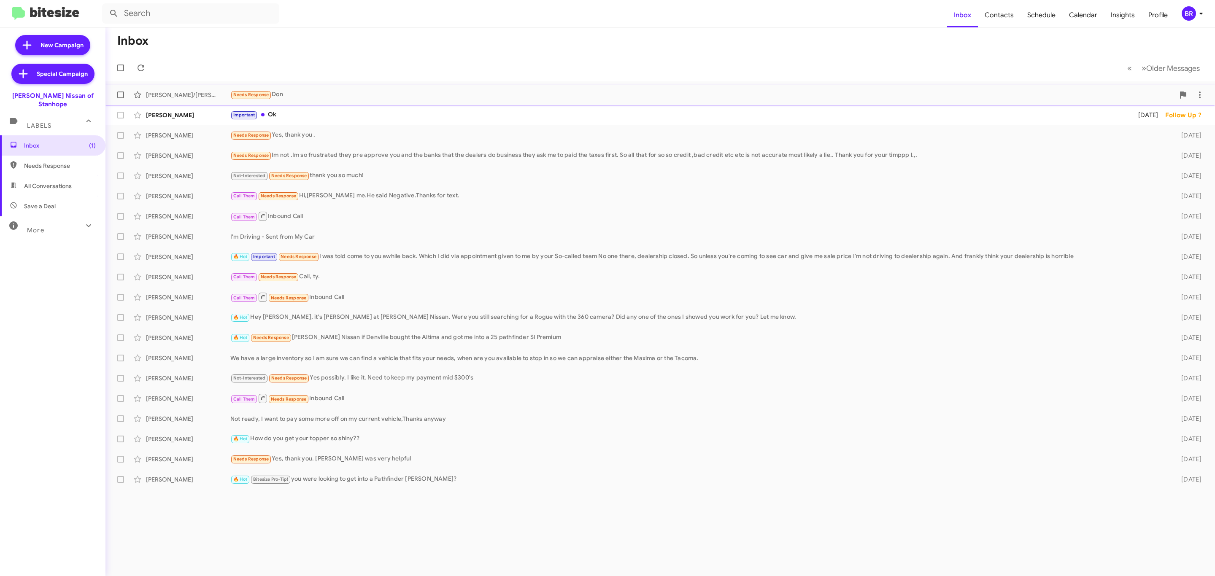
click at [120, 94] on span at bounding box center [120, 95] width 7 height 7
click at [120, 98] on input "checkbox" at bounding box center [120, 98] width 0 height 0
checkbox input "true"
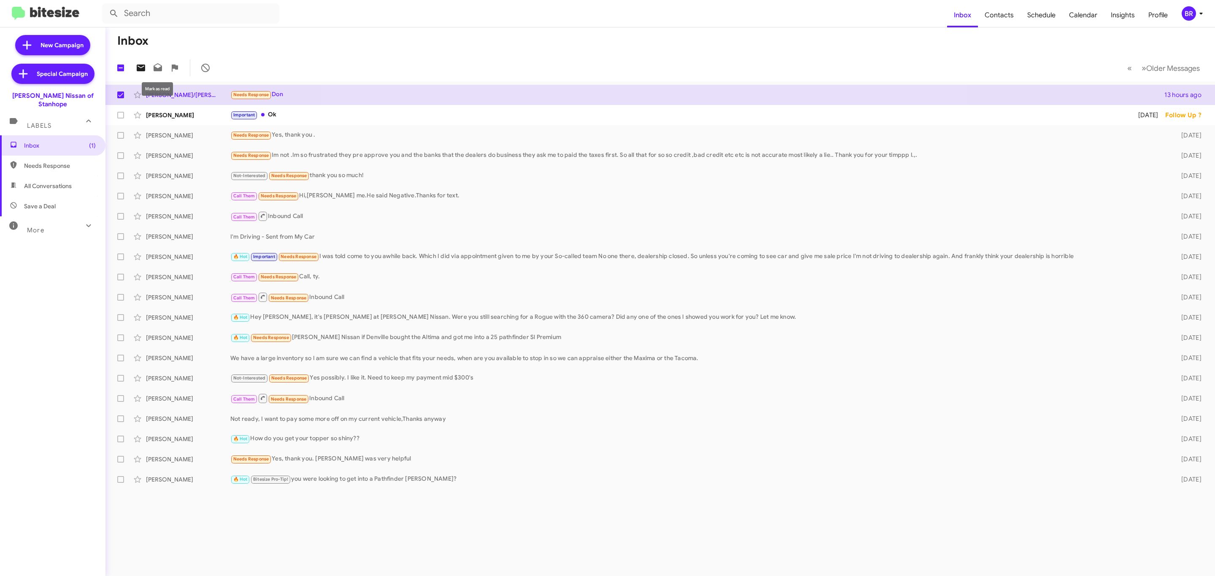
click at [142, 65] on icon at bounding box center [141, 68] width 8 height 7
